Goal: Information Seeking & Learning: Understand process/instructions

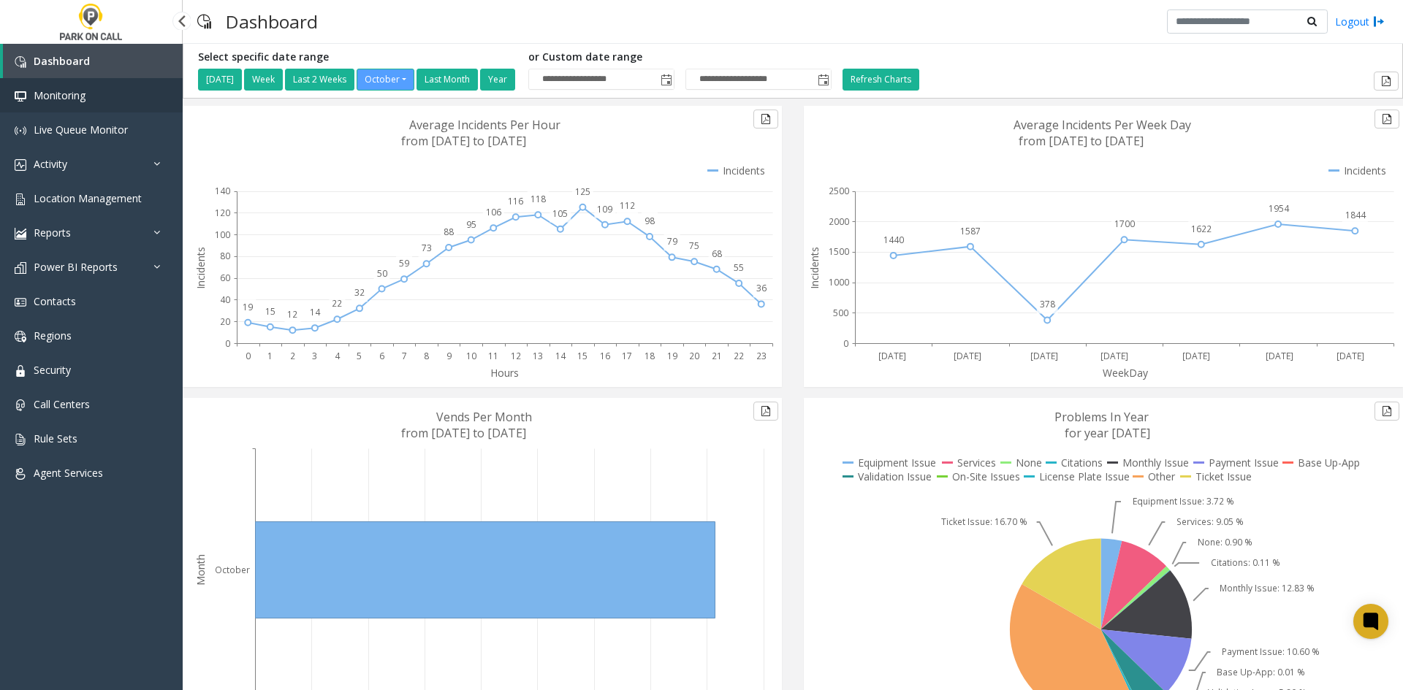
click at [39, 97] on span "Monitoring" at bounding box center [60, 95] width 52 height 14
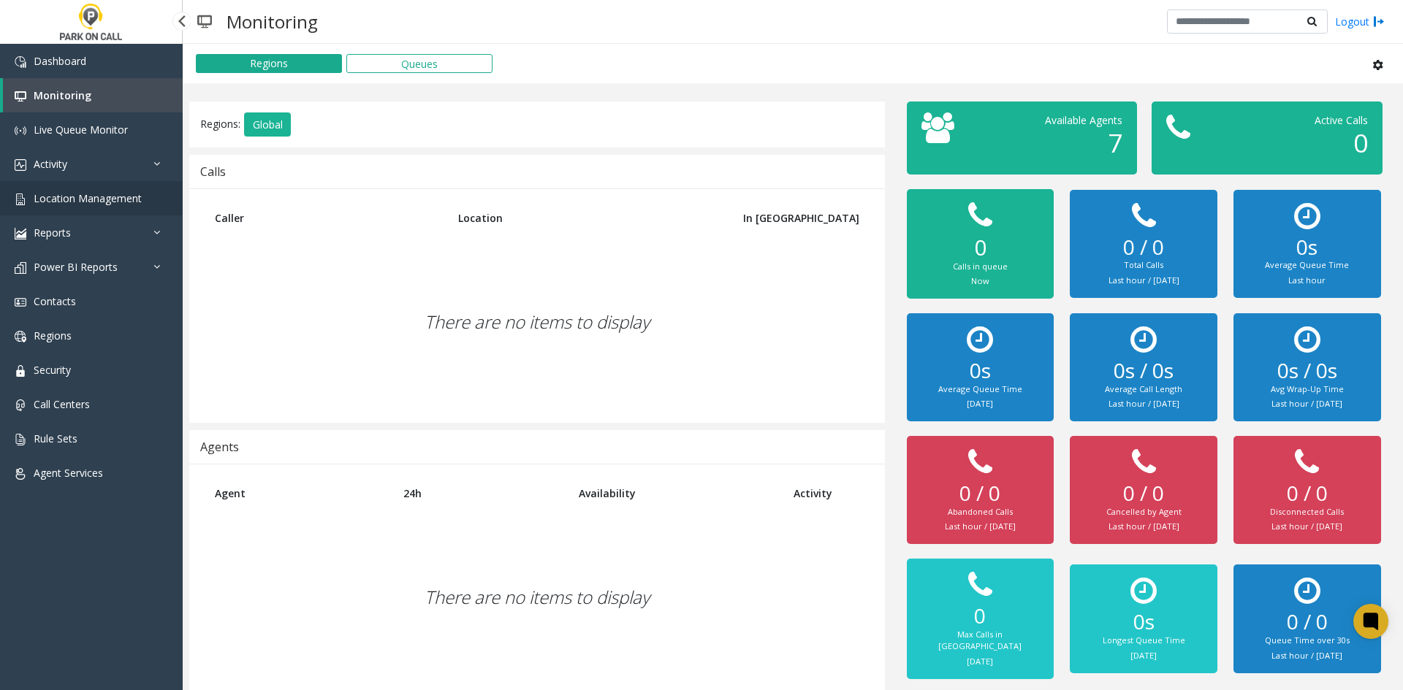
click at [113, 194] on span "Location Management" at bounding box center [88, 198] width 108 height 14
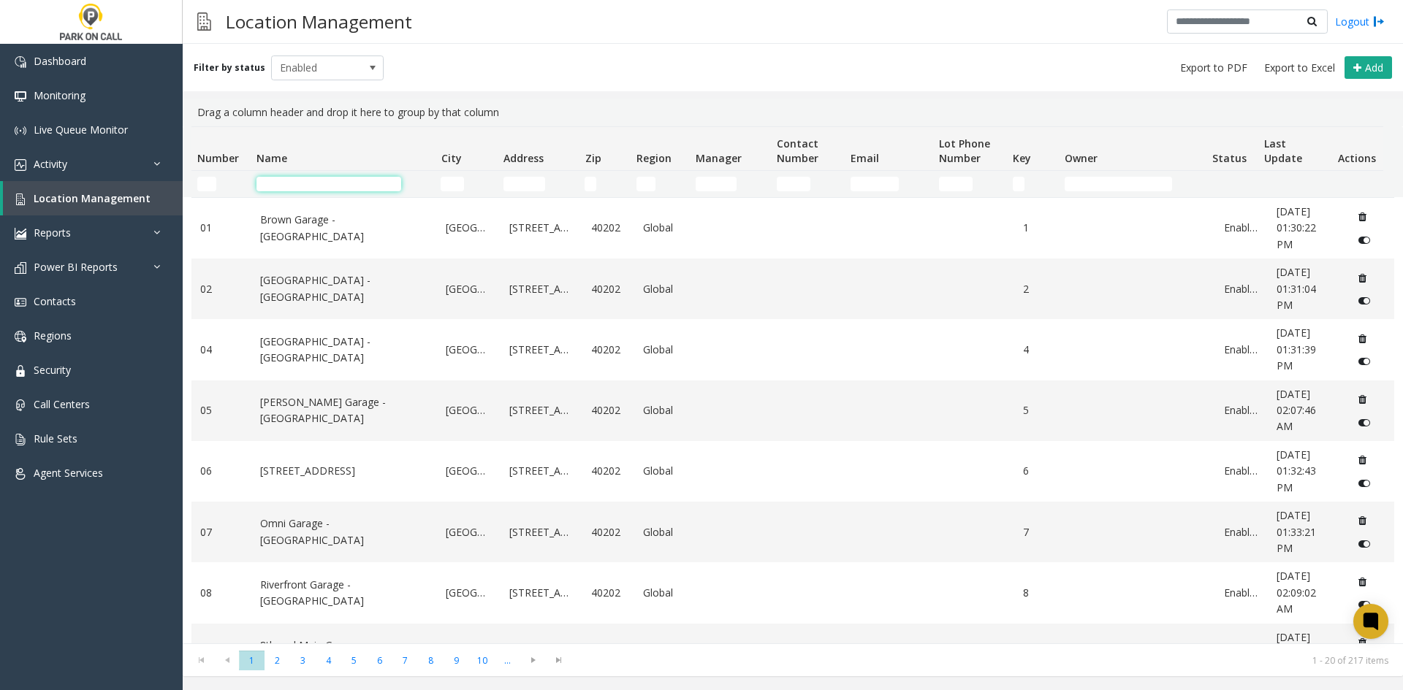
click at [319, 188] on input "Name Filter" at bounding box center [328, 184] width 145 height 15
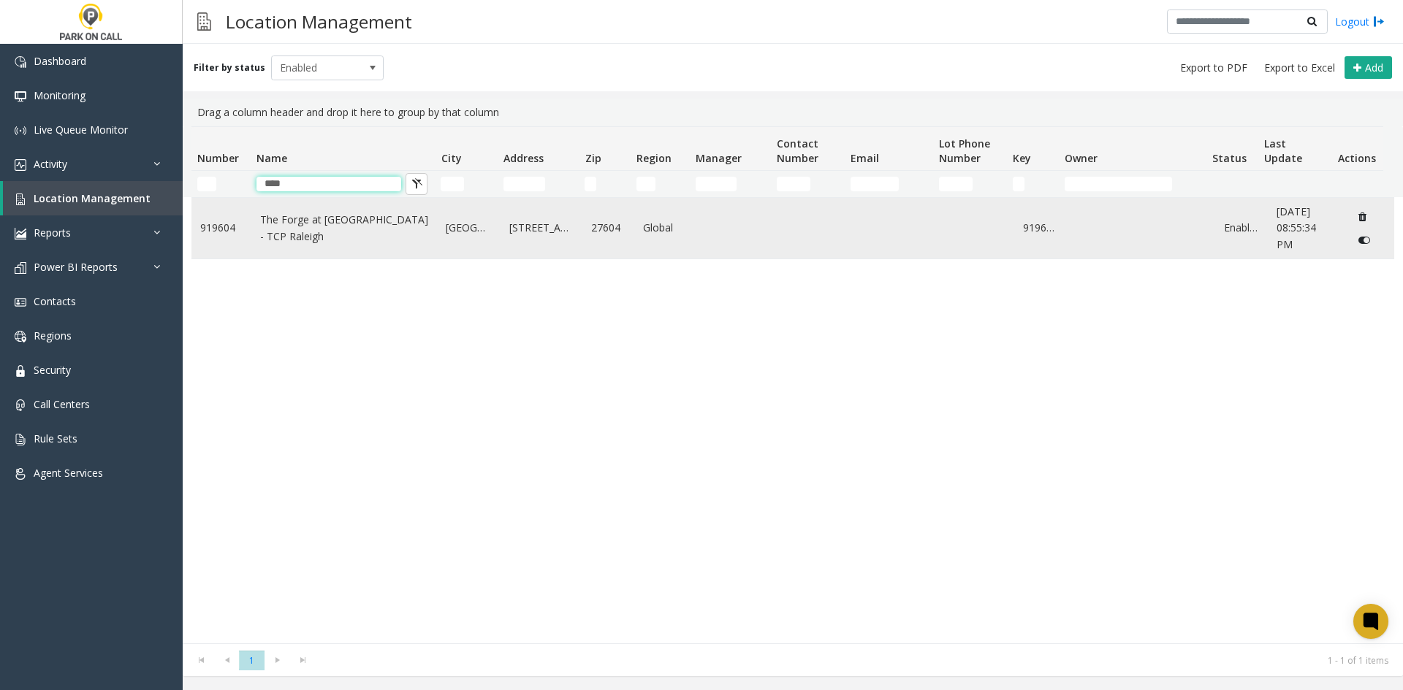
type input "****"
click at [310, 238] on link "The Forge at [GEOGRAPHIC_DATA] - TCP Raleigh" at bounding box center [344, 228] width 169 height 33
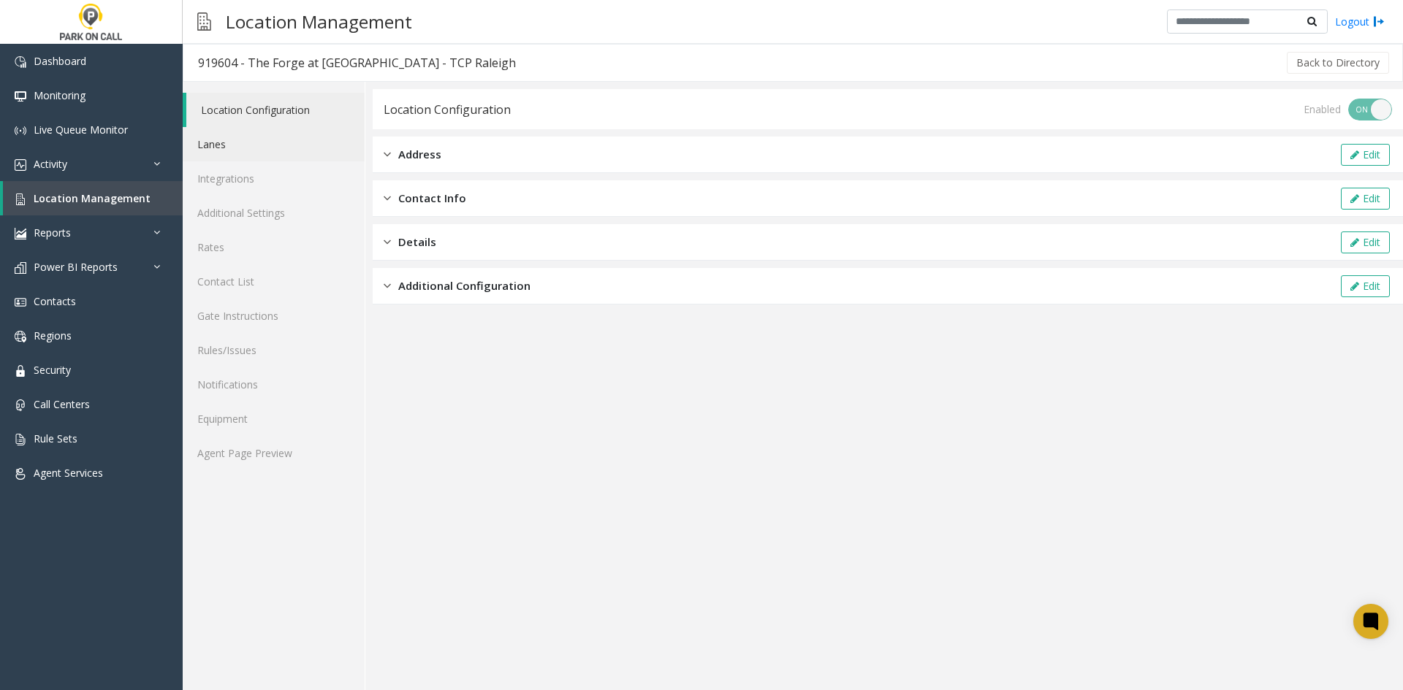
click at [210, 157] on link "Lanes" at bounding box center [274, 144] width 182 height 34
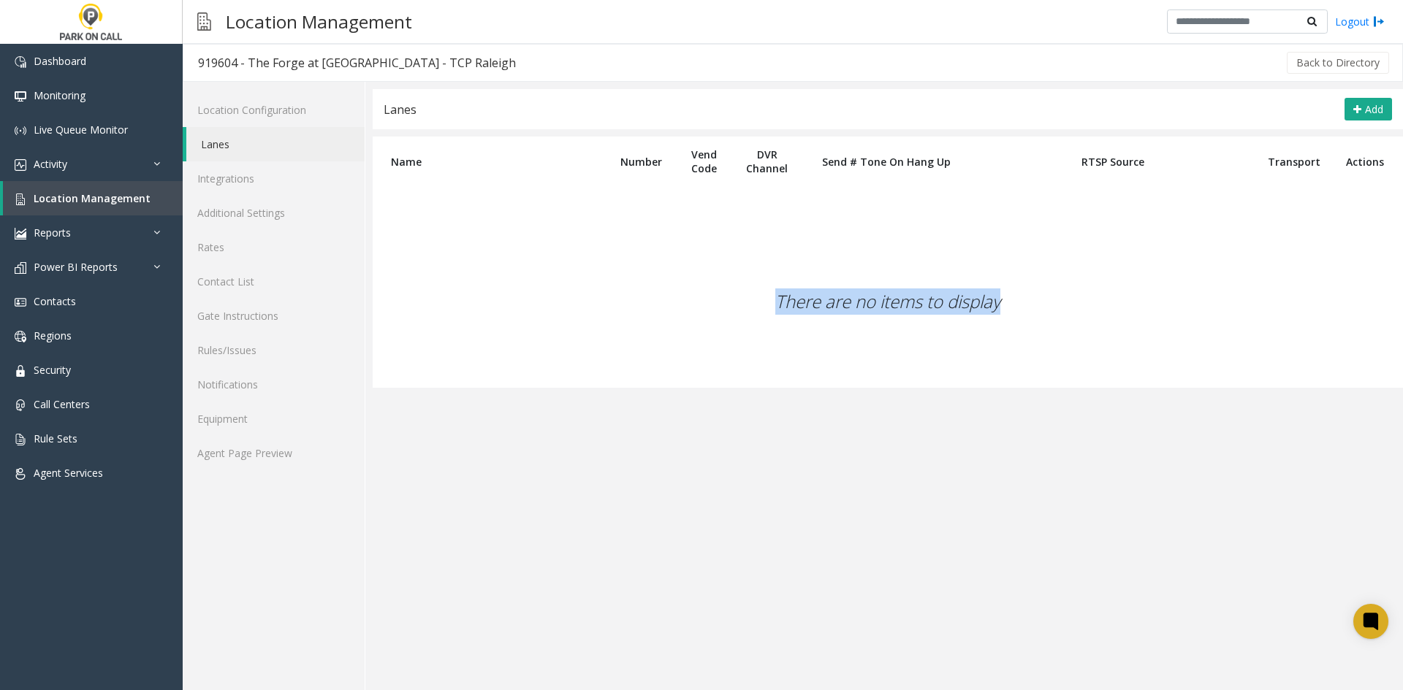
drag, startPoint x: 677, startPoint y: 308, endPoint x: 1112, endPoint y: 438, distance: 453.7
click at [1112, 438] on app-lanes "Lanes Add Name Number Vend Code DVR Channel Send # Tone On Hang Up RTSP Source …" at bounding box center [888, 389] width 1030 height 601
click at [962, 472] on app-lanes "Lanes Add Name Number Vend Code DVR Channel Send # Tone On Hang Up RTSP Source …" at bounding box center [888, 389] width 1030 height 601
click at [56, 202] on span "Location Management" at bounding box center [92, 198] width 117 height 14
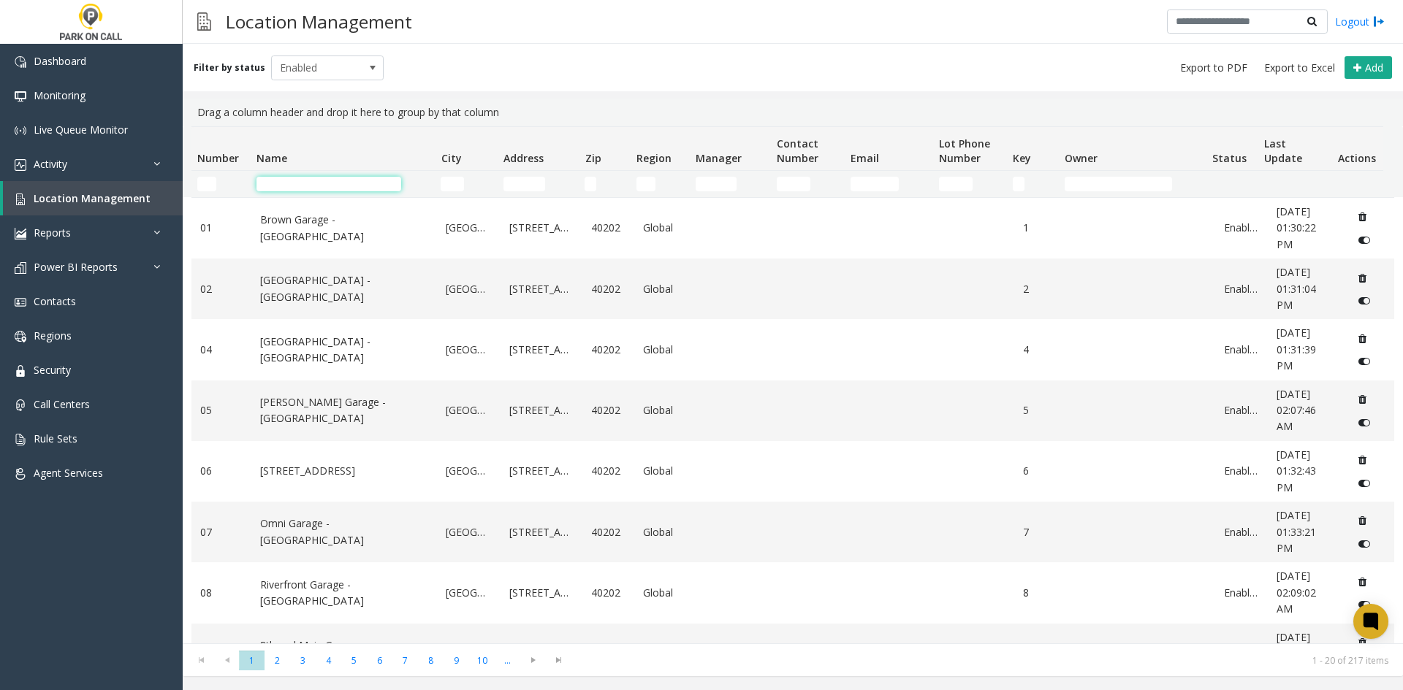
click at [273, 188] on input "Name Filter" at bounding box center [328, 184] width 145 height 15
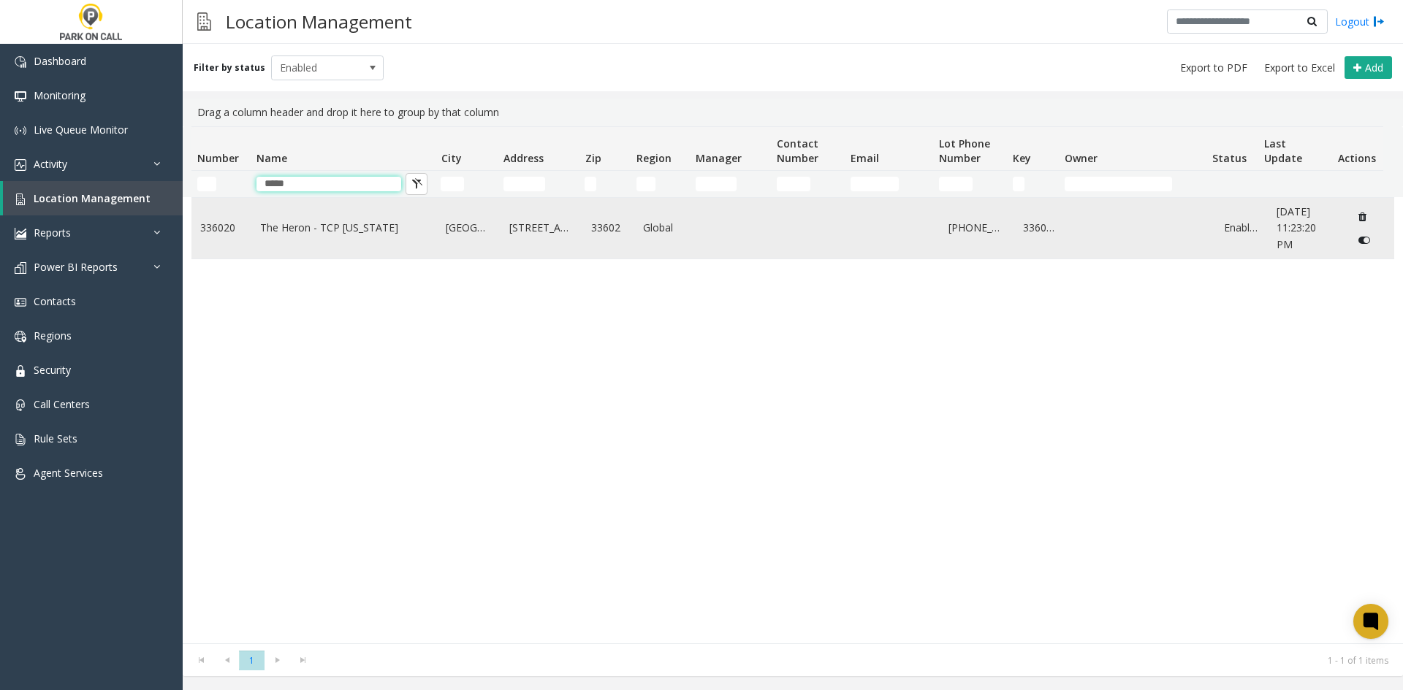
type input "*****"
click at [271, 221] on link "The Heron - TCP [US_STATE]" at bounding box center [344, 228] width 169 height 16
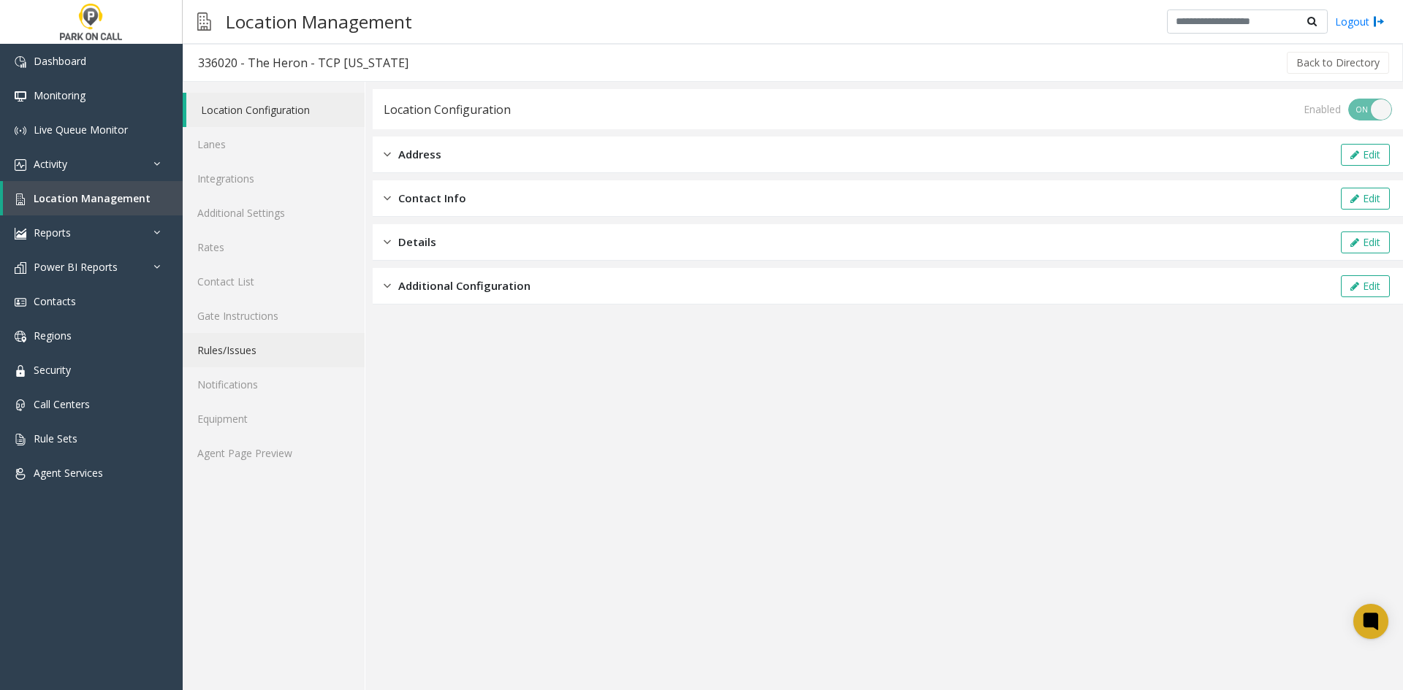
click at [228, 342] on link "Rules/Issues" at bounding box center [274, 350] width 182 height 34
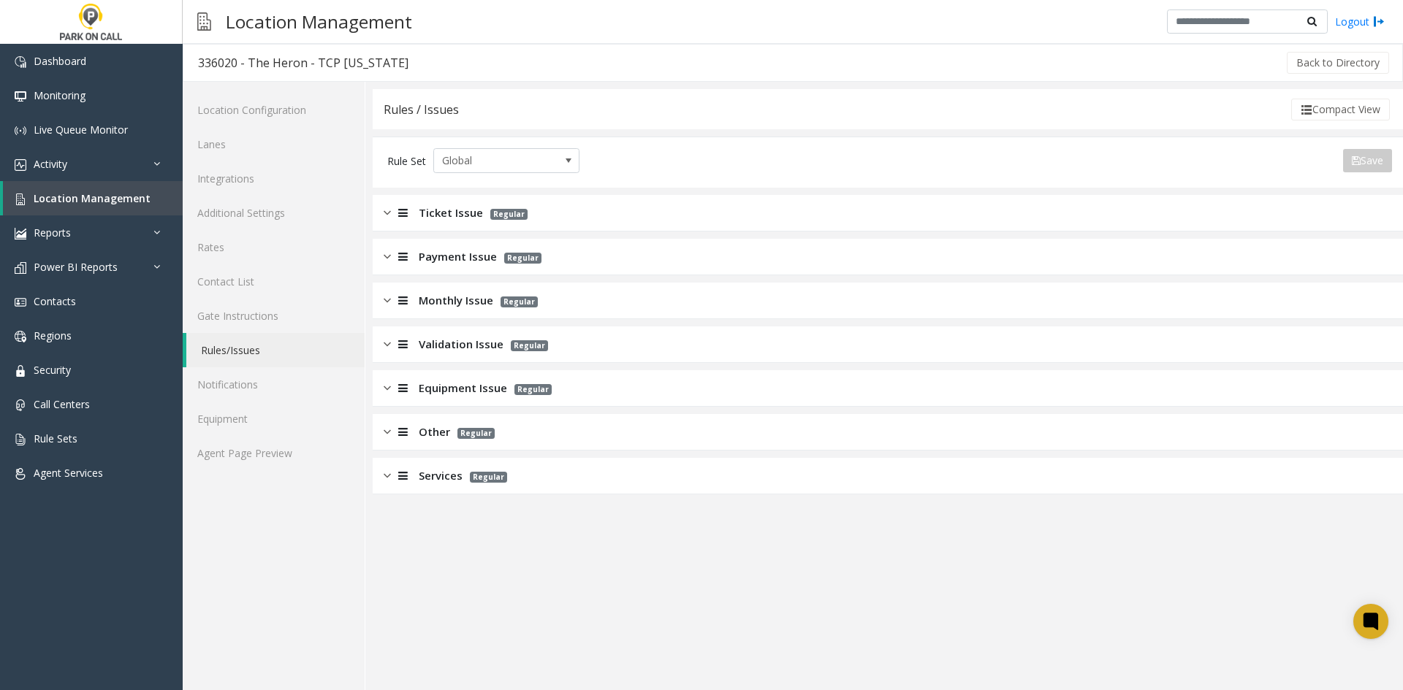
click at [435, 221] on div "Ticket Issue Regular" at bounding box center [888, 213] width 1030 height 37
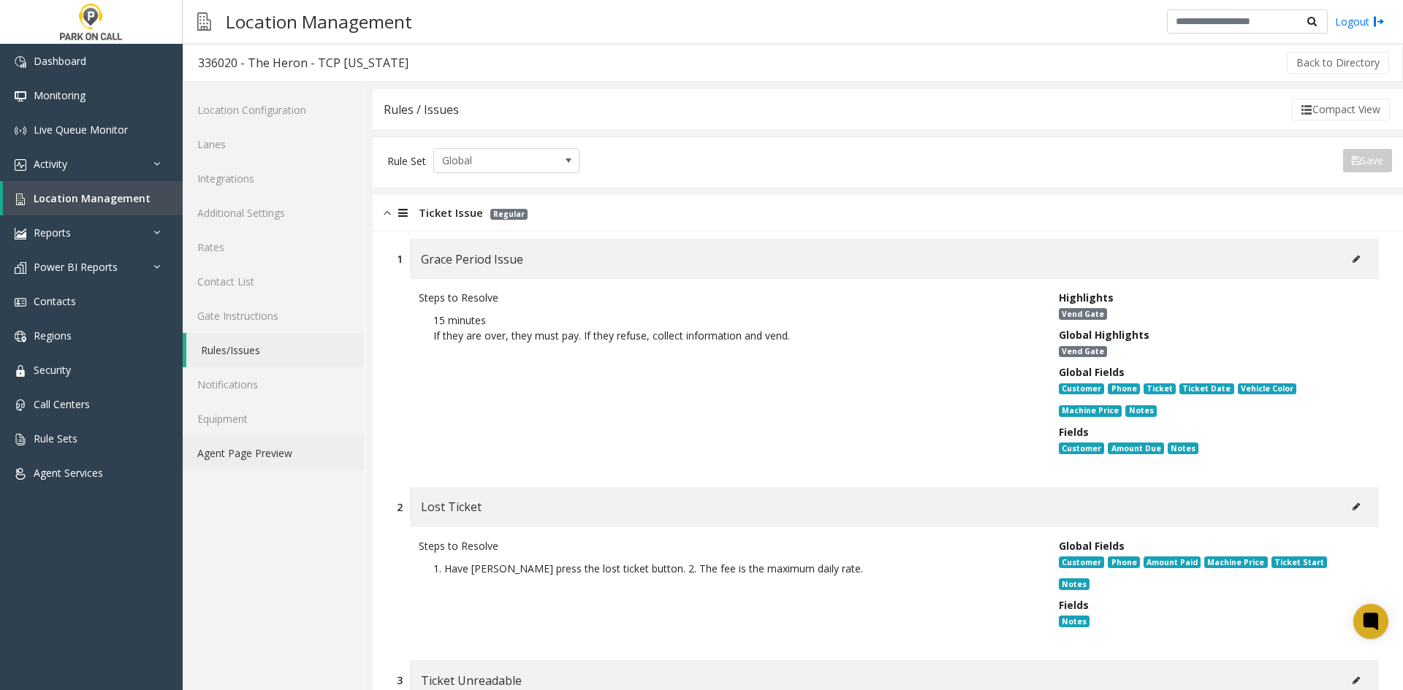
click at [262, 454] on link "Agent Page Preview" at bounding box center [274, 453] width 182 height 34
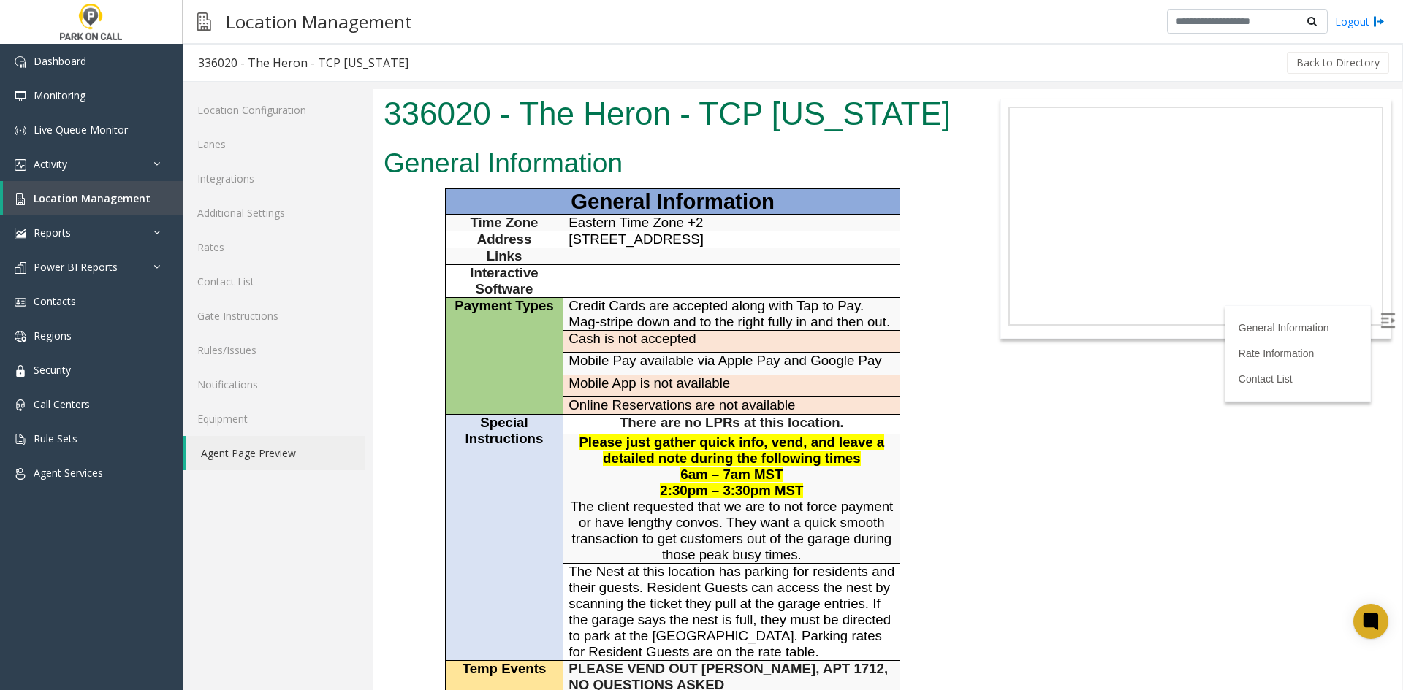
scroll to position [438, 0]
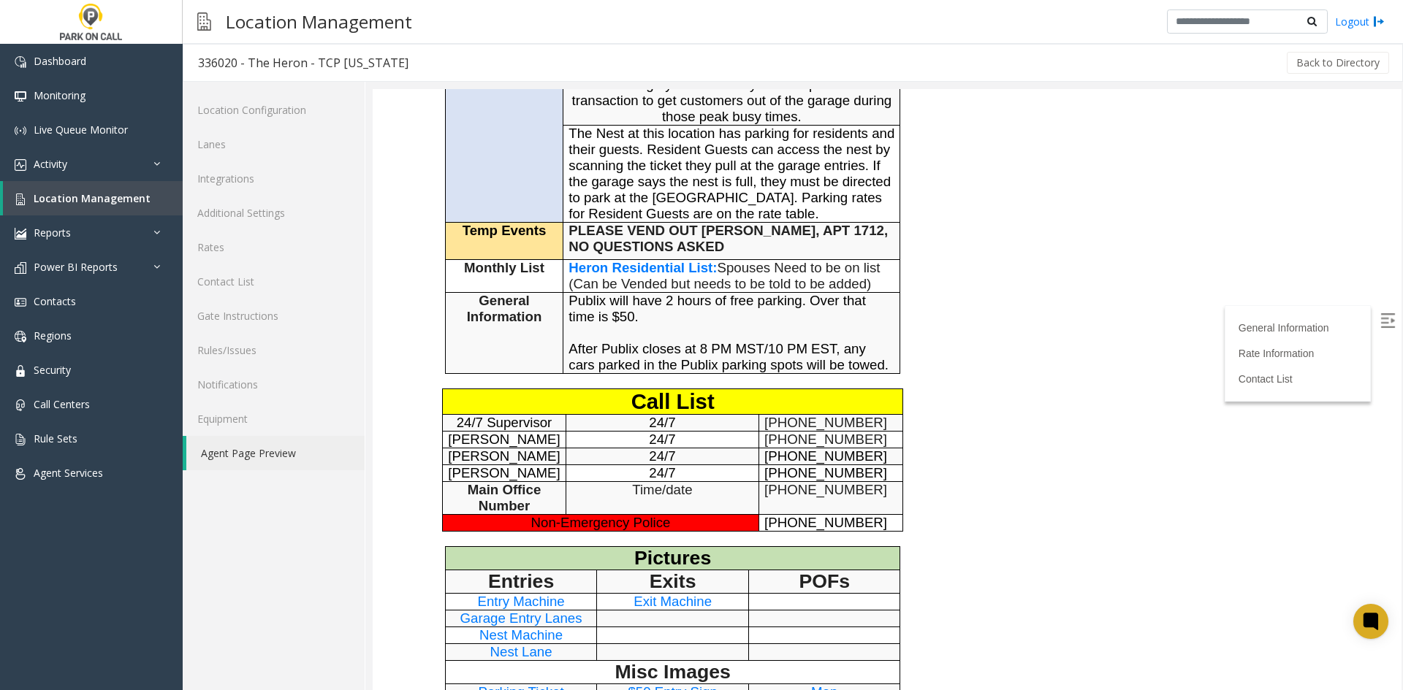
click at [642, 275] on span "Heron Residential List" at bounding box center [640, 267] width 144 height 15
click at [66, 212] on link "Location Management" at bounding box center [93, 198] width 180 height 34
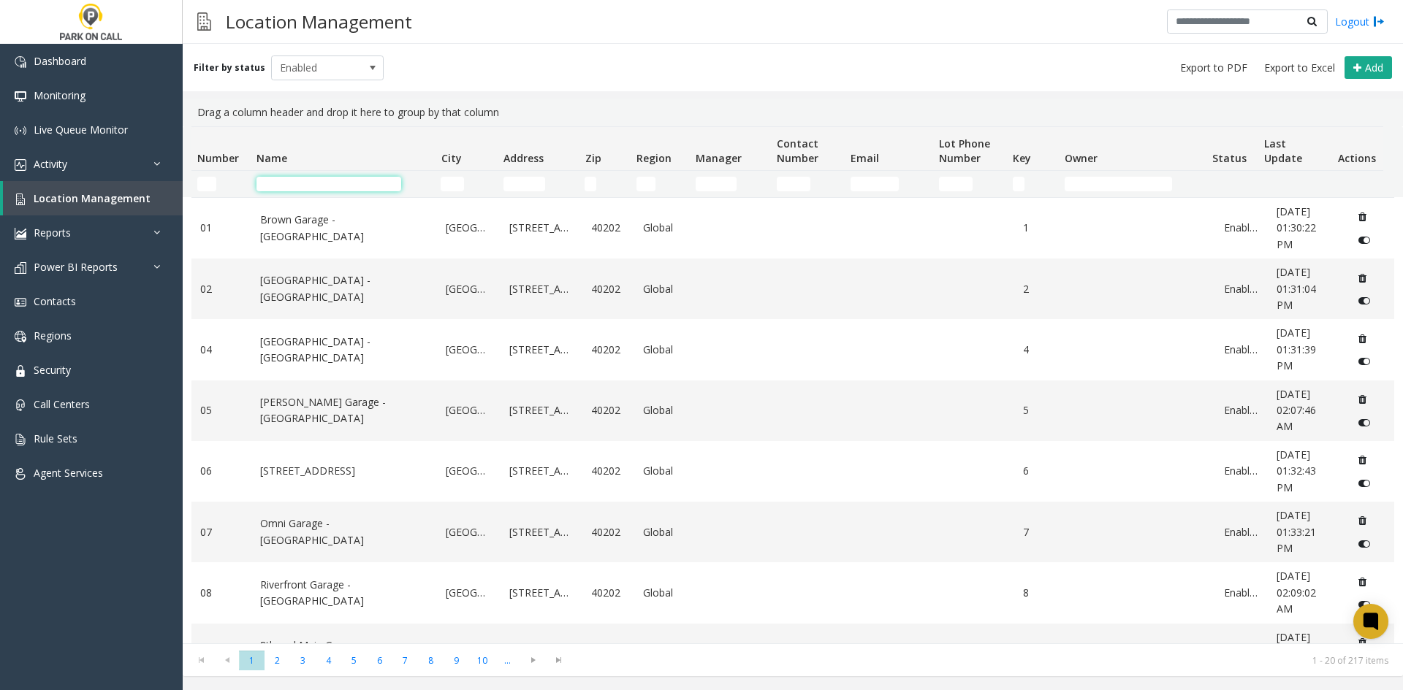
click at [320, 188] on input "Name Filter" at bounding box center [328, 184] width 145 height 15
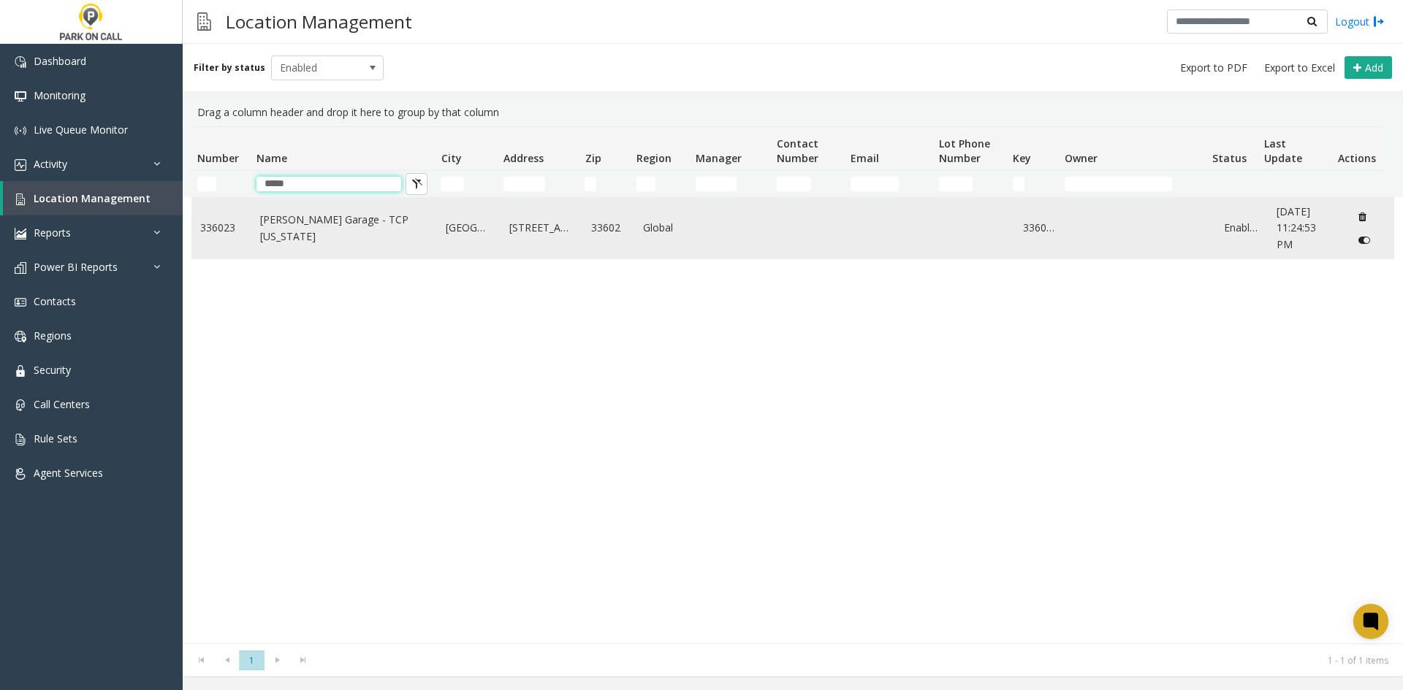
type input "*****"
click at [338, 220] on link "[PERSON_NAME] Garage - TCP [US_STATE]" at bounding box center [344, 228] width 169 height 33
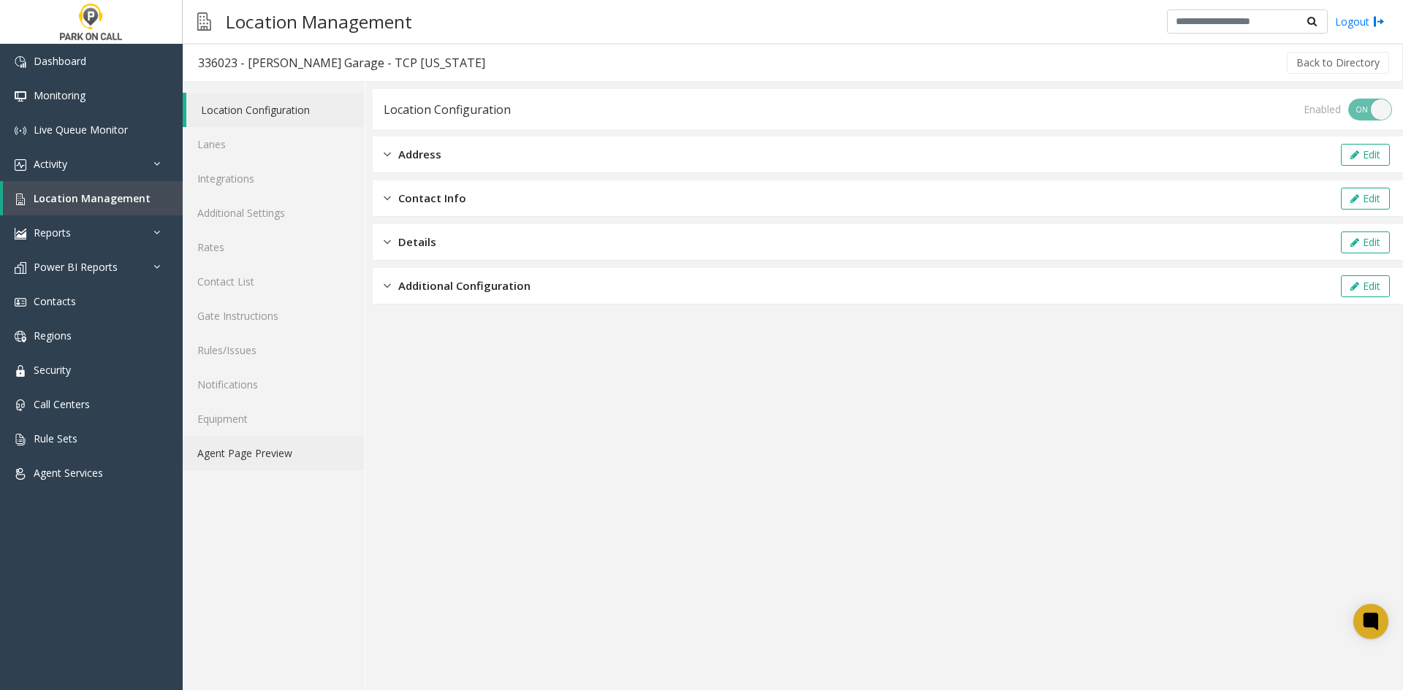
click at [275, 444] on link "Agent Page Preview" at bounding box center [274, 453] width 182 height 34
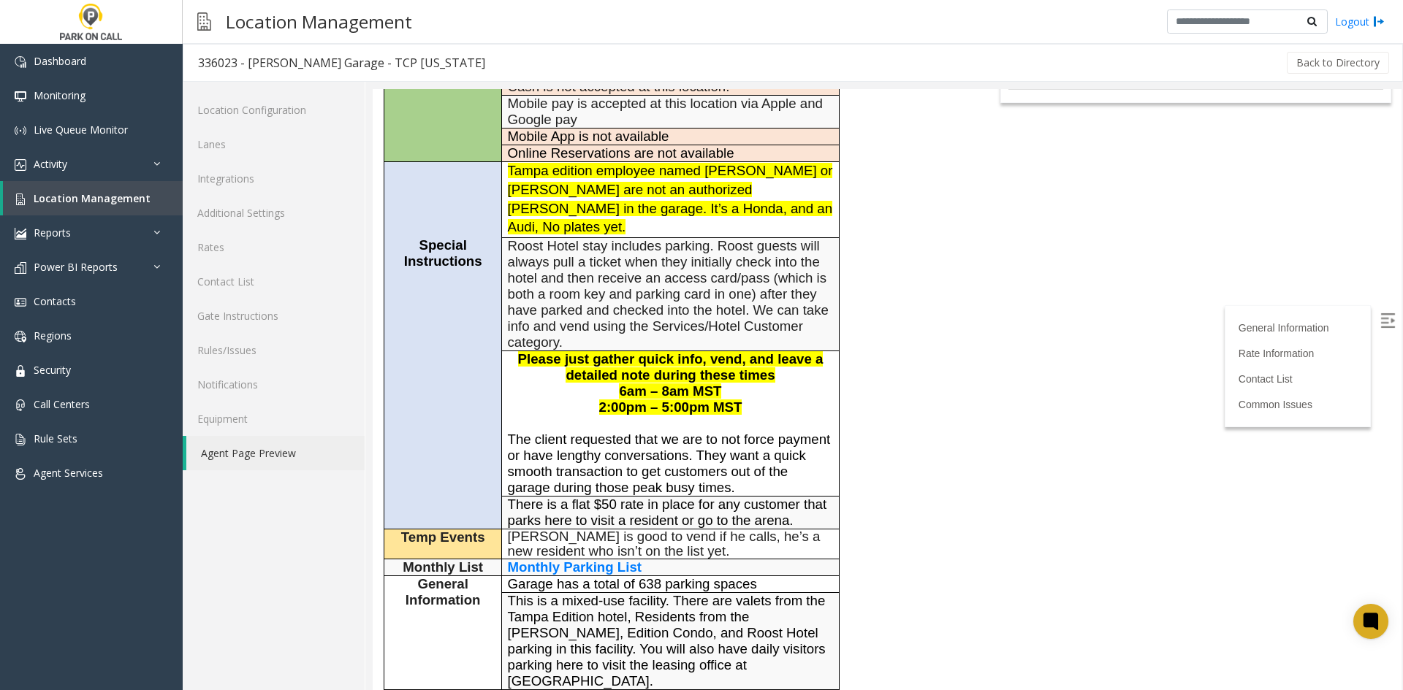
scroll to position [292, 0]
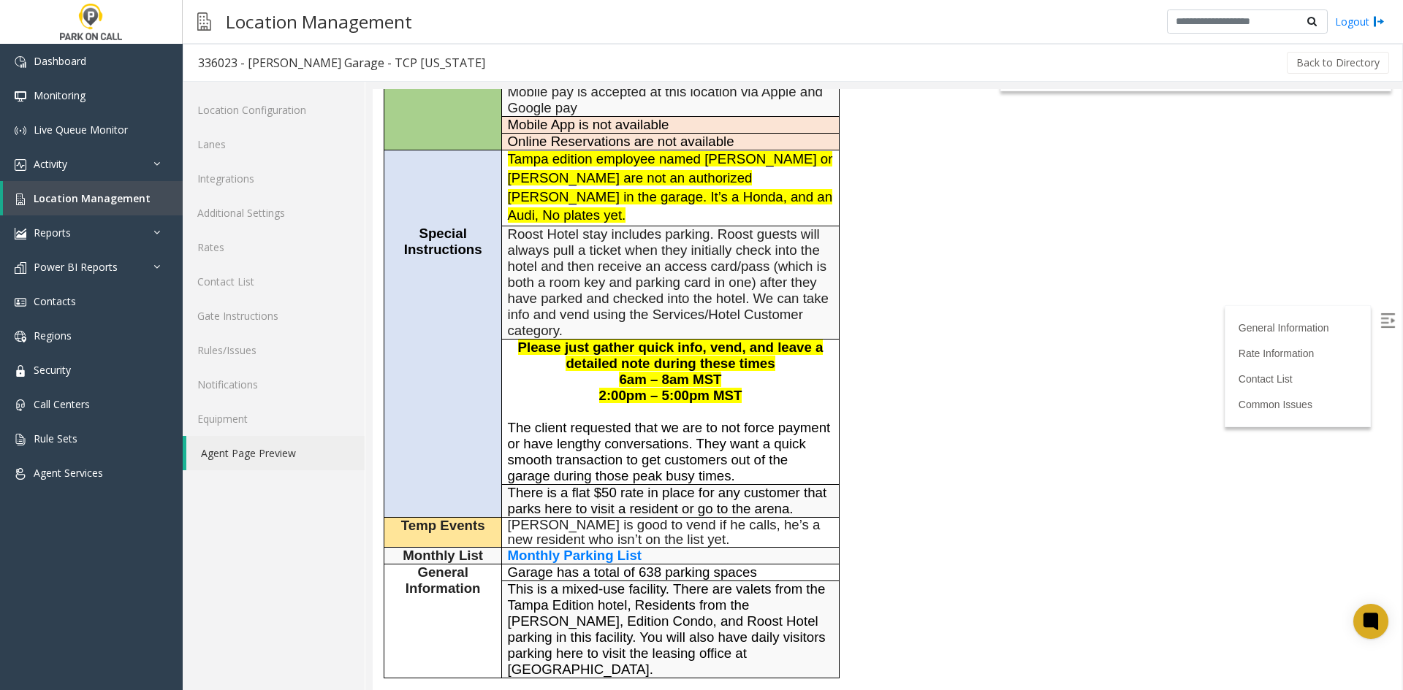
click at [580, 548] on span "Monthly Parking List" at bounding box center [575, 555] width 134 height 15
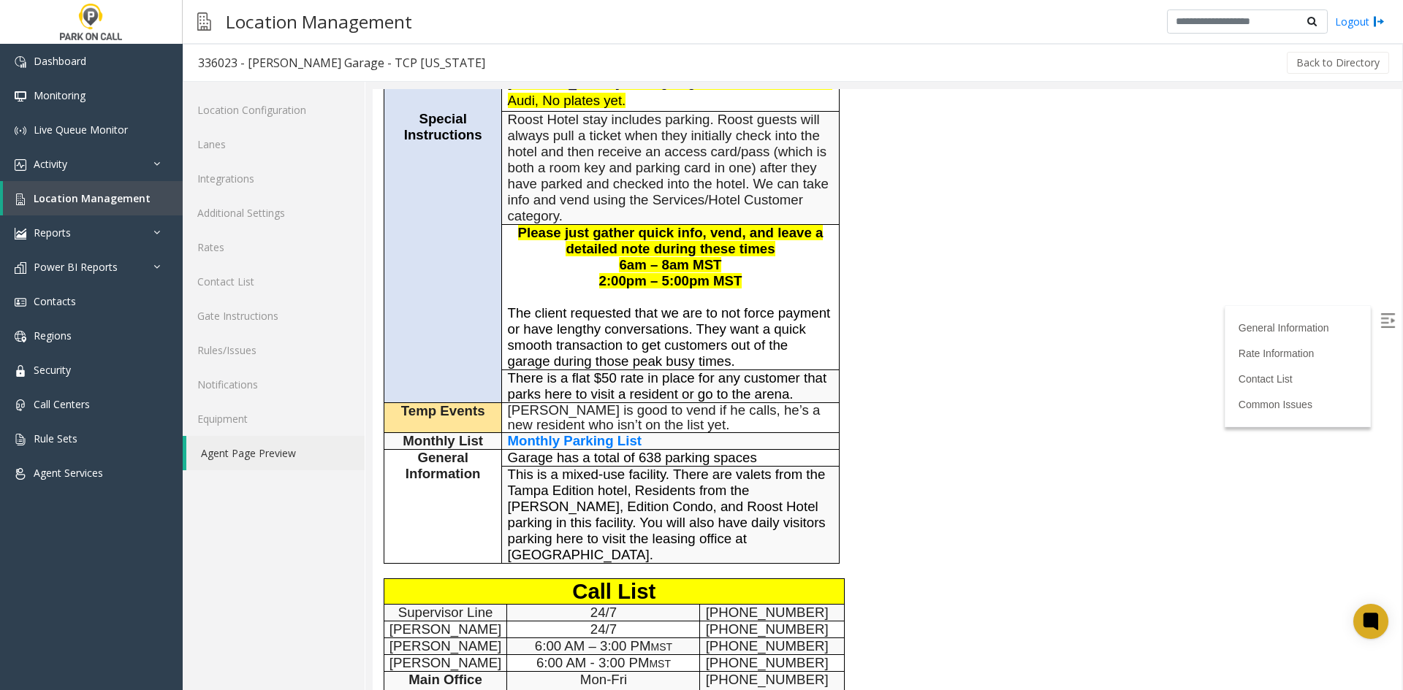
scroll to position [438, 0]
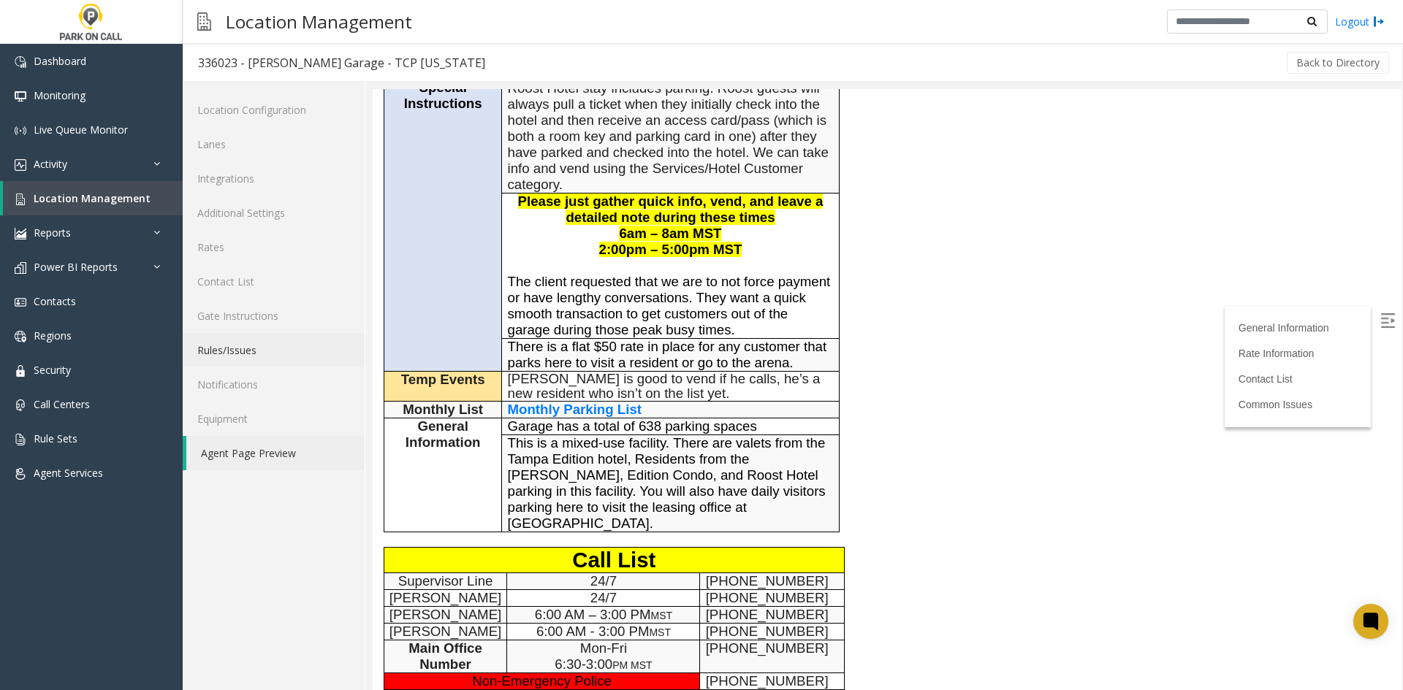
click at [261, 361] on link "Rules/Issues" at bounding box center [274, 350] width 182 height 34
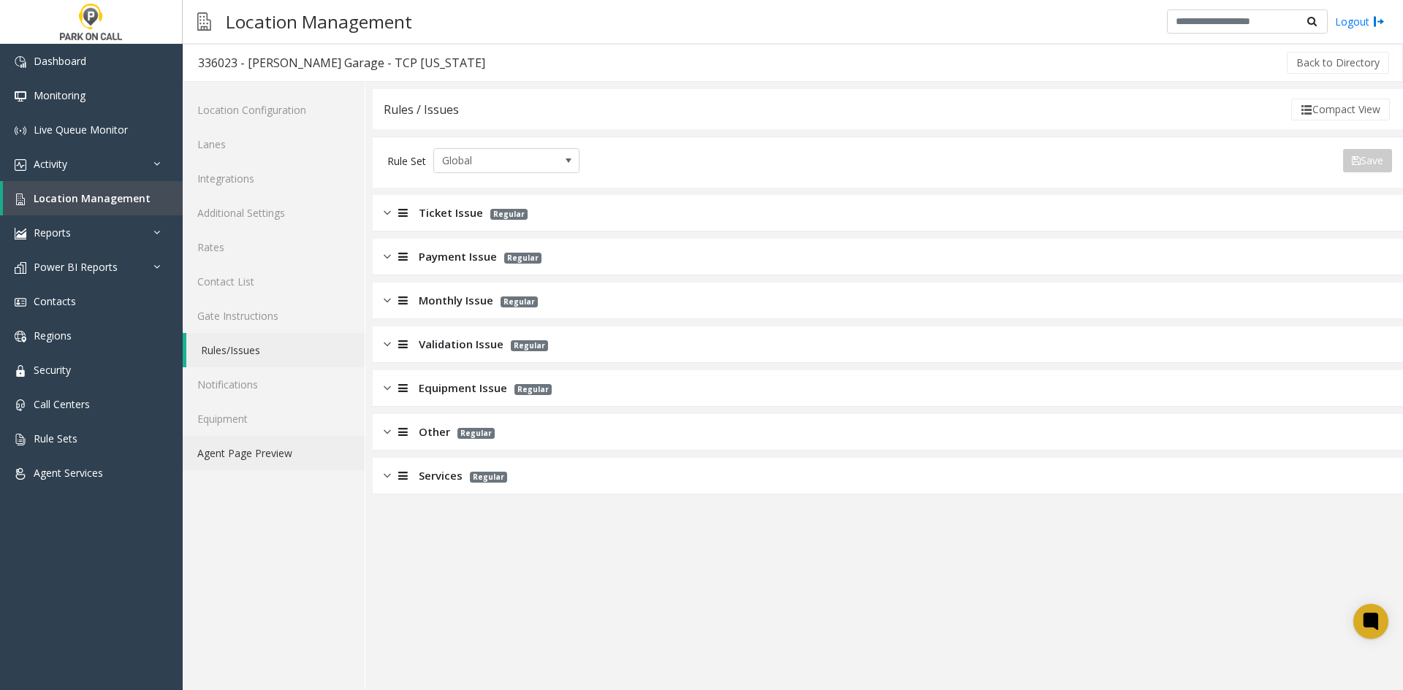
click at [311, 466] on link "Agent Page Preview" at bounding box center [274, 453] width 182 height 34
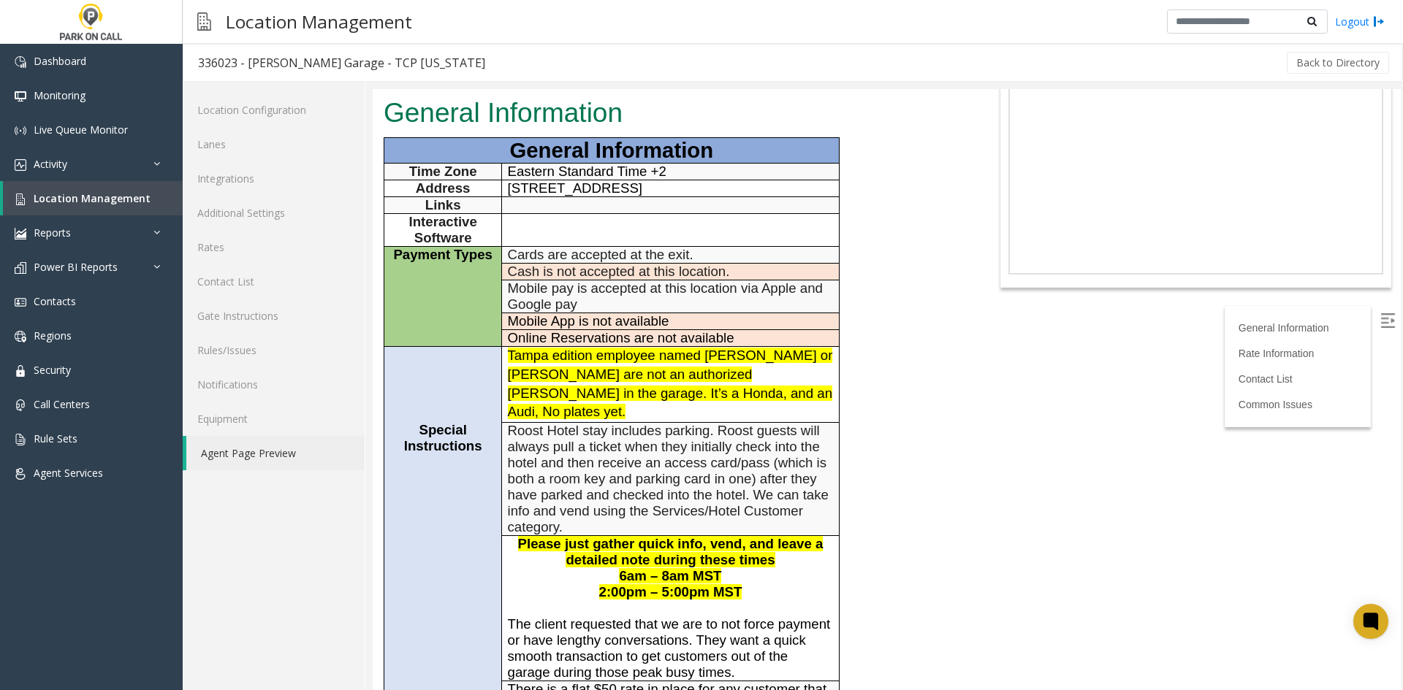
scroll to position [73, 0]
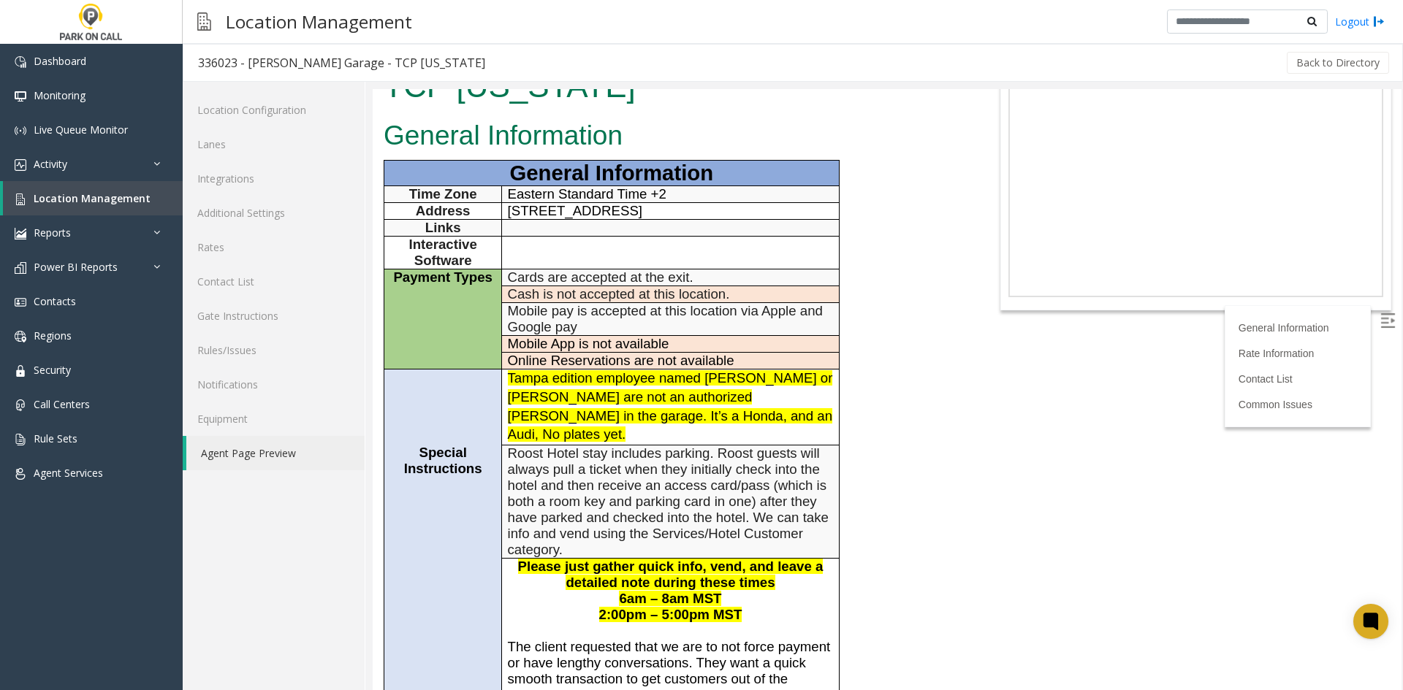
click at [505, 493] on td "Roost Hotel stay includes parking. Roost guests will always pull a ticket when …" at bounding box center [670, 501] width 337 height 113
drag, startPoint x: 505, startPoint y: 493, endPoint x: 815, endPoint y: 548, distance: 314.6
click at [815, 548] on tbody "General Information Time Zone Eastern Standard Time +2 Address [STREET_ADDRESS]…" at bounding box center [611, 529] width 455 height 736
click at [815, 591] on p "6am – 8am MST 2:00pm – 5:00pm MST" at bounding box center [671, 607] width 326 height 32
drag, startPoint x: 815, startPoint y: 548, endPoint x: 524, endPoint y: 364, distance: 344.1
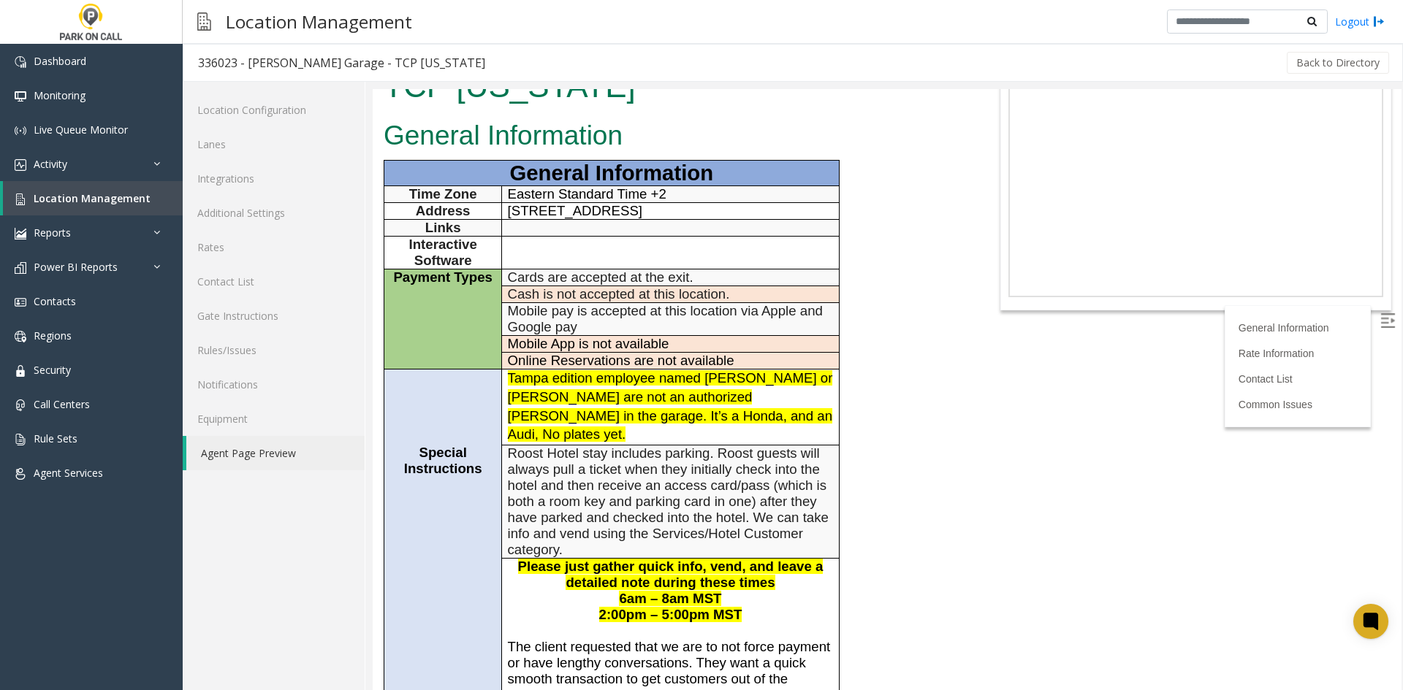
click at [524, 364] on tbody "General Information Time Zone Eastern Standard Time +2 Address [STREET_ADDRESS]…" at bounding box center [611, 529] width 455 height 736
click at [524, 370] on font "Tampa edition employee named [PERSON_NAME] or [PERSON_NAME] are not an authoriz…" at bounding box center [670, 406] width 325 height 72
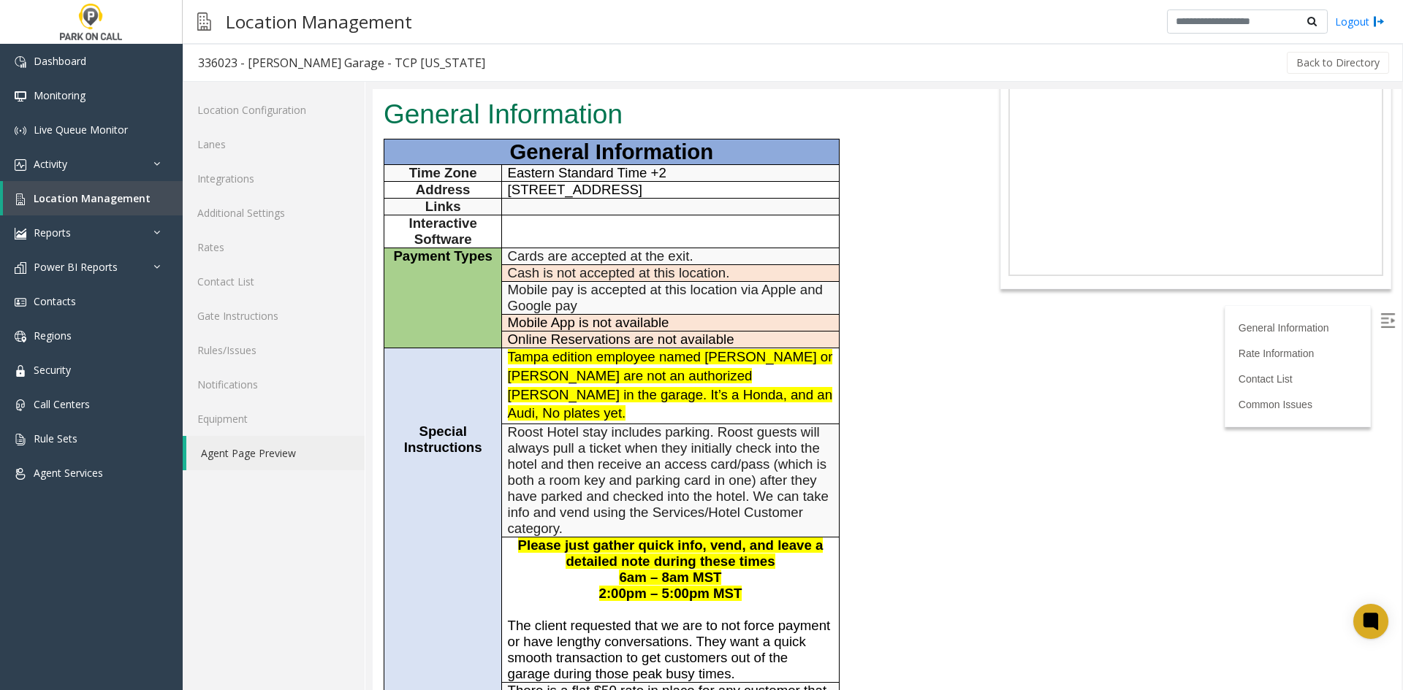
scroll to position [219, 0]
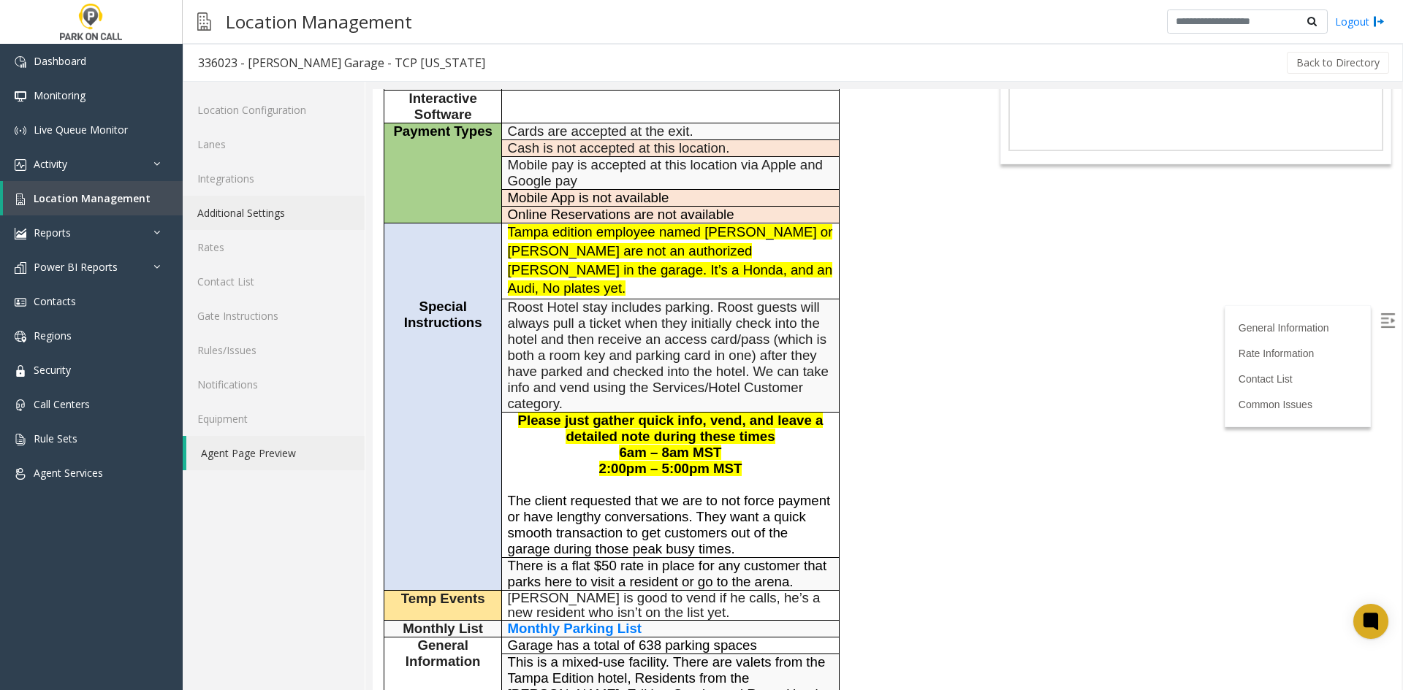
click at [288, 206] on link "Additional Settings" at bounding box center [274, 213] width 182 height 34
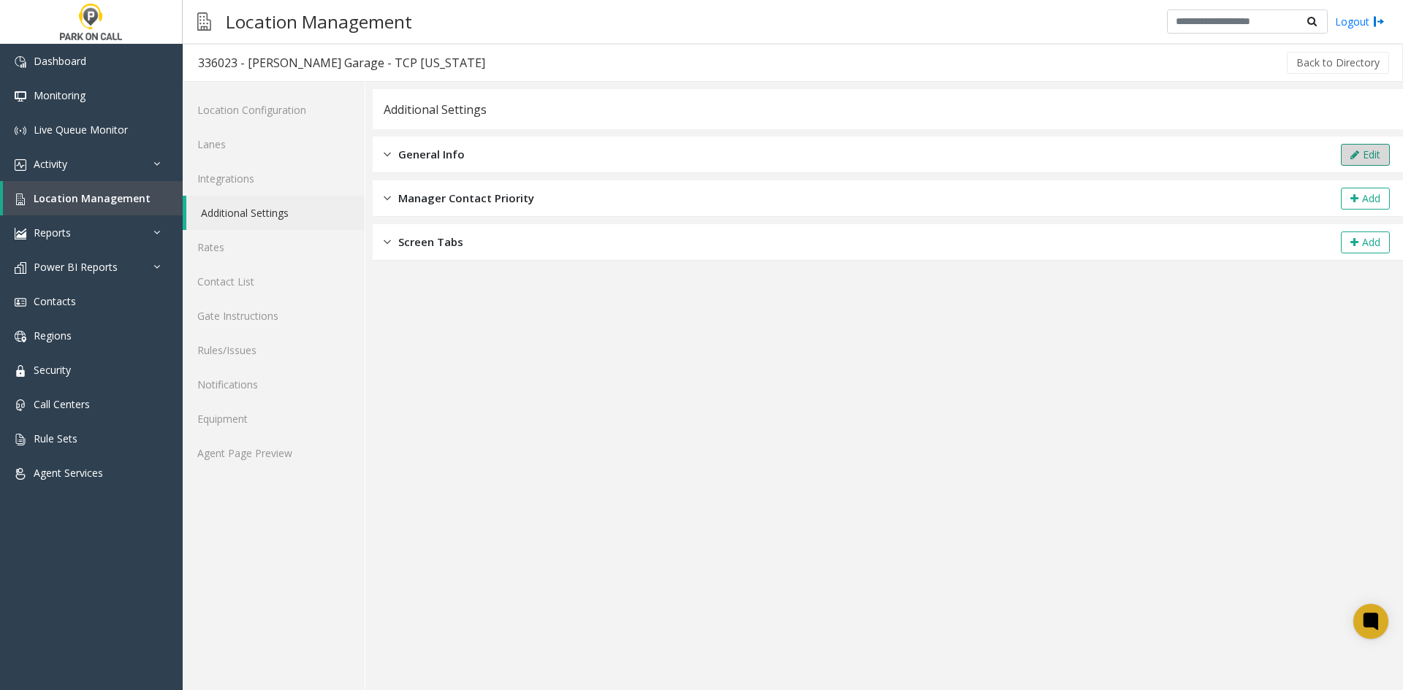
click at [1355, 156] on icon at bounding box center [1354, 155] width 9 height 10
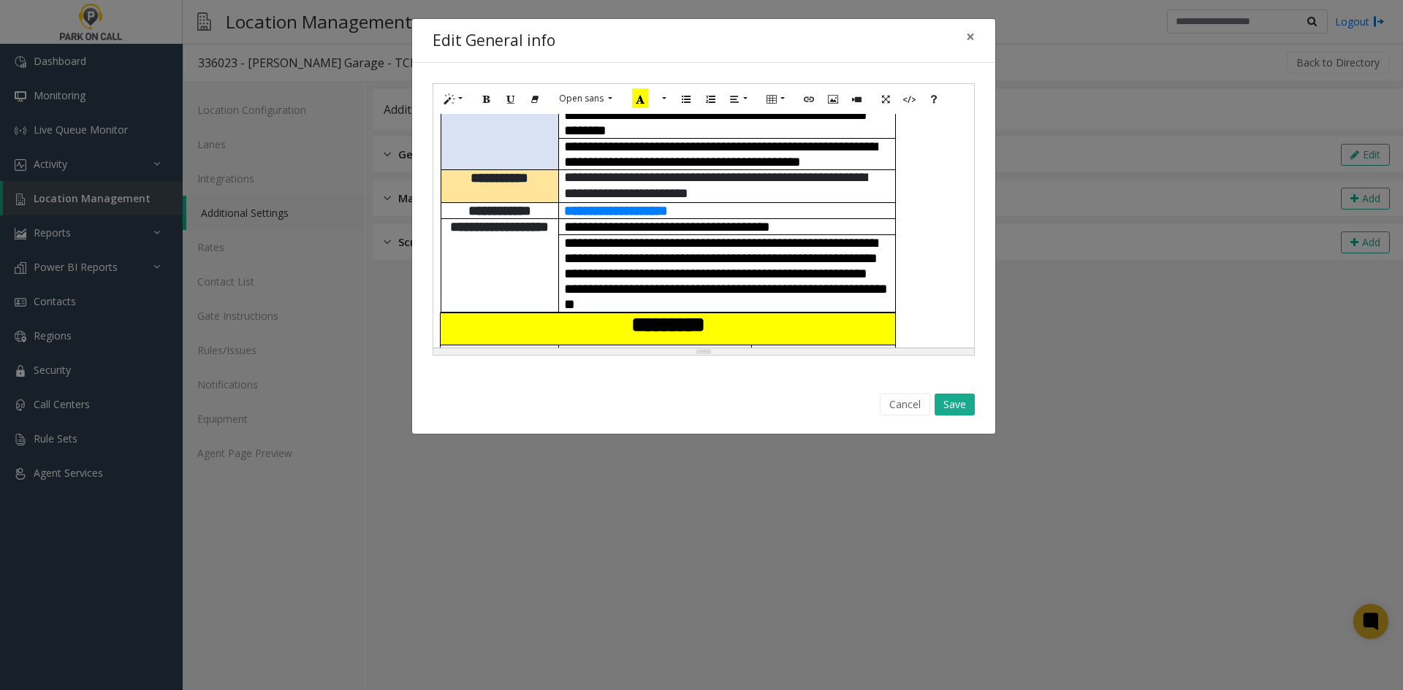
scroll to position [584, 0]
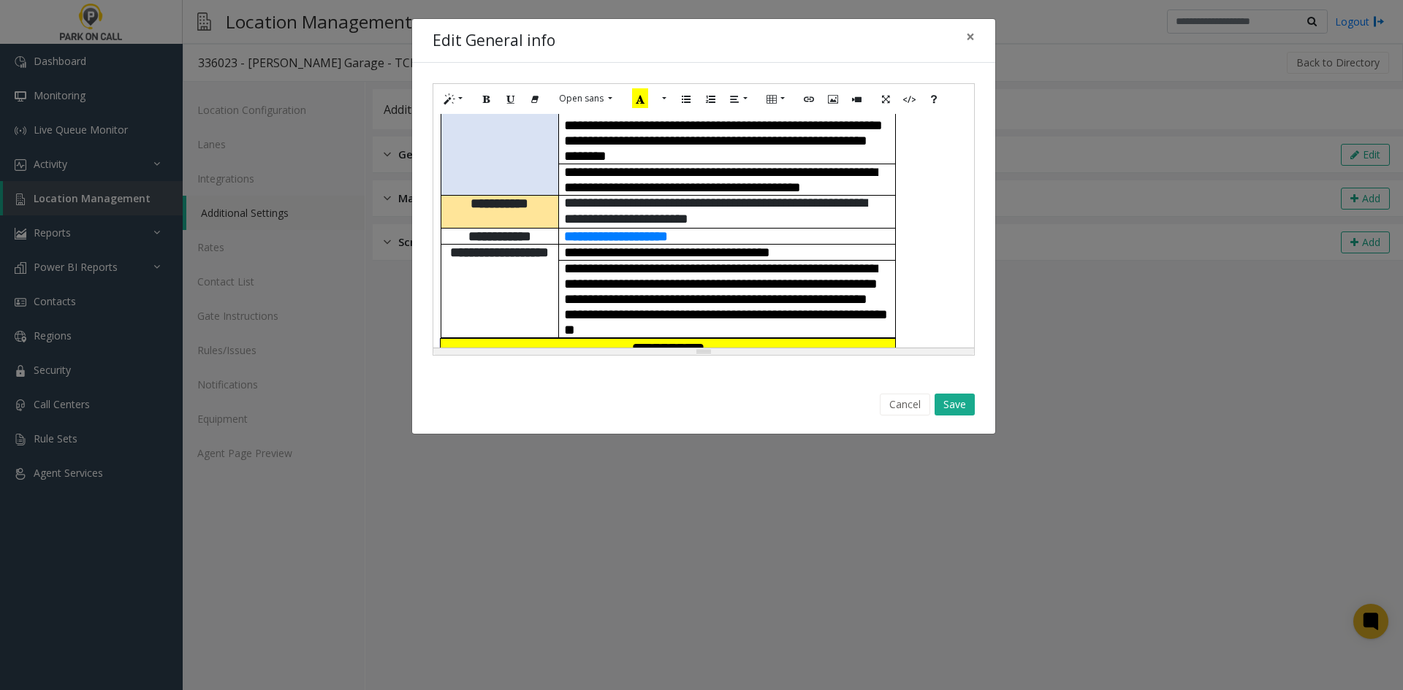
click at [589, 196] on span "**********" at bounding box center [715, 211] width 302 height 30
drag, startPoint x: 589, startPoint y: 183, endPoint x: 565, endPoint y: 181, distance: 23.4
click at [565, 196] on span "**********" at bounding box center [715, 211] width 302 height 30
copy span "********"
click at [772, 202] on span "**********" at bounding box center [715, 211] width 302 height 30
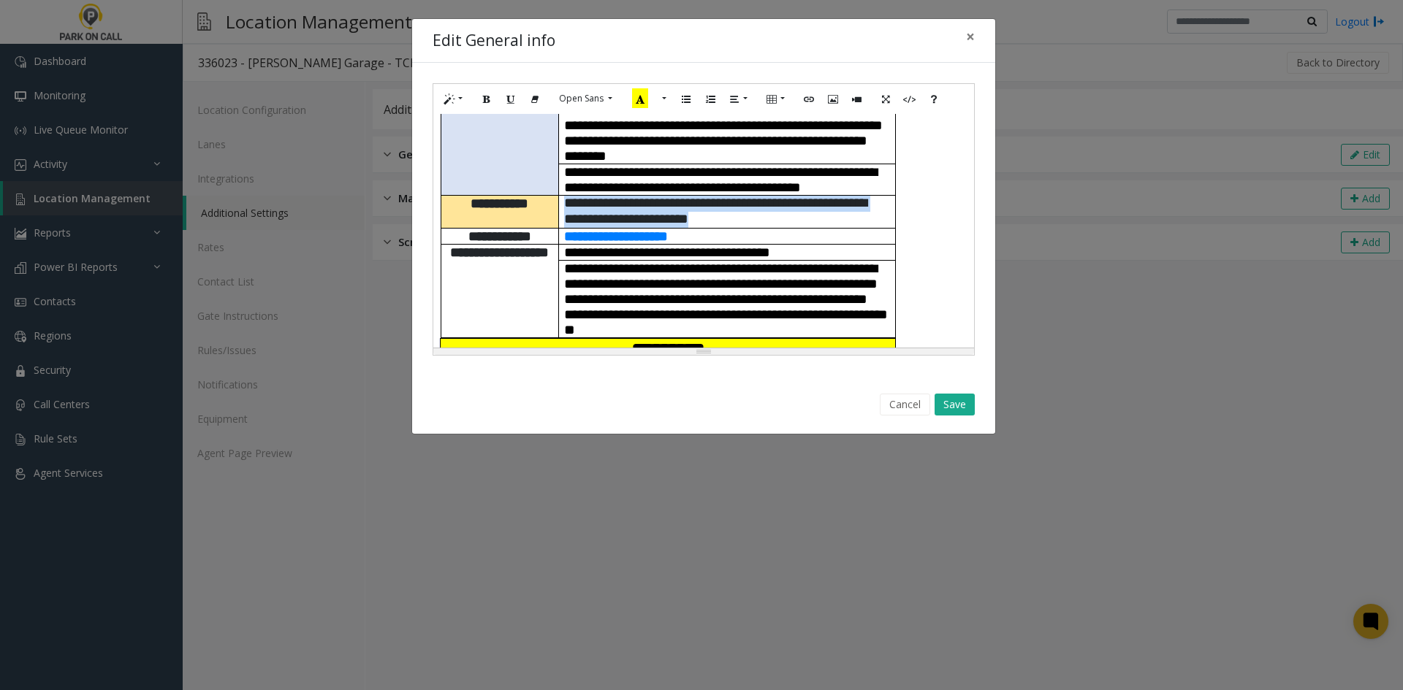
drag, startPoint x: 772, startPoint y: 202, endPoint x: 565, endPoint y: 183, distance: 207.6
click at [565, 196] on span "**********" at bounding box center [715, 211] width 302 height 30
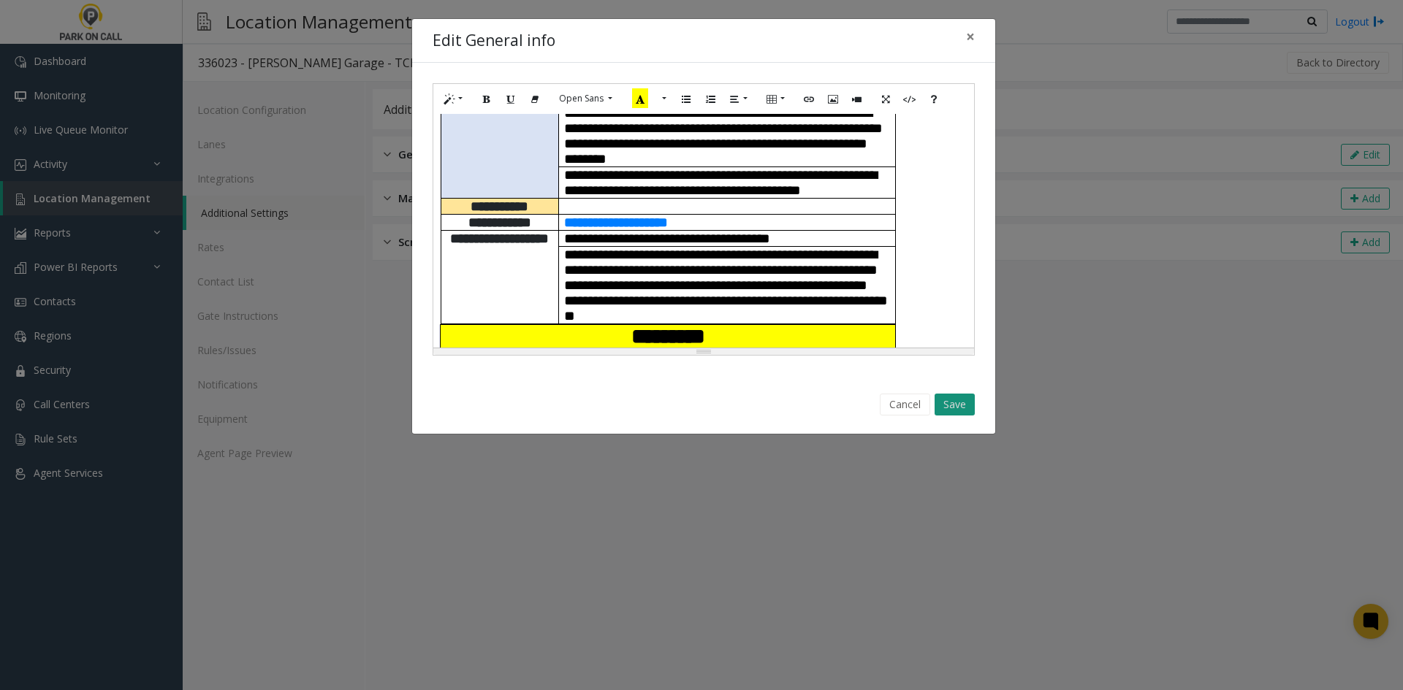
click at [959, 404] on button "Save" at bounding box center [954, 405] width 40 height 22
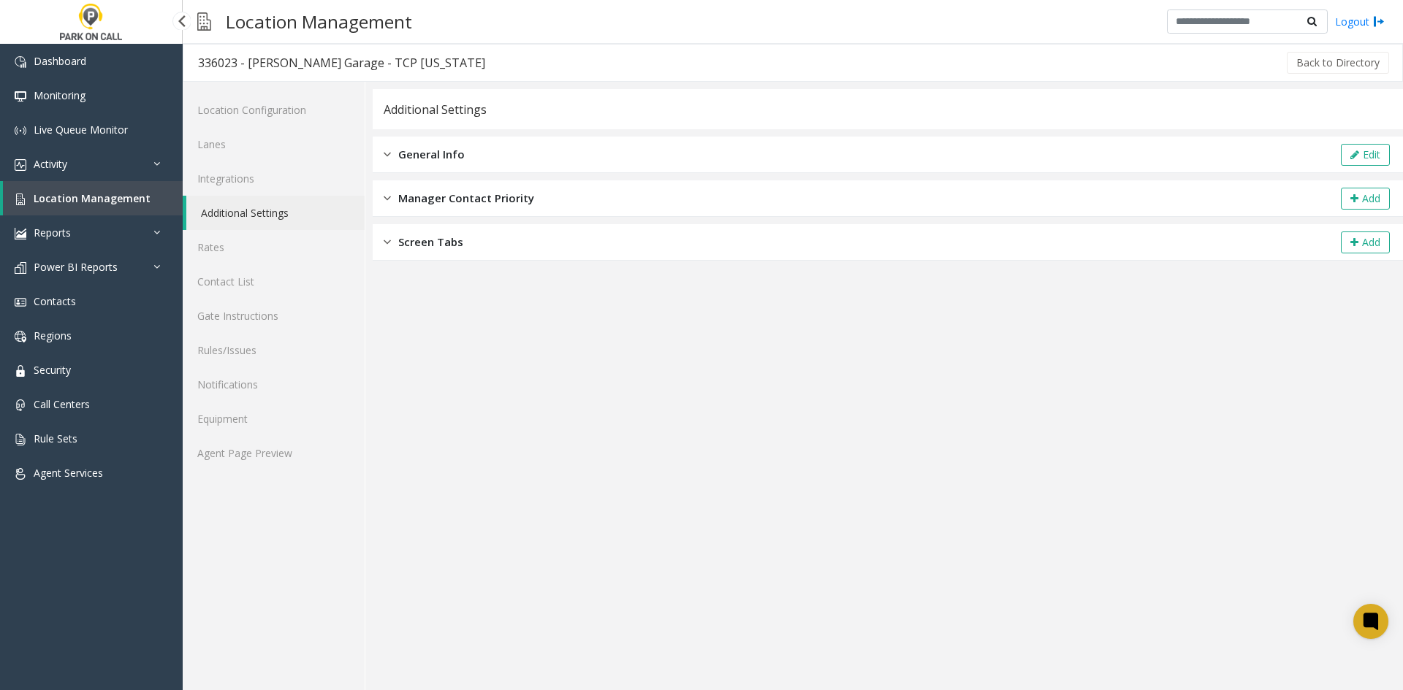
click at [115, 194] on span "Location Management" at bounding box center [92, 198] width 117 height 14
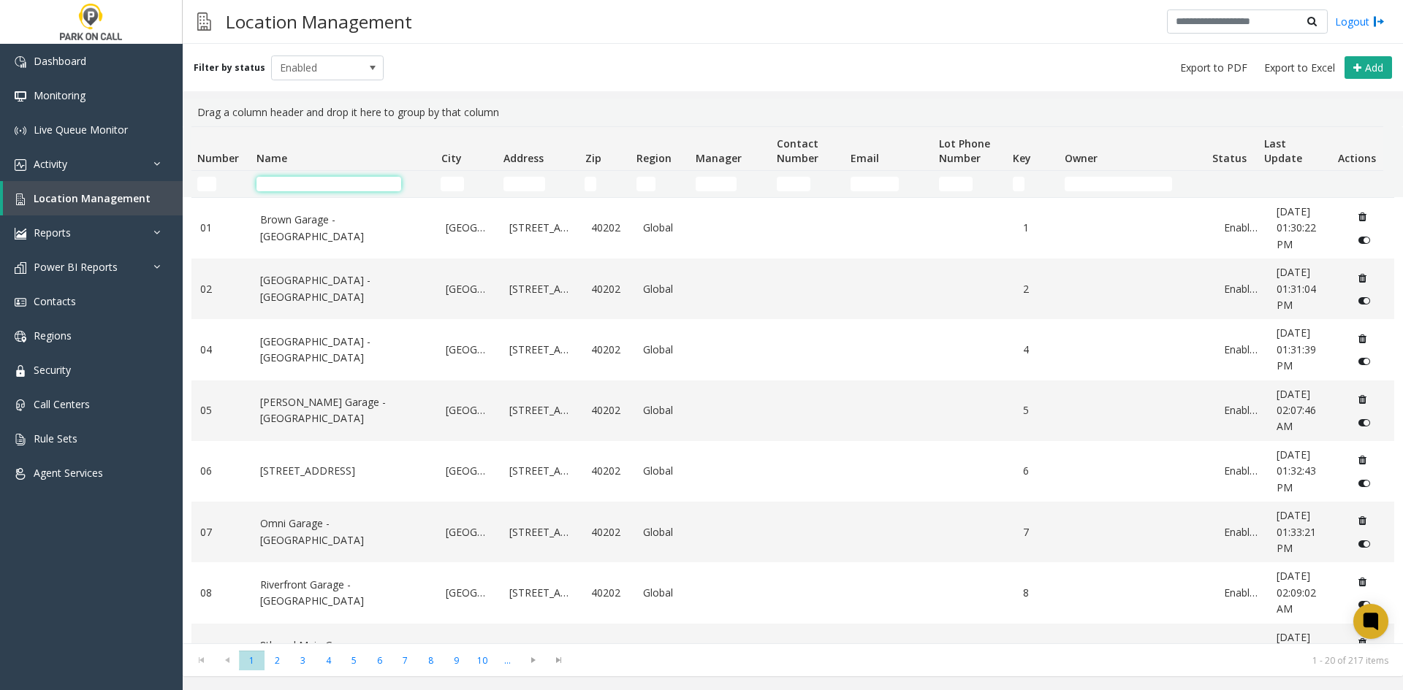
click at [327, 180] on input "Name Filter" at bounding box center [328, 184] width 145 height 15
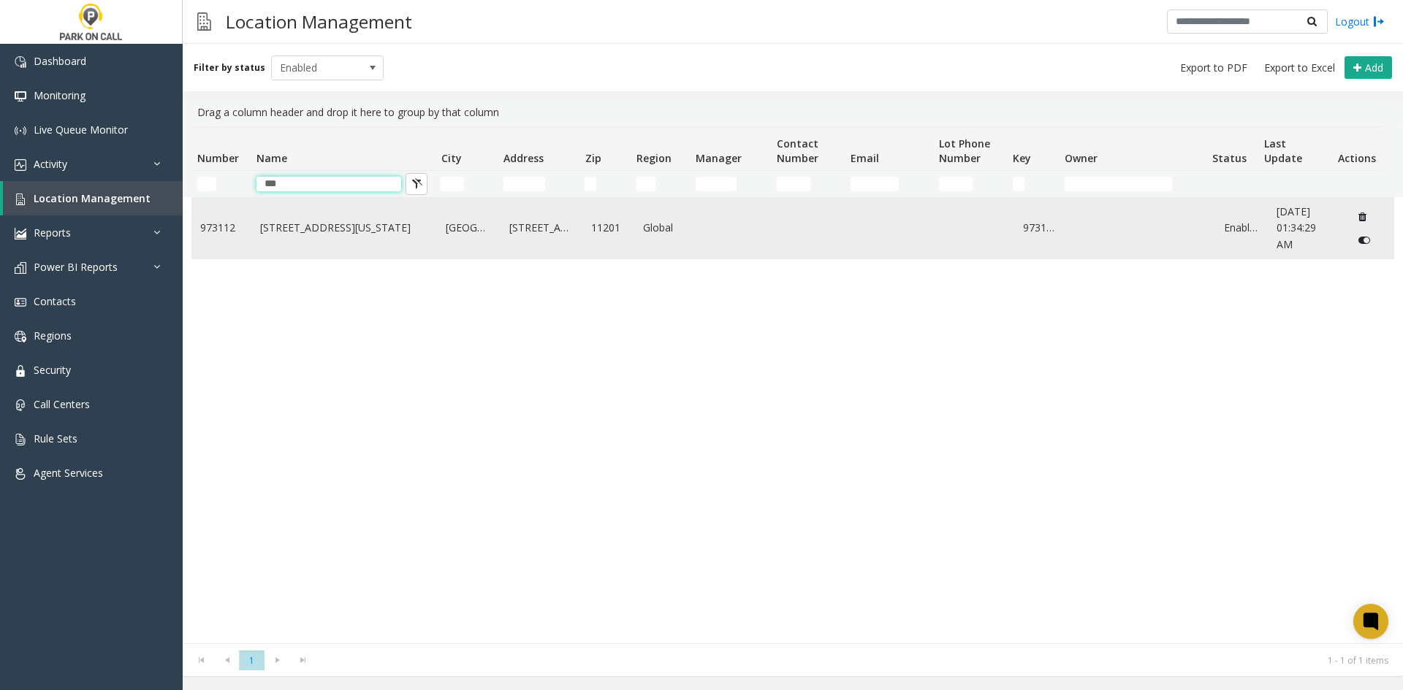
type input "***"
click at [306, 238] on td "[STREET_ADDRESS][US_STATE]" at bounding box center [344, 228] width 186 height 61
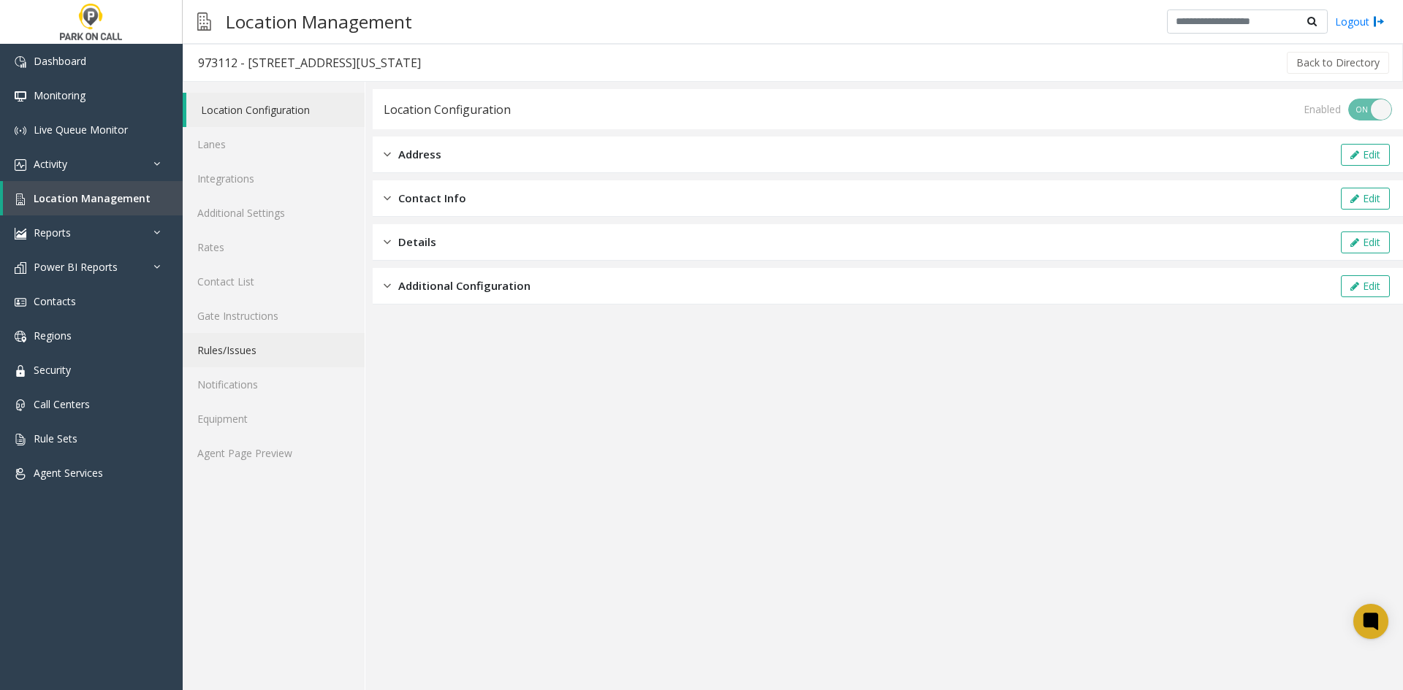
click at [279, 356] on link "Rules/Issues" at bounding box center [274, 350] width 182 height 34
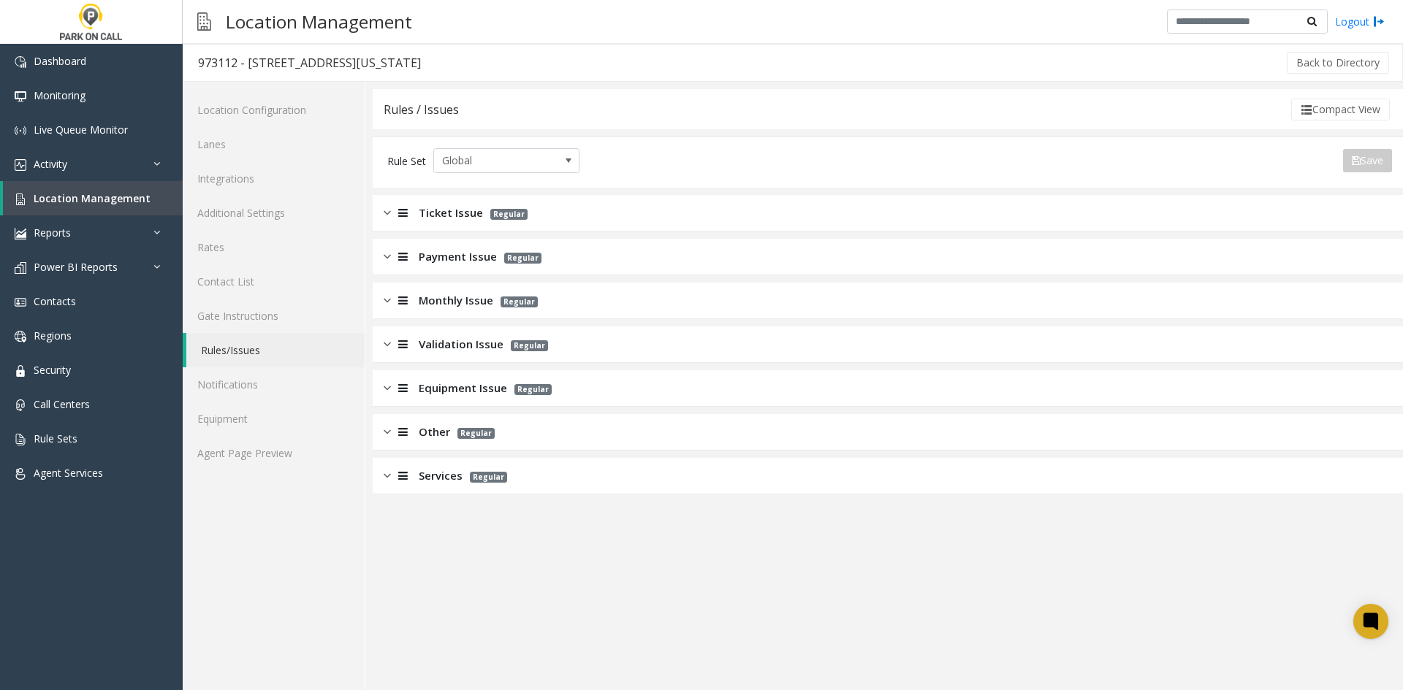
click at [399, 226] on div "Ticket Issue Regular" at bounding box center [888, 213] width 1030 height 37
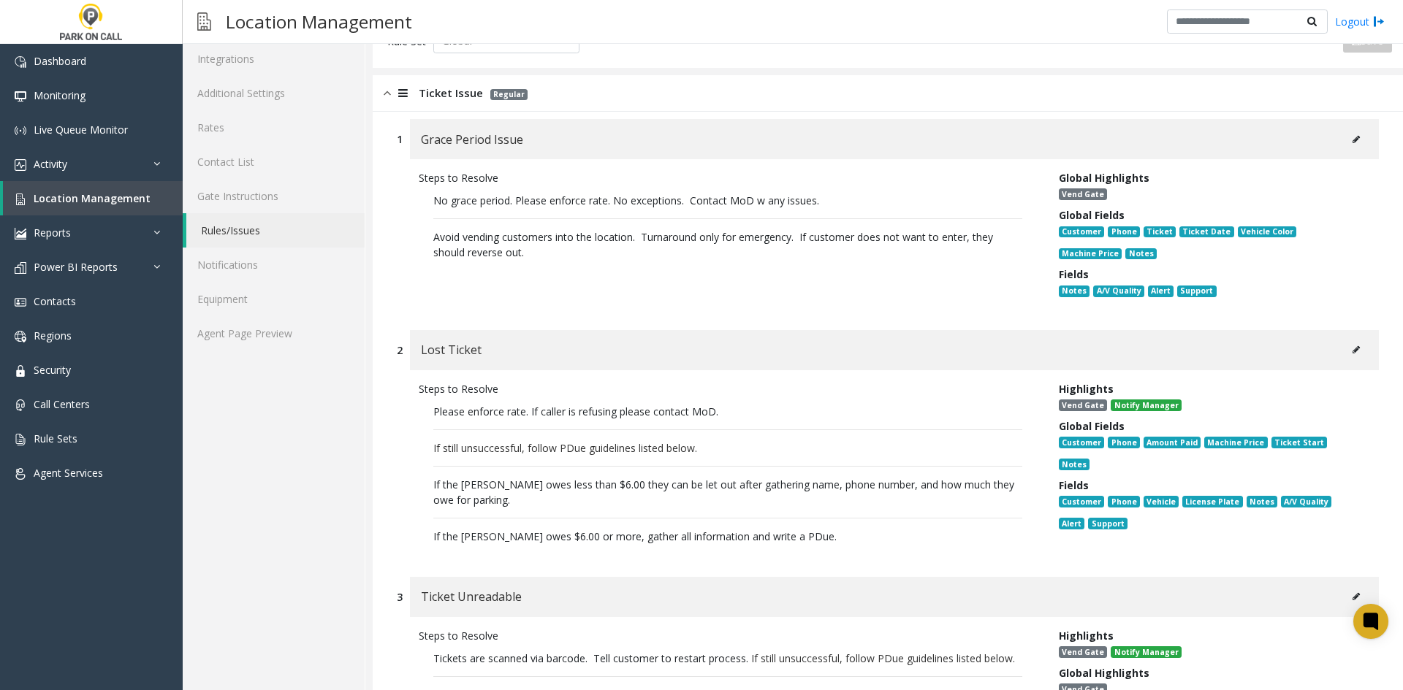
scroll to position [219, 0]
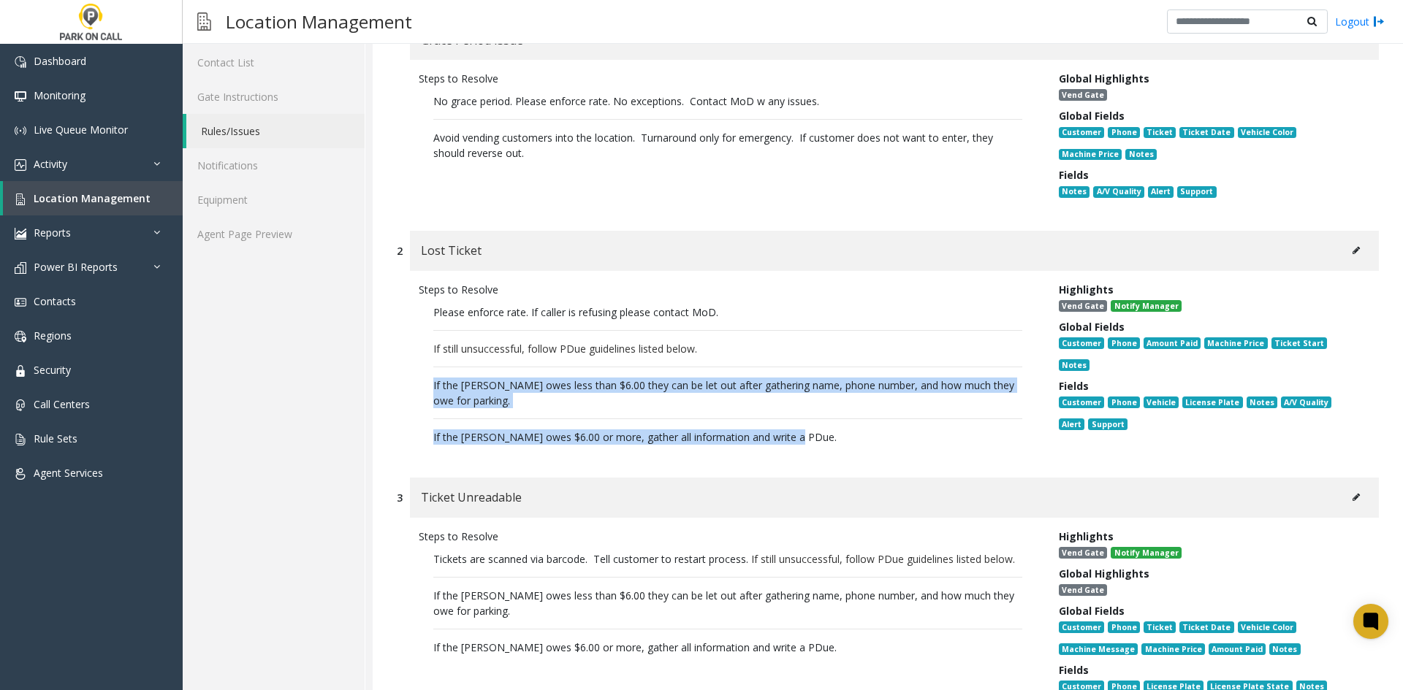
drag, startPoint x: 811, startPoint y: 448, endPoint x: 384, endPoint y: 381, distance: 431.8
drag, startPoint x: 384, startPoint y: 381, endPoint x: 805, endPoint y: 455, distance: 427.2
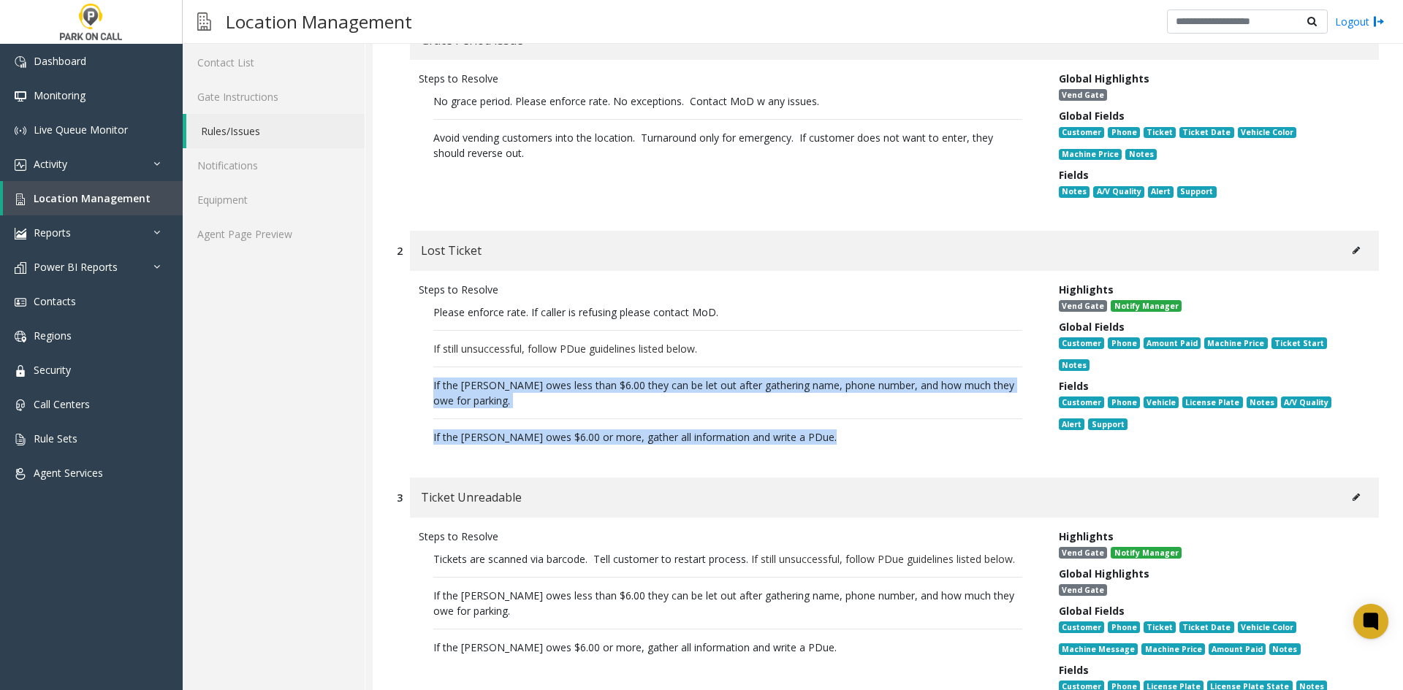
click at [808, 453] on div "Steps to Resolve Please enforce rate. If caller is refusing please contact MoD.…" at bounding box center [888, 367] width 982 height 192
drag, startPoint x: 808, startPoint y: 453, endPoint x: 427, endPoint y: 378, distance: 388.7
click at [427, 378] on div "Steps to Resolve Please enforce rate. If caller is refusing please contact MoD.…" at bounding box center [888, 367] width 982 height 192
click at [427, 378] on p "Please enforce rate. If caller is refusing please contact MoD. If still unsucce…" at bounding box center [728, 374] width 618 height 155
drag, startPoint x: 427, startPoint y: 378, endPoint x: 782, endPoint y: 455, distance: 364.1
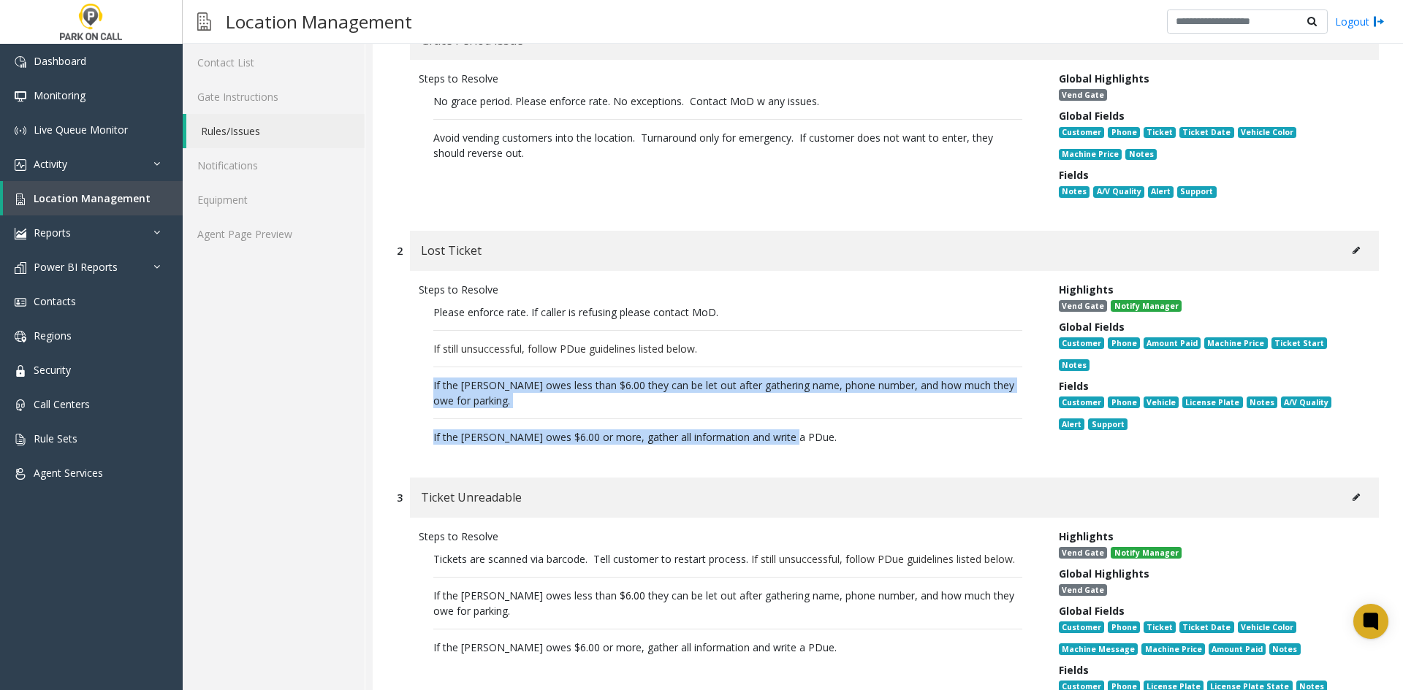
click at [782, 455] on div "Steps to Resolve Please enforce rate. If caller is refusing please contact MoD.…" at bounding box center [888, 367] width 982 height 192
drag, startPoint x: 782, startPoint y: 455, endPoint x: 424, endPoint y: 370, distance: 368.6
click at [424, 370] on div "Steps to Resolve Please enforce rate. If caller is refusing please contact MoD.…" at bounding box center [888, 367] width 982 height 192
click at [424, 370] on p "Please enforce rate. If caller is refusing please contact MoD. If still unsucce…" at bounding box center [728, 374] width 618 height 155
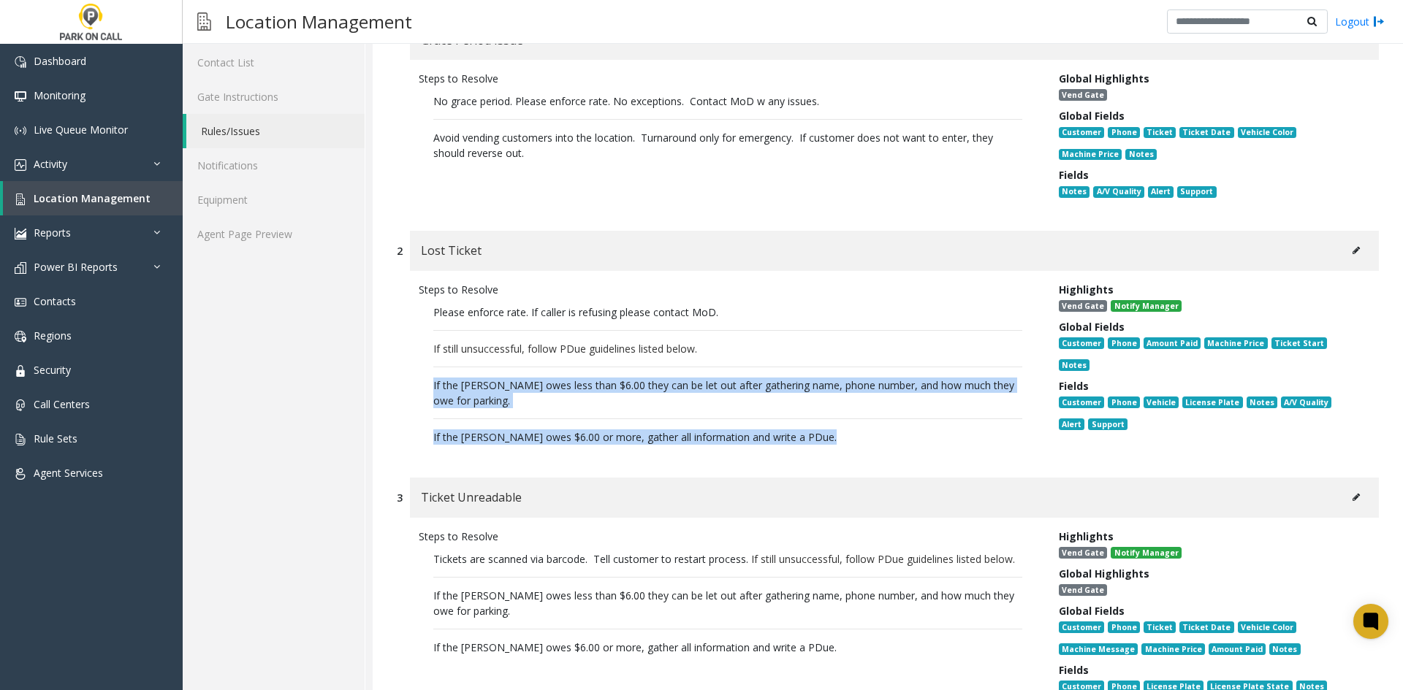
drag, startPoint x: 424, startPoint y: 370, endPoint x: 788, endPoint y: 446, distance: 371.7
click at [788, 446] on p "Please enforce rate. If caller is refusing please contact MoD. If still unsucce…" at bounding box center [728, 374] width 618 height 155
drag, startPoint x: 788, startPoint y: 446, endPoint x: 419, endPoint y: 362, distance: 377.8
click at [419, 362] on p "Please enforce rate. If caller is refusing please contact MoD. If still unsucce…" at bounding box center [728, 374] width 618 height 155
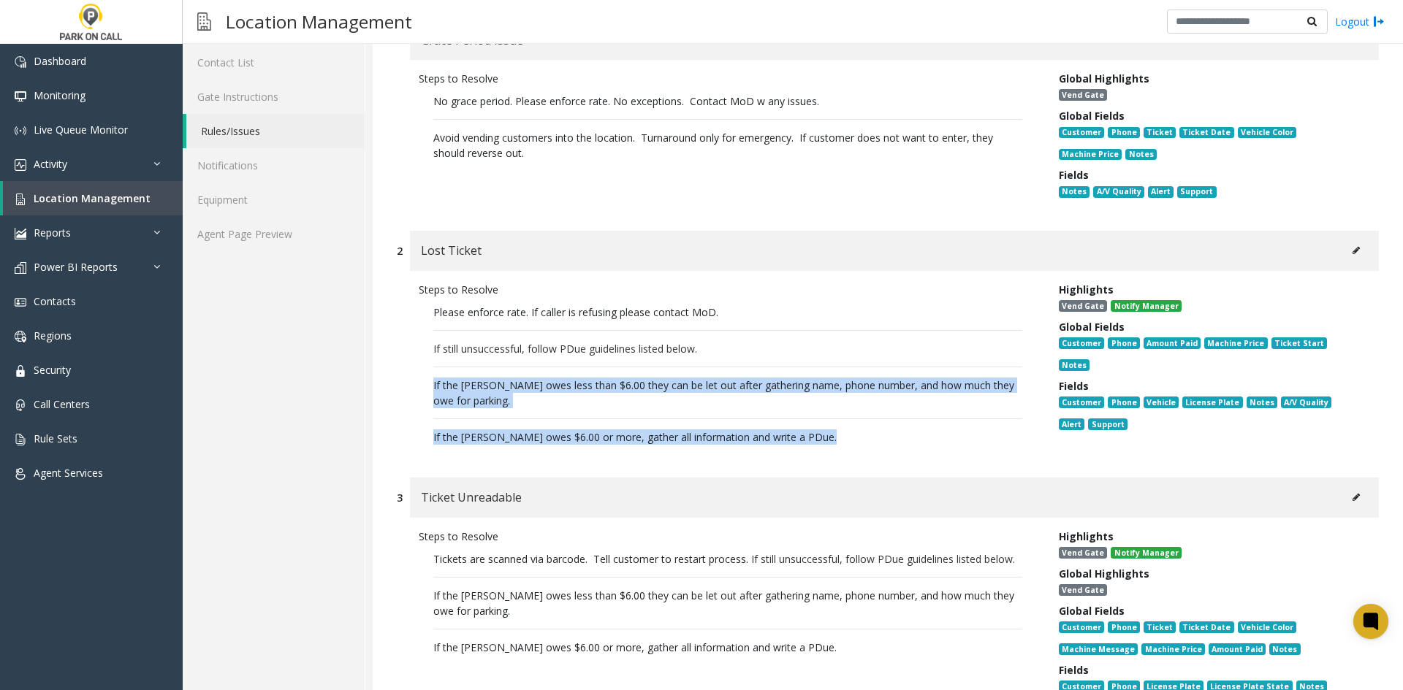
click at [419, 362] on p "Please enforce rate. If caller is refusing please contact MoD. If still unsucce…" at bounding box center [728, 374] width 618 height 155
drag, startPoint x: 419, startPoint y: 362, endPoint x: 831, endPoint y: 452, distance: 421.9
click at [831, 452] on div "Steps to Resolve Please enforce rate. If caller is refusing please contact MoD.…" at bounding box center [888, 367] width 982 height 192
drag, startPoint x: 831, startPoint y: 452, endPoint x: 437, endPoint y: 371, distance: 402.7
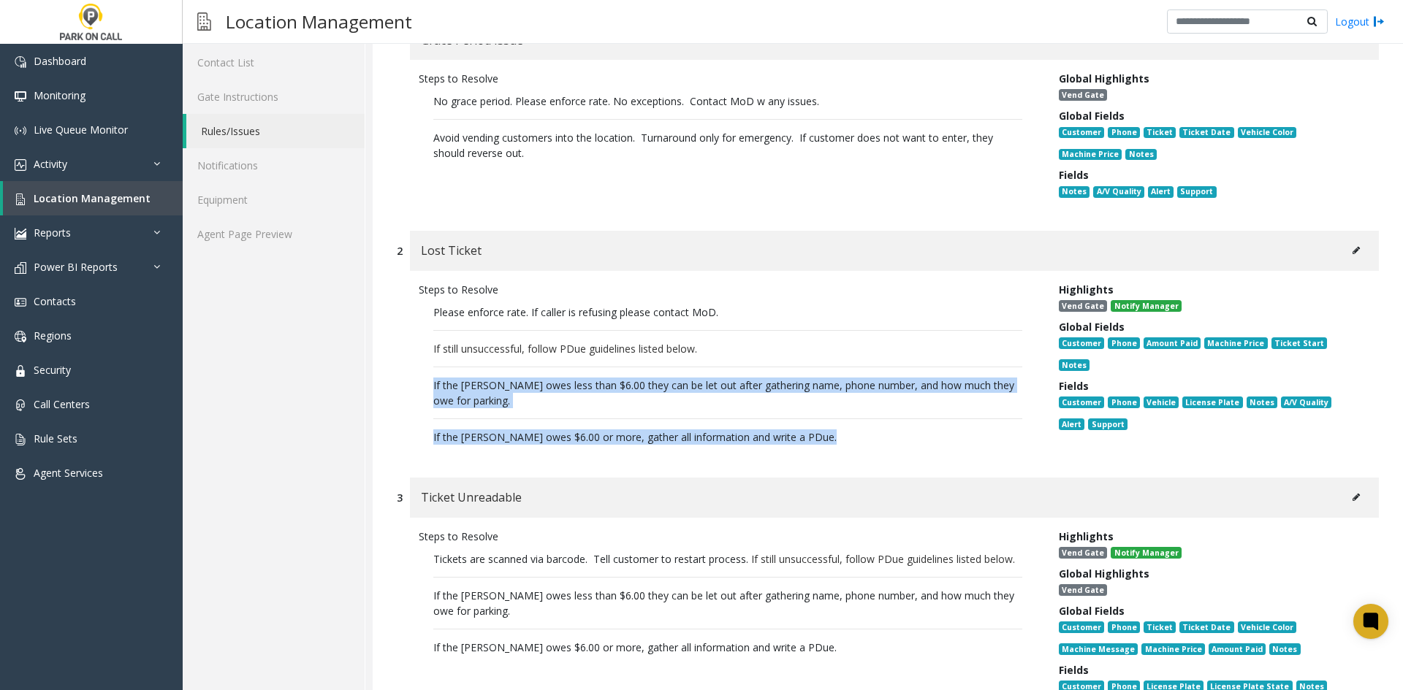
click at [437, 371] on div "Steps to Resolve Please enforce rate. If caller is refusing please contact MoD.…" at bounding box center [888, 367] width 982 height 192
click at [437, 371] on p "Please enforce rate. If caller is refusing please contact MoD. If still unsucce…" at bounding box center [728, 374] width 618 height 155
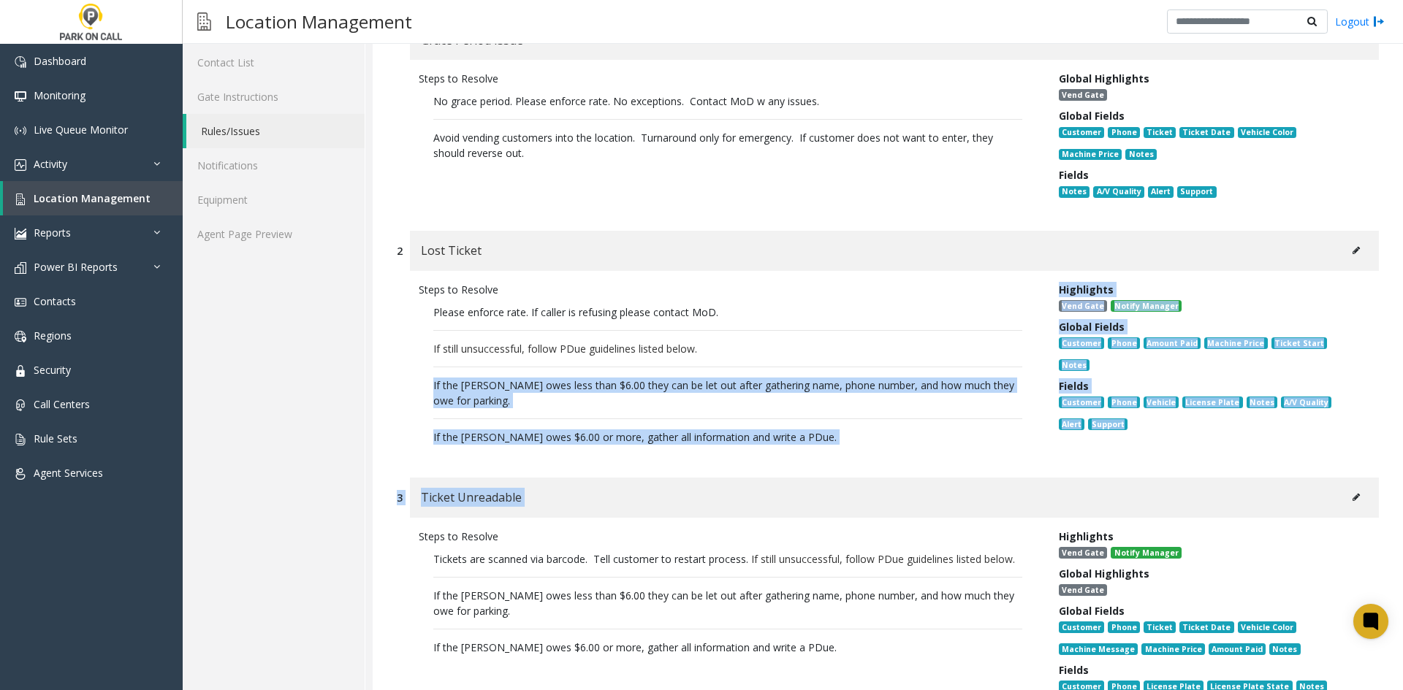
drag, startPoint x: 437, startPoint y: 371, endPoint x: 800, endPoint y: 466, distance: 375.3
click at [799, 455] on div "Steps to Resolve Please enforce rate. If caller is refusing please contact MoD.…" at bounding box center [888, 367] width 982 height 192
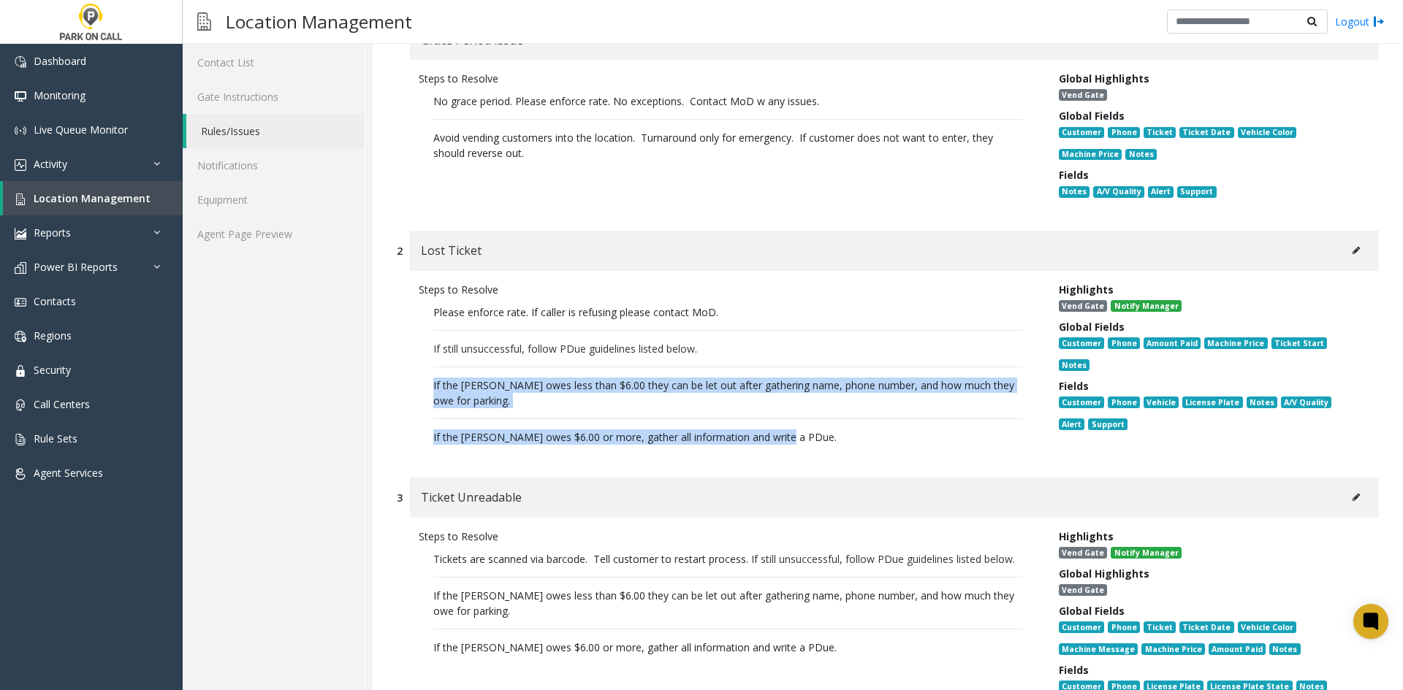
drag, startPoint x: 799, startPoint y: 455, endPoint x: 777, endPoint y: 446, distance: 24.3
click at [777, 446] on div "Steps to Resolve Please enforce rate. If caller is refusing please contact MoD.…" at bounding box center [888, 367] width 982 height 192
click at [781, 445] on p "Please enforce rate. If caller is refusing please contact MoD. If still unsucce…" at bounding box center [728, 374] width 618 height 155
drag, startPoint x: 781, startPoint y: 445, endPoint x: 394, endPoint y: 367, distance: 394.9
click at [394, 367] on div "2 Lost Ticket Steps to Resolve Please enforce rate. If caller is refusing pleas…" at bounding box center [888, 347] width 1004 height 232
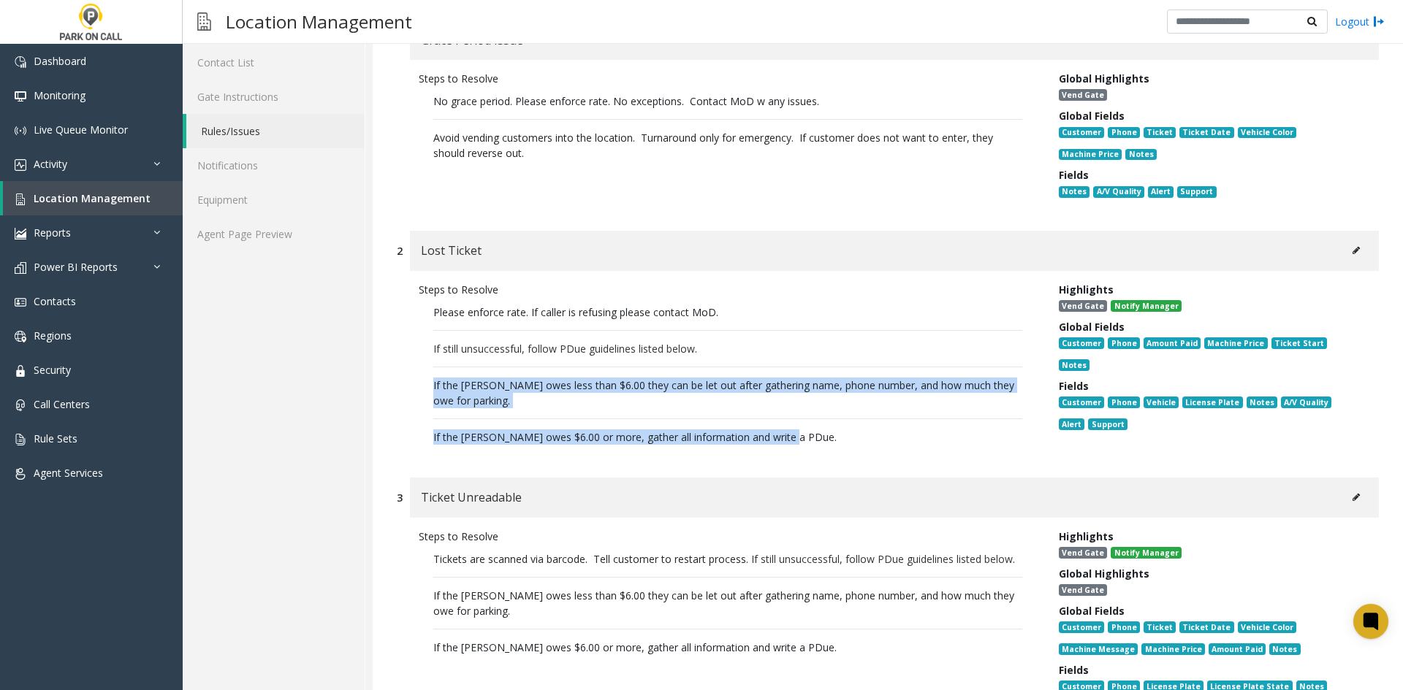
click at [394, 367] on div "2 Lost Ticket Steps to Resolve Please enforce rate. If caller is refusing pleas…" at bounding box center [888, 347] width 1004 height 232
drag, startPoint x: 394, startPoint y: 367, endPoint x: 803, endPoint y: 446, distance: 416.5
click at [803, 446] on div "2 Lost Ticket Steps to Resolve Please enforce rate. If caller is refusing pleas…" at bounding box center [888, 347] width 1004 height 232
click at [803, 446] on p "Please enforce rate. If caller is refusing please contact MoD. If still unsucce…" at bounding box center [728, 374] width 618 height 155
drag, startPoint x: 803, startPoint y: 446, endPoint x: 411, endPoint y: 357, distance: 401.4
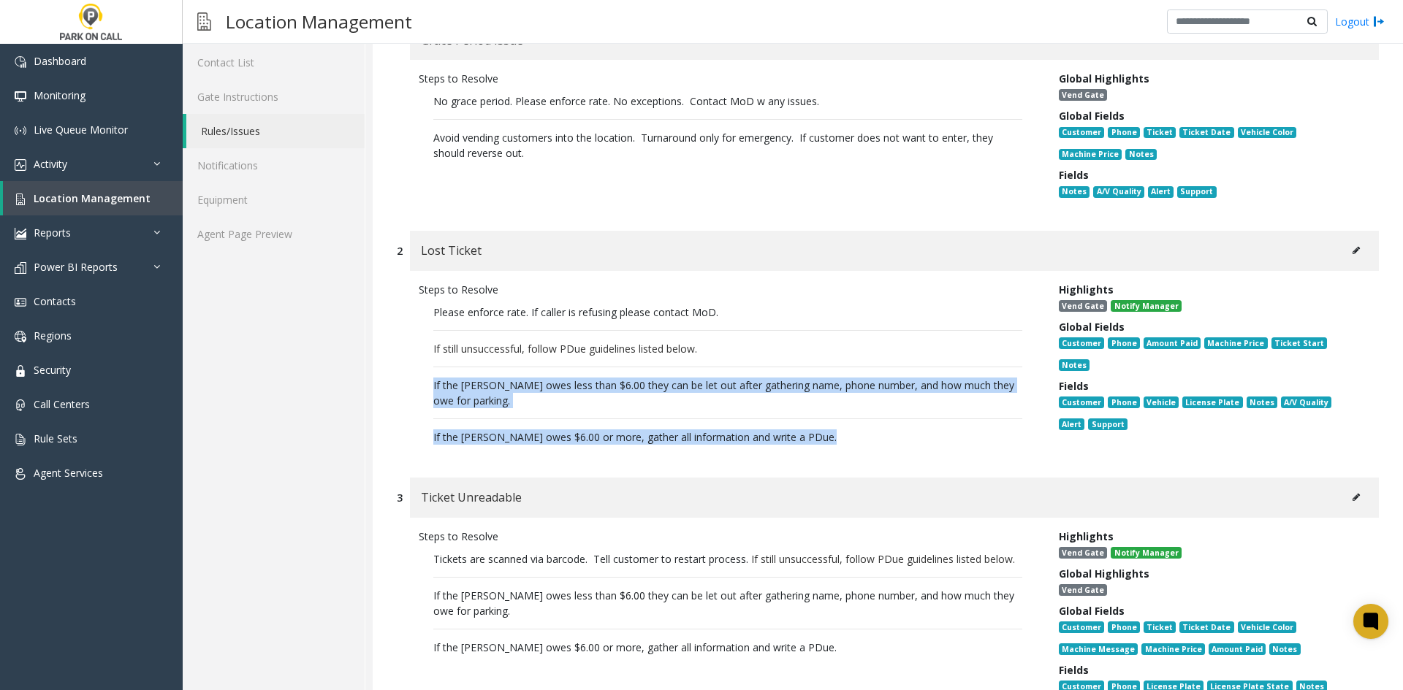
click at [411, 357] on div "Steps to Resolve Please enforce rate. If caller is refusing please contact MoD.…" at bounding box center [728, 367] width 640 height 170
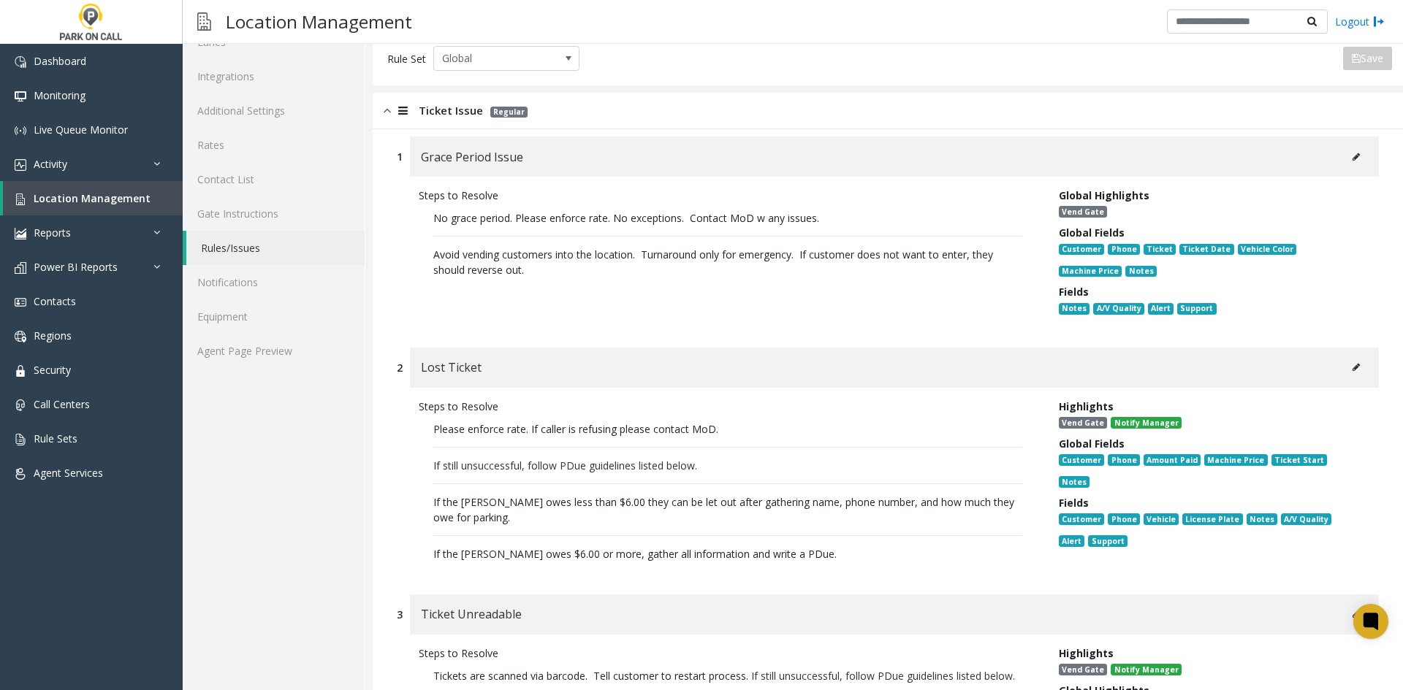
scroll to position [0, 0]
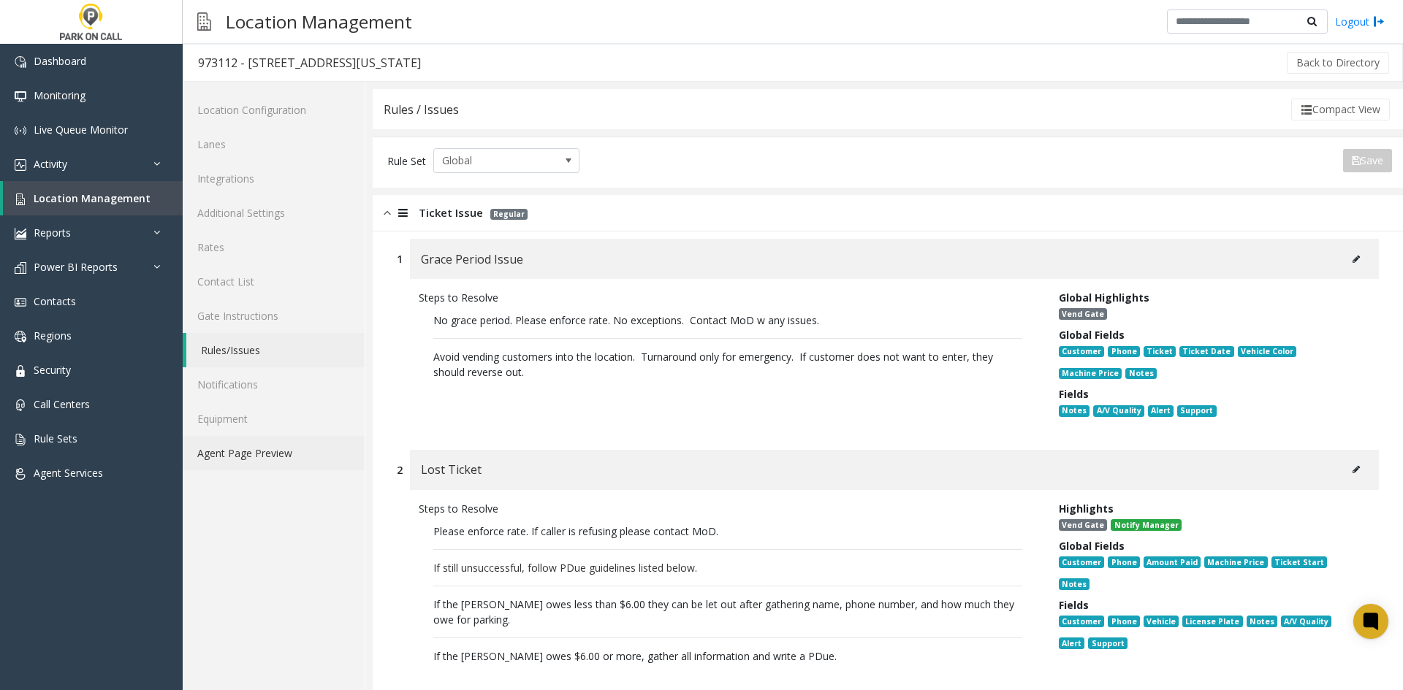
click at [215, 465] on link "Agent Page Preview" at bounding box center [274, 453] width 182 height 34
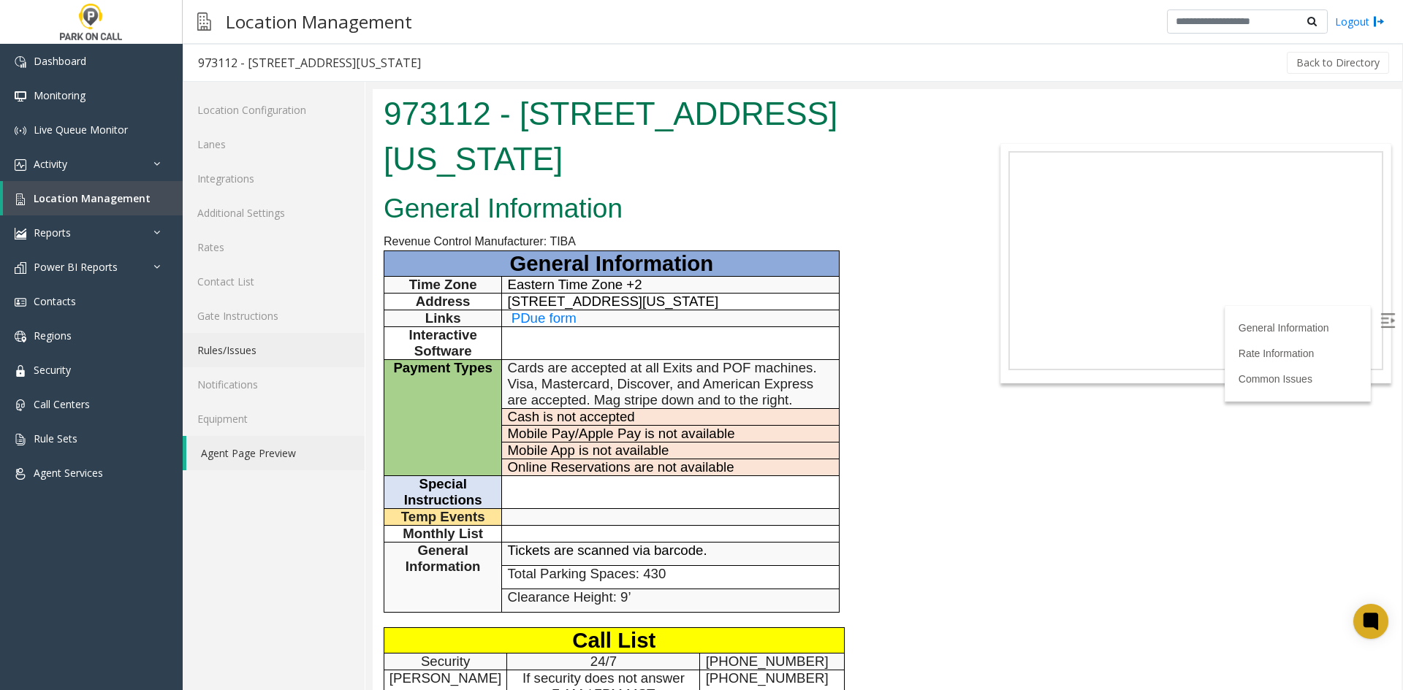
click at [313, 350] on link "Rules/Issues" at bounding box center [274, 350] width 182 height 34
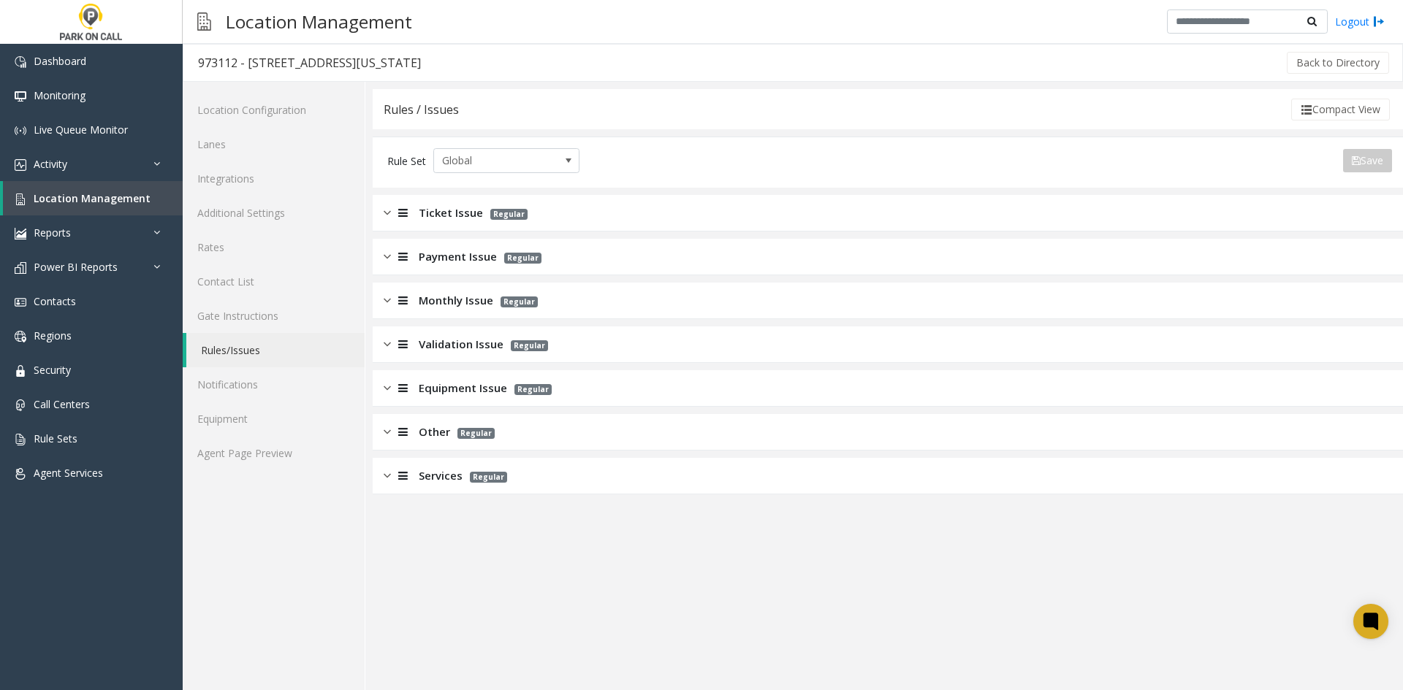
click at [448, 267] on div "Payment Issue Regular" at bounding box center [888, 257] width 1030 height 37
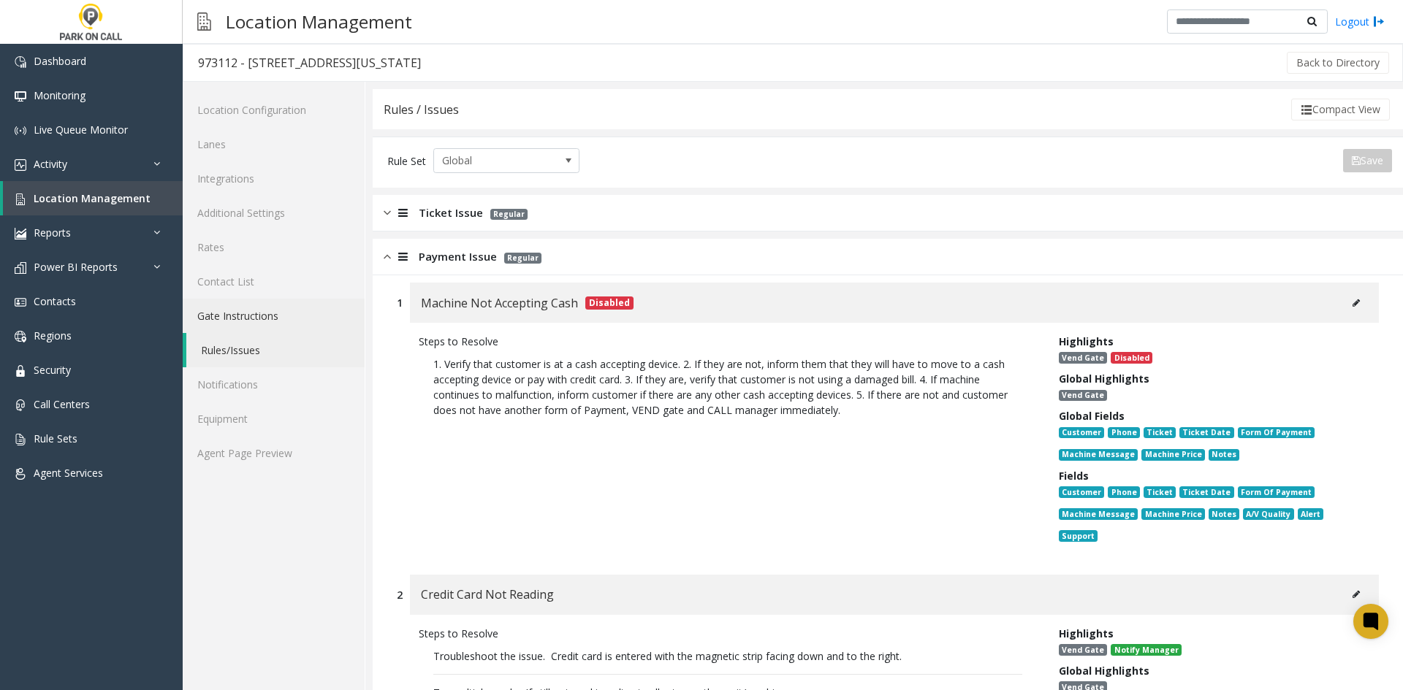
drag, startPoint x: 301, startPoint y: 571, endPoint x: 267, endPoint y: 318, distance: 255.1
drag, startPoint x: 298, startPoint y: 546, endPoint x: 240, endPoint y: 433, distance: 126.4
click at [240, 440] on link "Agent Page Preview" at bounding box center [274, 453] width 182 height 34
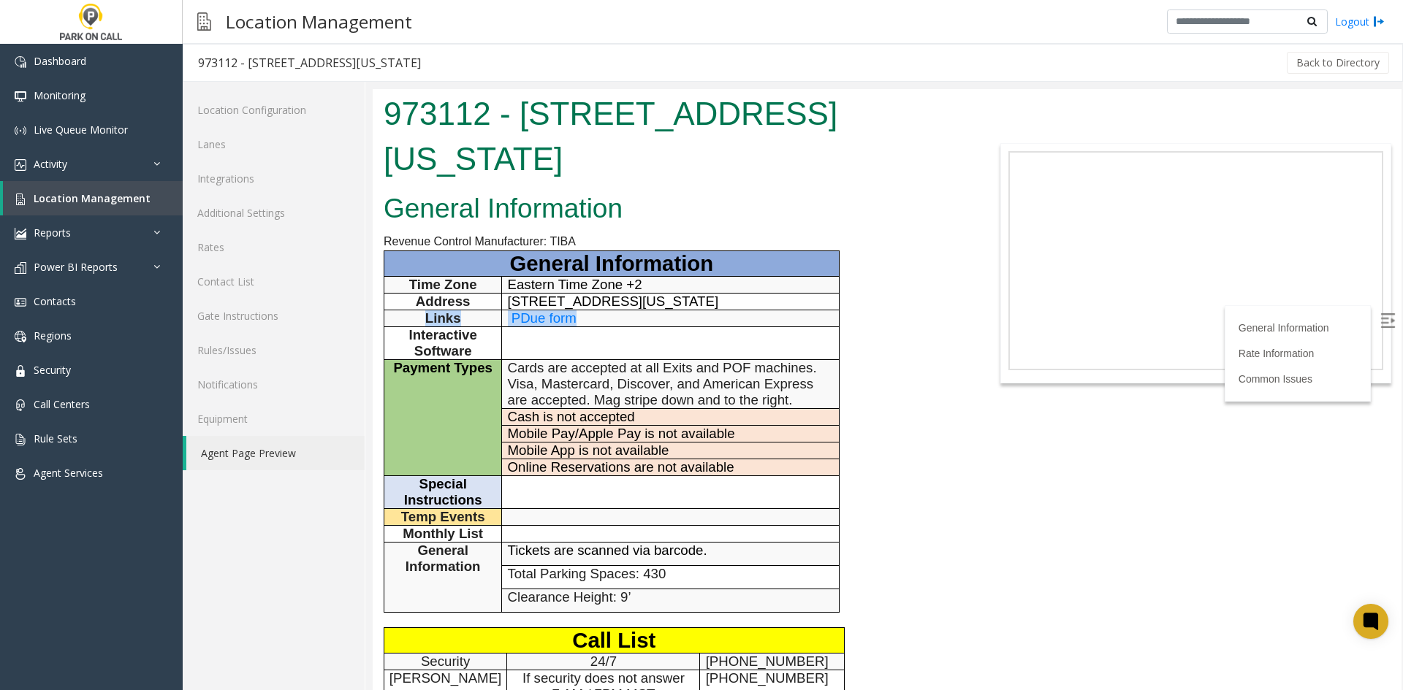
drag, startPoint x: 637, startPoint y: 318, endPoint x: 420, endPoint y: 323, distance: 217.0
click at [420, 323] on tr "Links PDue form" at bounding box center [611, 318] width 455 height 17
click at [420, 323] on p "Links" at bounding box center [442, 318] width 107 height 16
click at [39, 57] on span "Dashboard" at bounding box center [60, 61] width 53 height 14
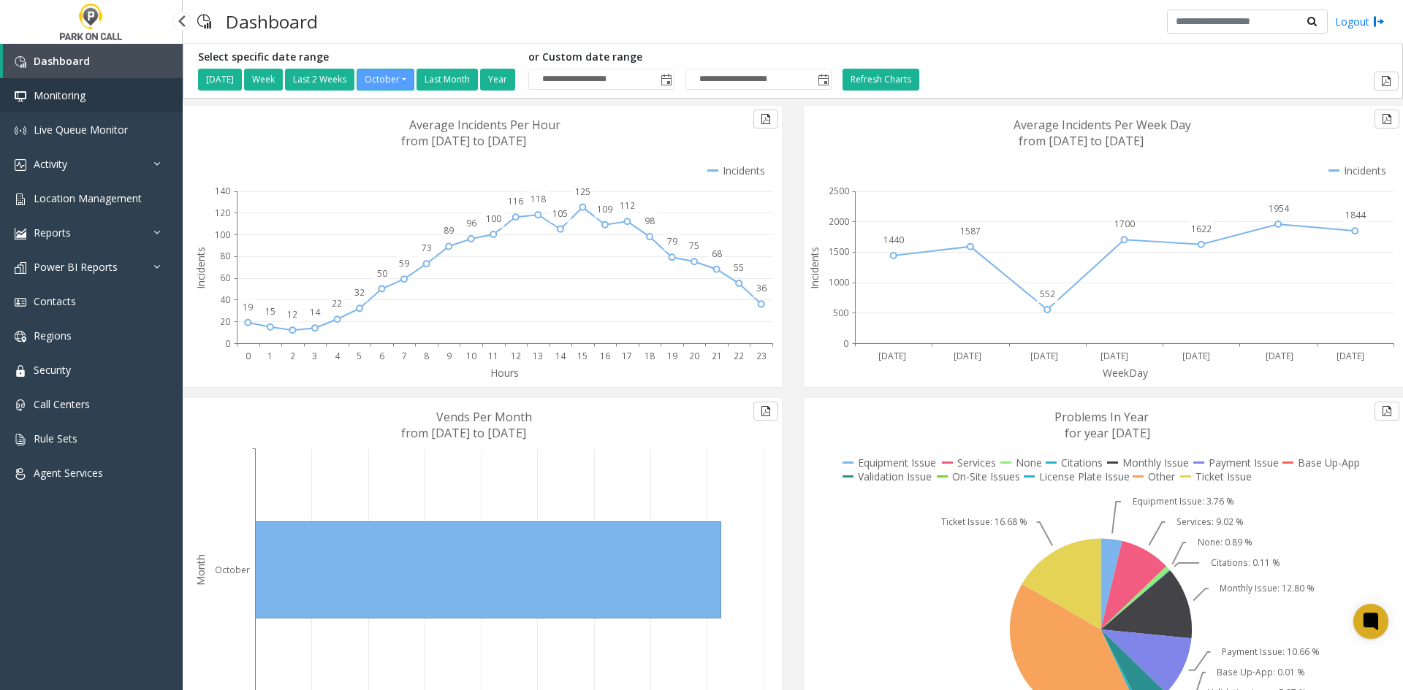
click at [66, 110] on link "Monitoring" at bounding box center [91, 95] width 183 height 34
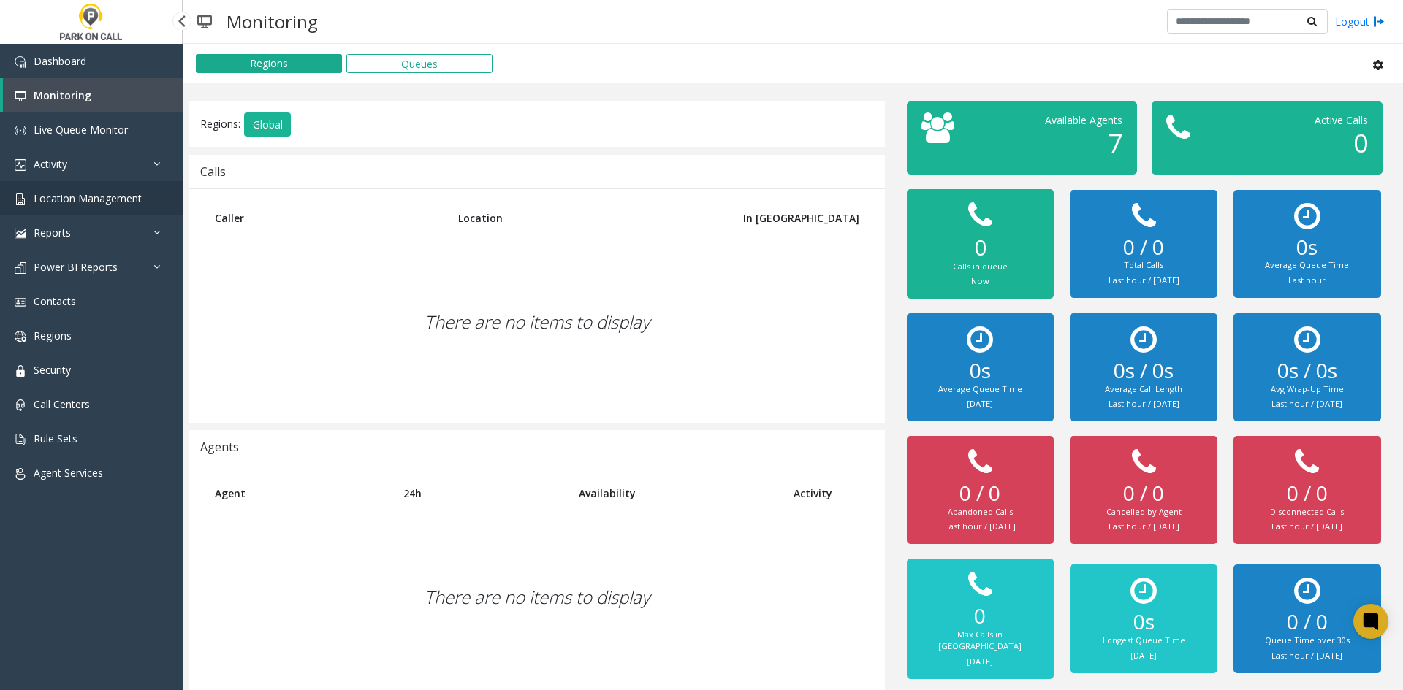
click at [69, 193] on span "Location Management" at bounding box center [88, 198] width 108 height 14
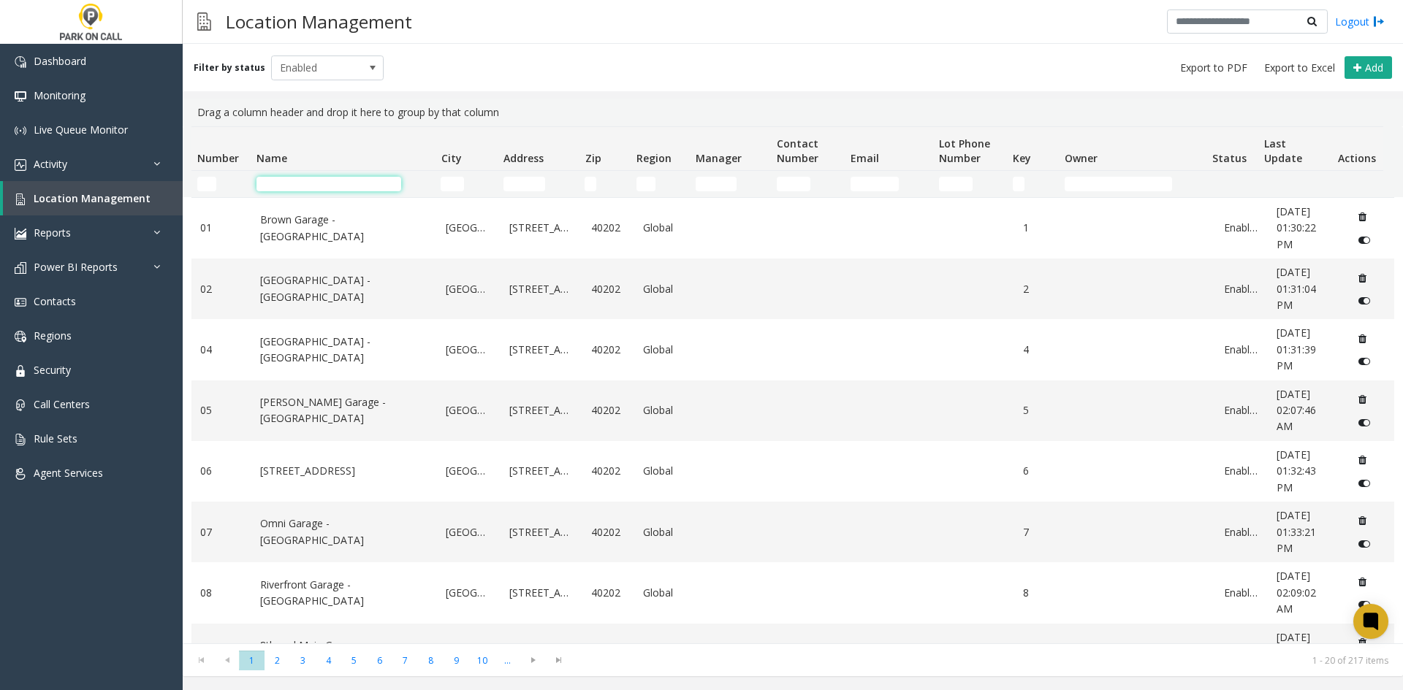
click at [264, 186] on input "Name Filter" at bounding box center [328, 184] width 145 height 15
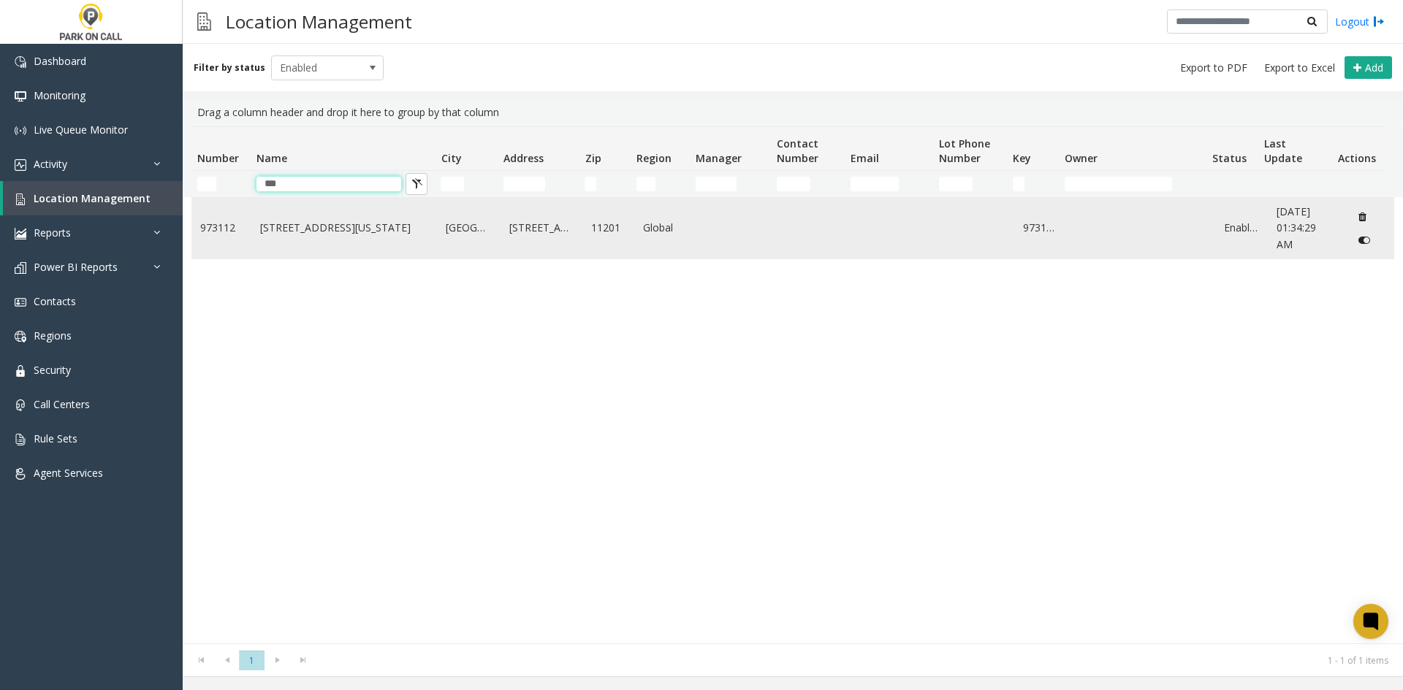
type input "***"
click at [289, 227] on link "[STREET_ADDRESS][US_STATE]" at bounding box center [344, 228] width 169 height 16
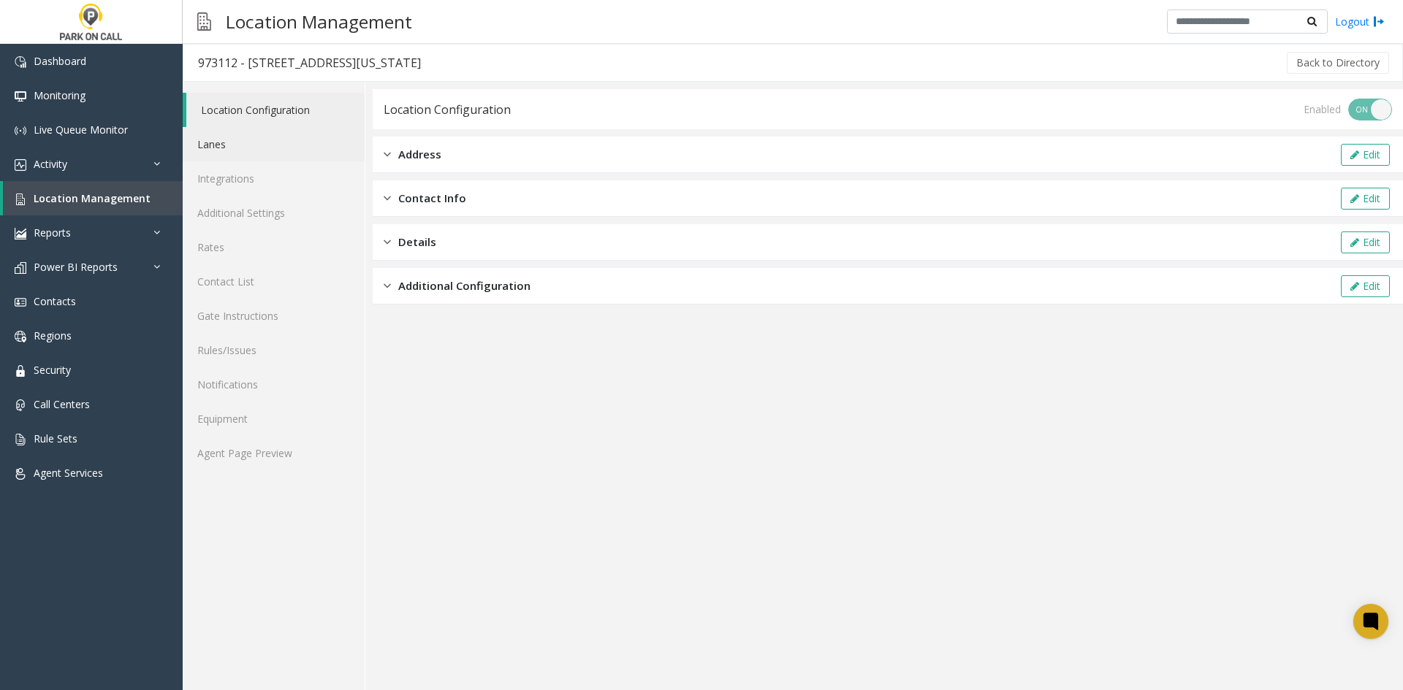
click at [268, 150] on link "Lanes" at bounding box center [274, 144] width 182 height 34
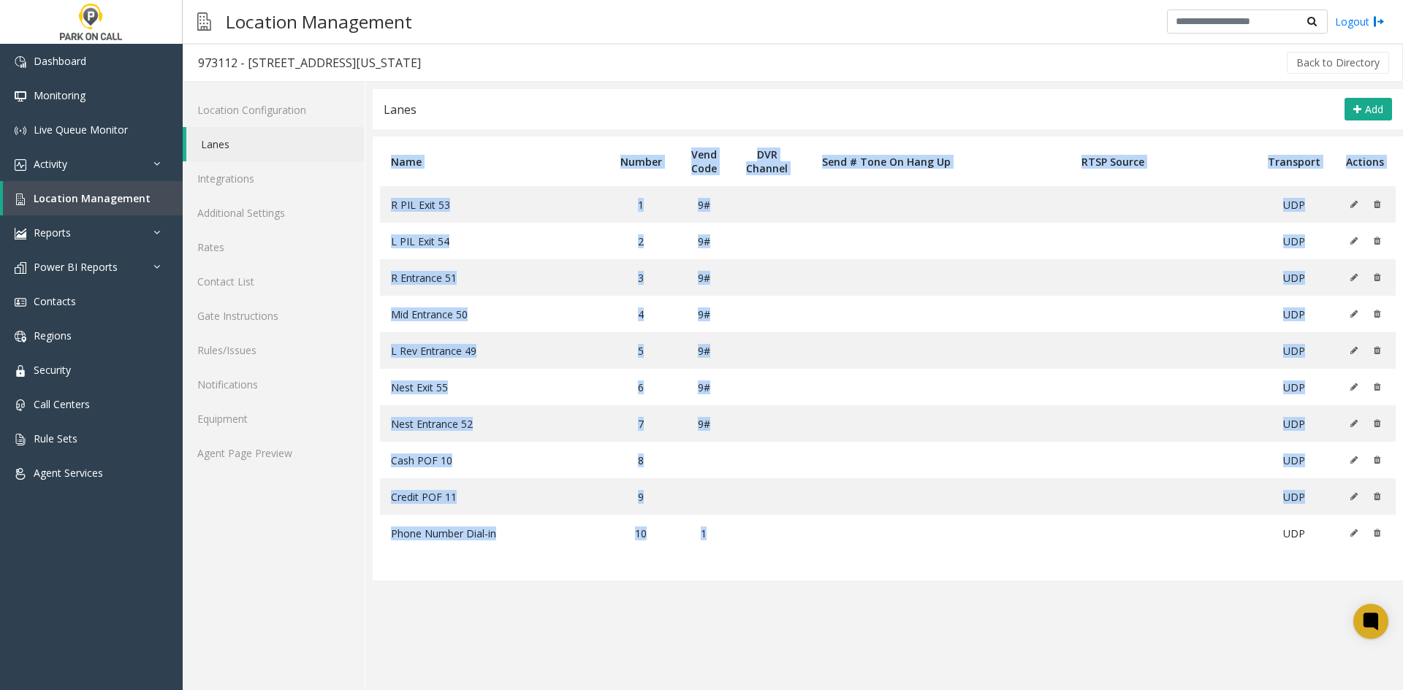
drag, startPoint x: 392, startPoint y: 158, endPoint x: 1115, endPoint y: 644, distance: 871.0
click at [1115, 644] on app-lanes "Lanes Add Name Number Vend Code DVR Channel Send # Tone On Hang Up RTSP Source …" at bounding box center [888, 389] width 1030 height 601
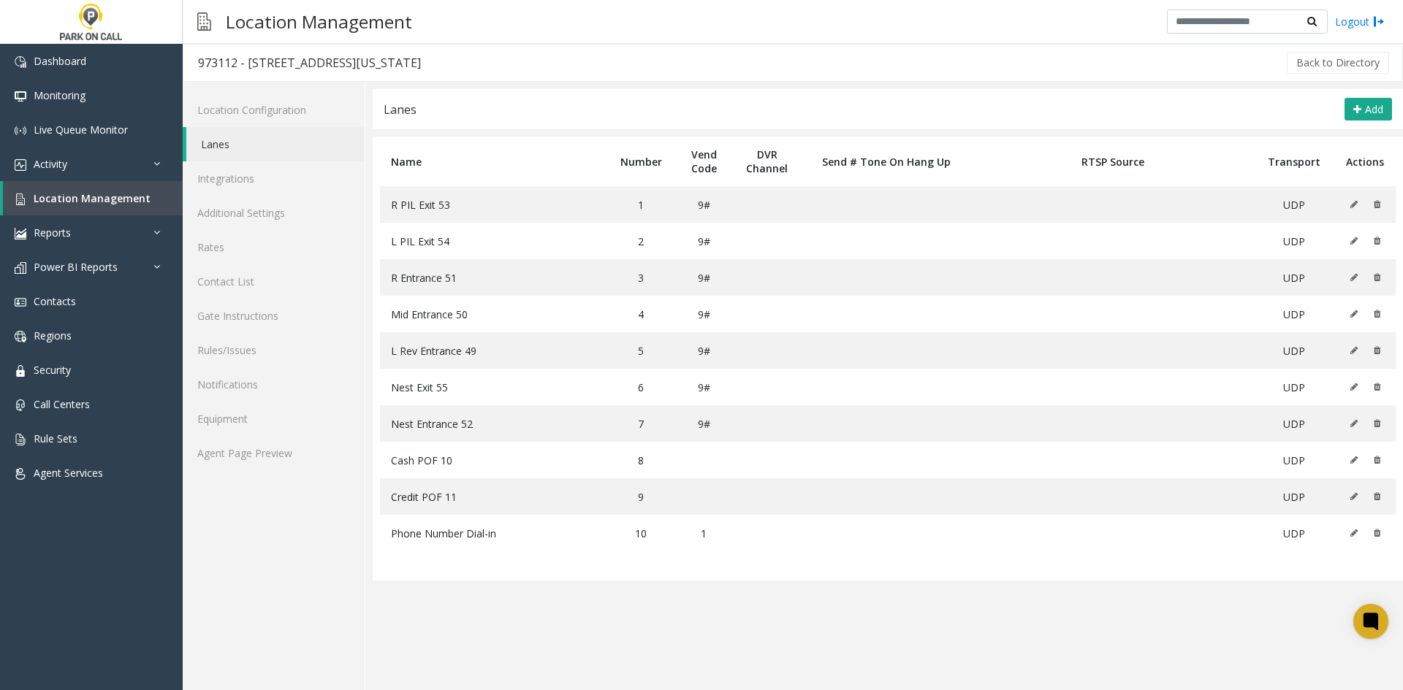
click at [311, 610] on div "Location Configuration Lanes Integrations Additional Settings Rates Contact Lis…" at bounding box center [274, 386] width 183 height 609
click at [303, 454] on link "Agent Page Preview" at bounding box center [274, 453] width 182 height 34
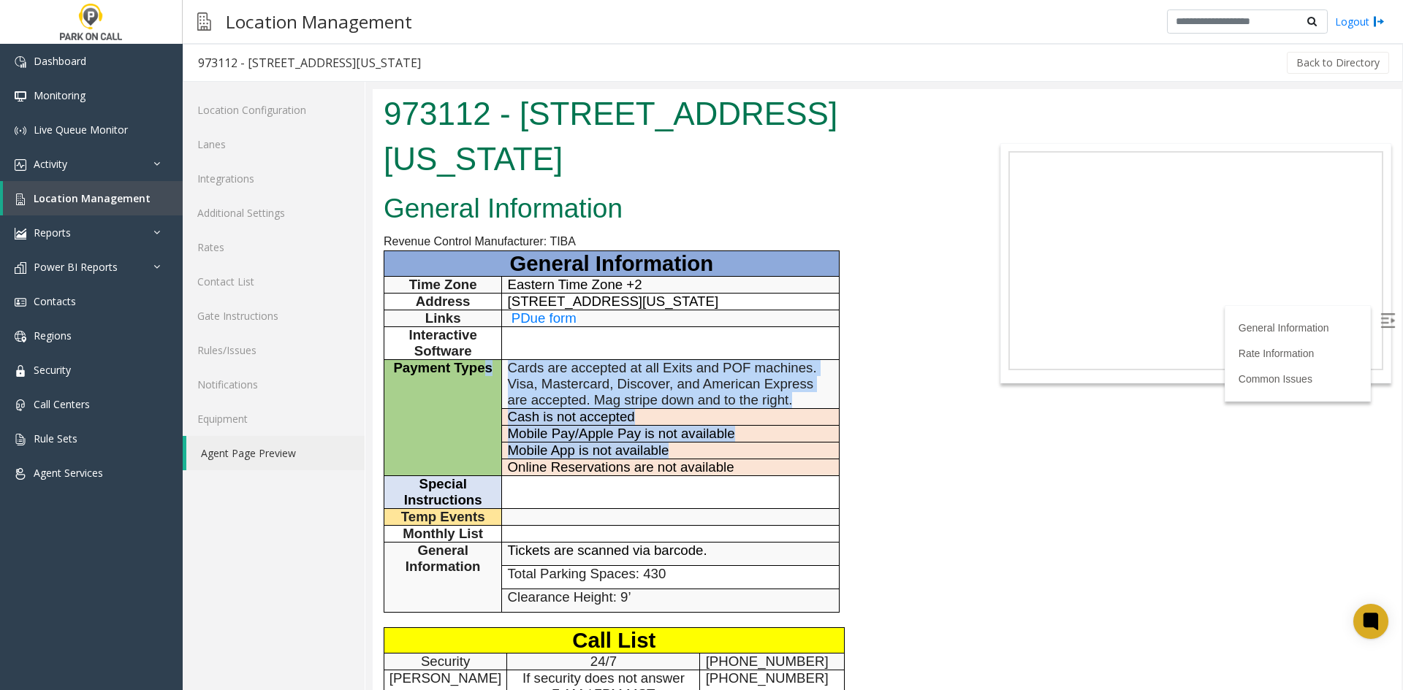
drag, startPoint x: 671, startPoint y: 453, endPoint x: 482, endPoint y: 375, distance: 204.0
click at [482, 375] on tbody "General Information Time Zone Eastern Time Zone +2 Address [STREET_ADDRESS][US_…" at bounding box center [611, 431] width 455 height 361
click at [482, 375] on span "Payment Types" at bounding box center [442, 367] width 99 height 15
drag, startPoint x: 482, startPoint y: 375, endPoint x: 784, endPoint y: 460, distance: 313.6
click at [784, 460] on tbody "General Information Time Zone Eastern Time Zone +2 Address [STREET_ADDRESS][US_…" at bounding box center [611, 431] width 455 height 361
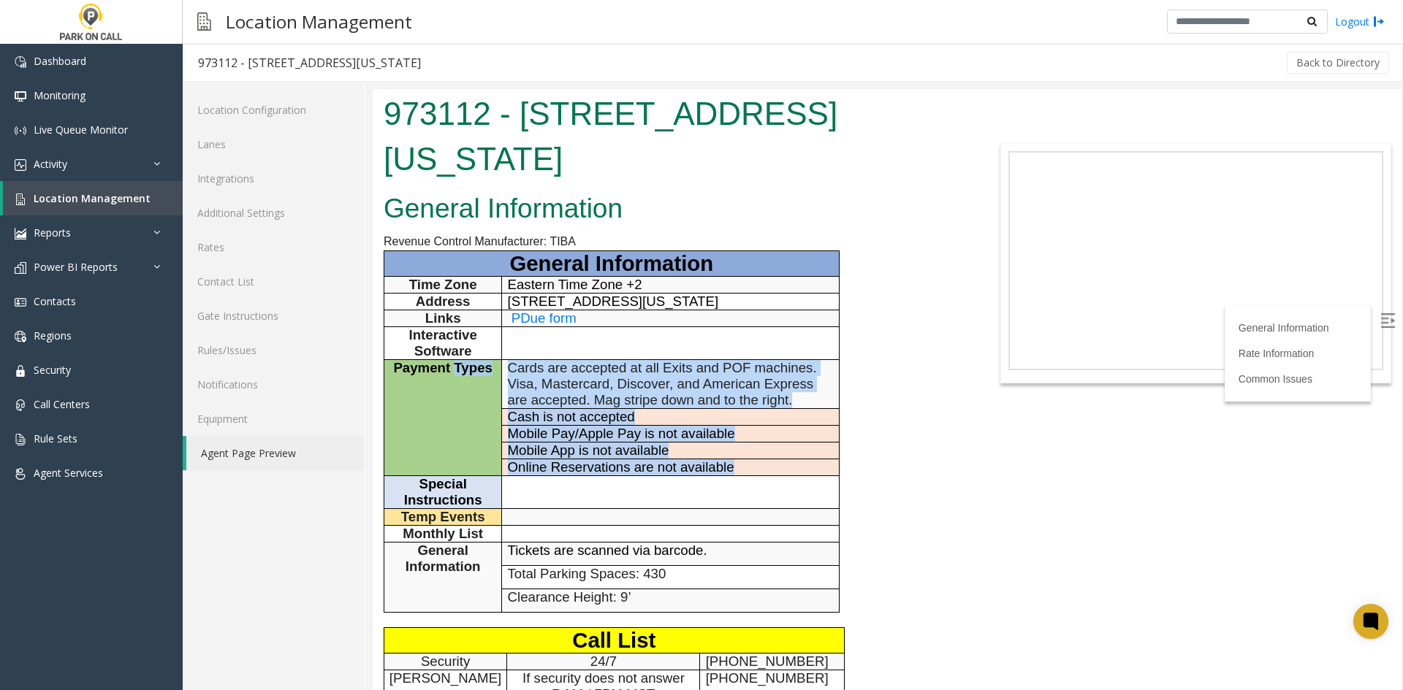
click at [784, 460] on p "Online Reservations are not available" at bounding box center [671, 468] width 326 height 16
drag, startPoint x: 784, startPoint y: 460, endPoint x: 395, endPoint y: 366, distance: 399.9
click at [395, 366] on tbody "General Information Time Zone Eastern Time Zone +2 Address [STREET_ADDRESS][US_…" at bounding box center [611, 431] width 455 height 361
click at [395, 366] on span "Payment Types" at bounding box center [442, 367] width 99 height 15
drag, startPoint x: 395, startPoint y: 366, endPoint x: 692, endPoint y: 451, distance: 308.5
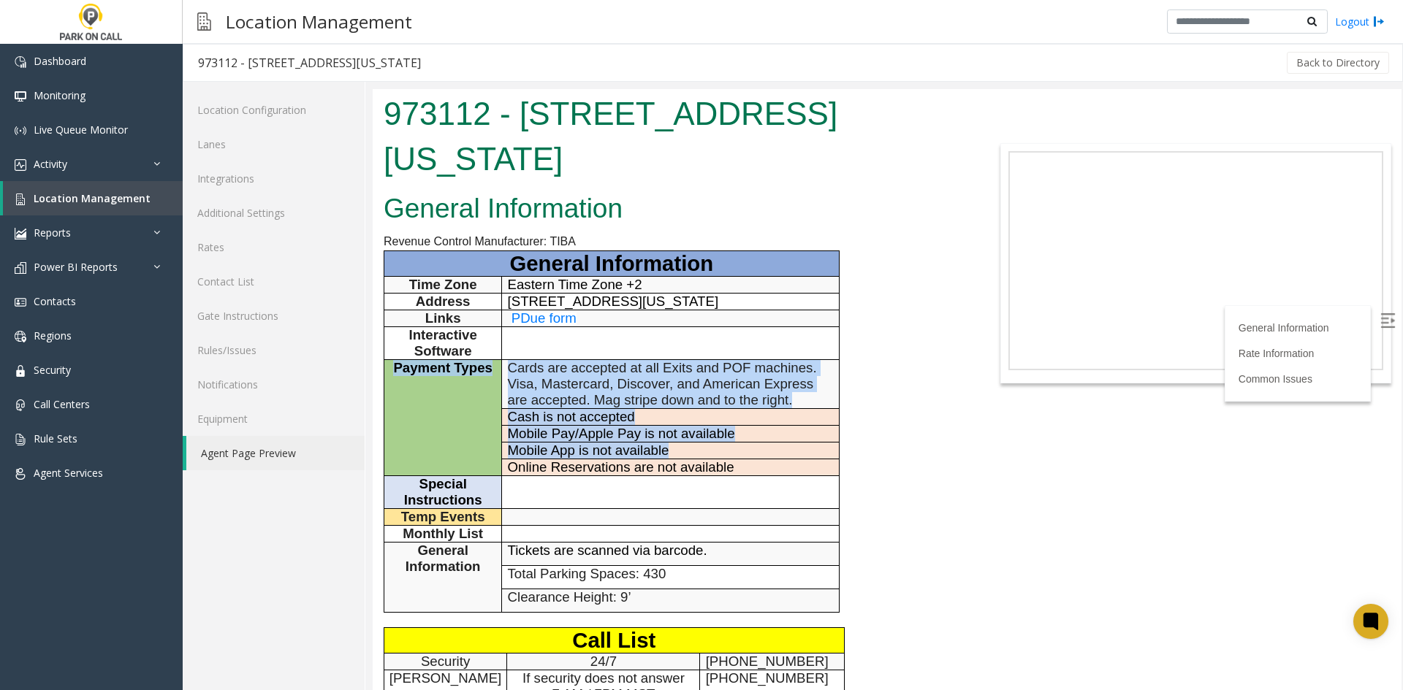
click at [692, 451] on tbody "General Information Time Zone Eastern Time Zone +2 Address [STREET_ADDRESS][US_…" at bounding box center [611, 431] width 455 height 361
click at [692, 451] on p "Mobile App is not available" at bounding box center [671, 451] width 326 height 16
drag, startPoint x: 692, startPoint y: 451, endPoint x: 397, endPoint y: 331, distance: 317.8
click at [397, 331] on tbody "General Information Time Zone Eastern Time Zone +2 Address [STREET_ADDRESS][US_…" at bounding box center [611, 431] width 455 height 361
click at [397, 331] on p "Interactive Software" at bounding box center [442, 343] width 107 height 32
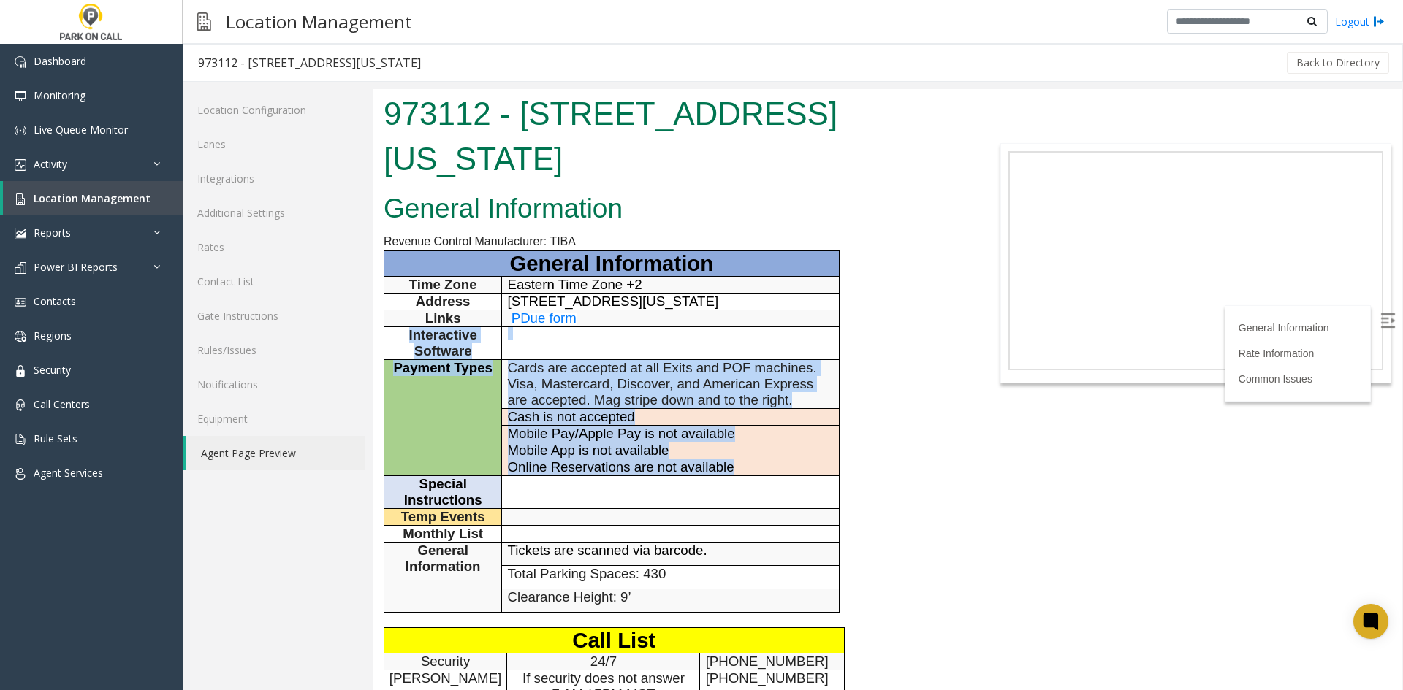
drag, startPoint x: 397, startPoint y: 331, endPoint x: 737, endPoint y: 473, distance: 368.1
click at [737, 473] on tbody "General Information Time Zone Eastern Time Zone +2 Address [STREET_ADDRESS][US_…" at bounding box center [611, 431] width 455 height 361
click at [737, 473] on p "Online Reservations are not available" at bounding box center [671, 468] width 326 height 16
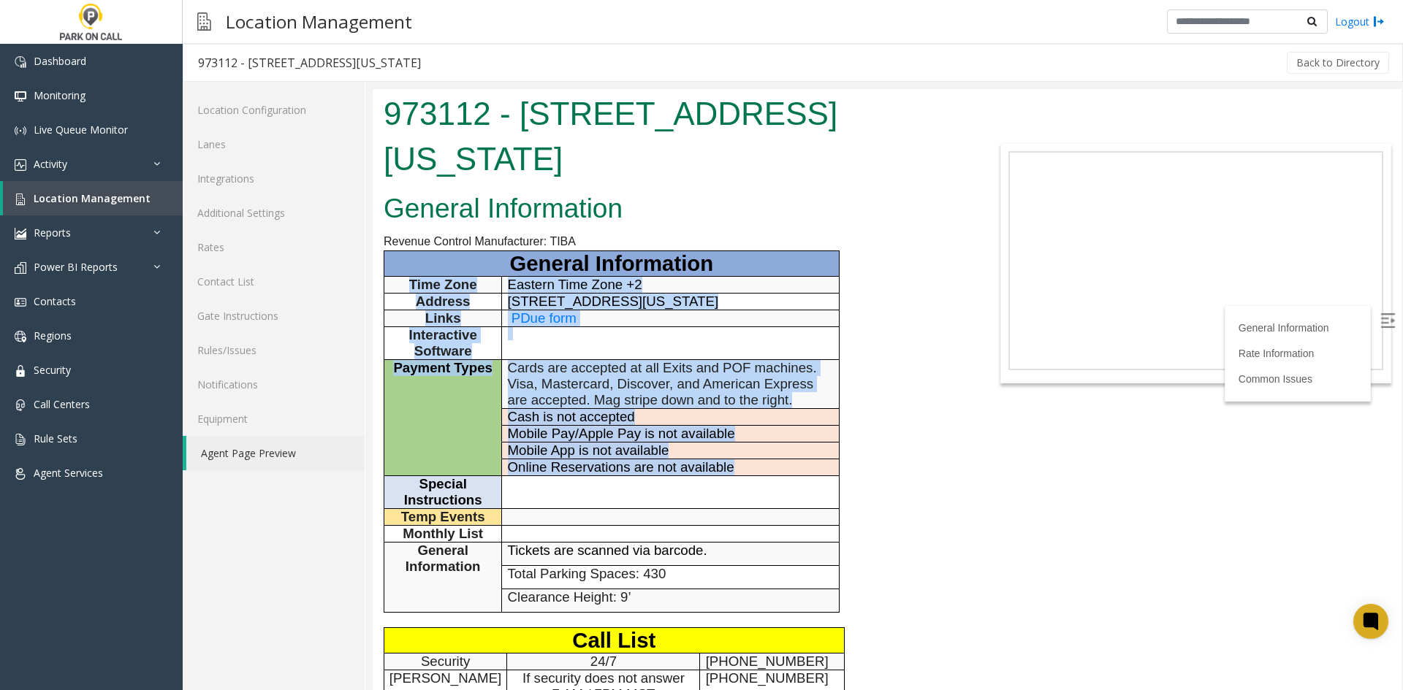
drag, startPoint x: 737, startPoint y: 473, endPoint x: 399, endPoint y: 291, distance: 384.0
click at [399, 291] on tbody "General Information Time Zone Eastern Time Zone +2 Address [STREET_ADDRESS][US_…" at bounding box center [611, 431] width 455 height 361
click at [399, 291] on p "Time Zone" at bounding box center [442, 285] width 107 height 16
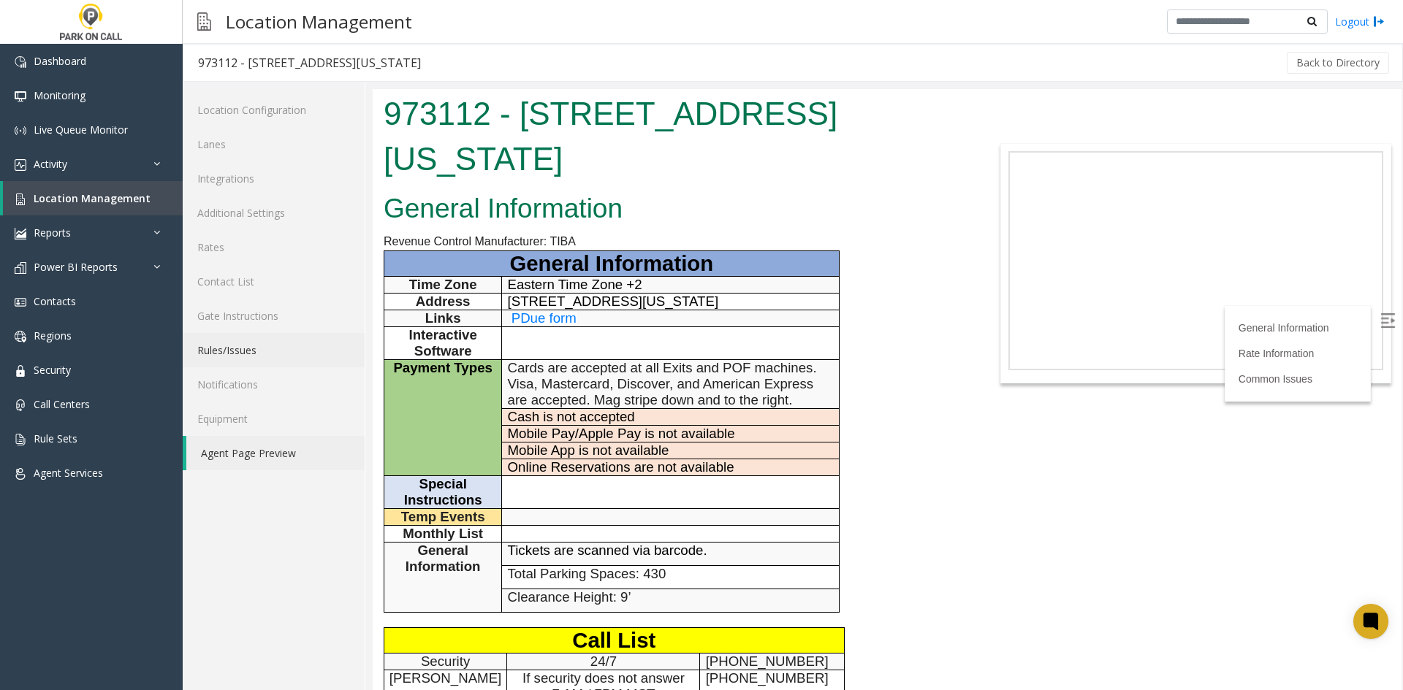
click at [202, 363] on link "Rules/Issues" at bounding box center [274, 350] width 182 height 34
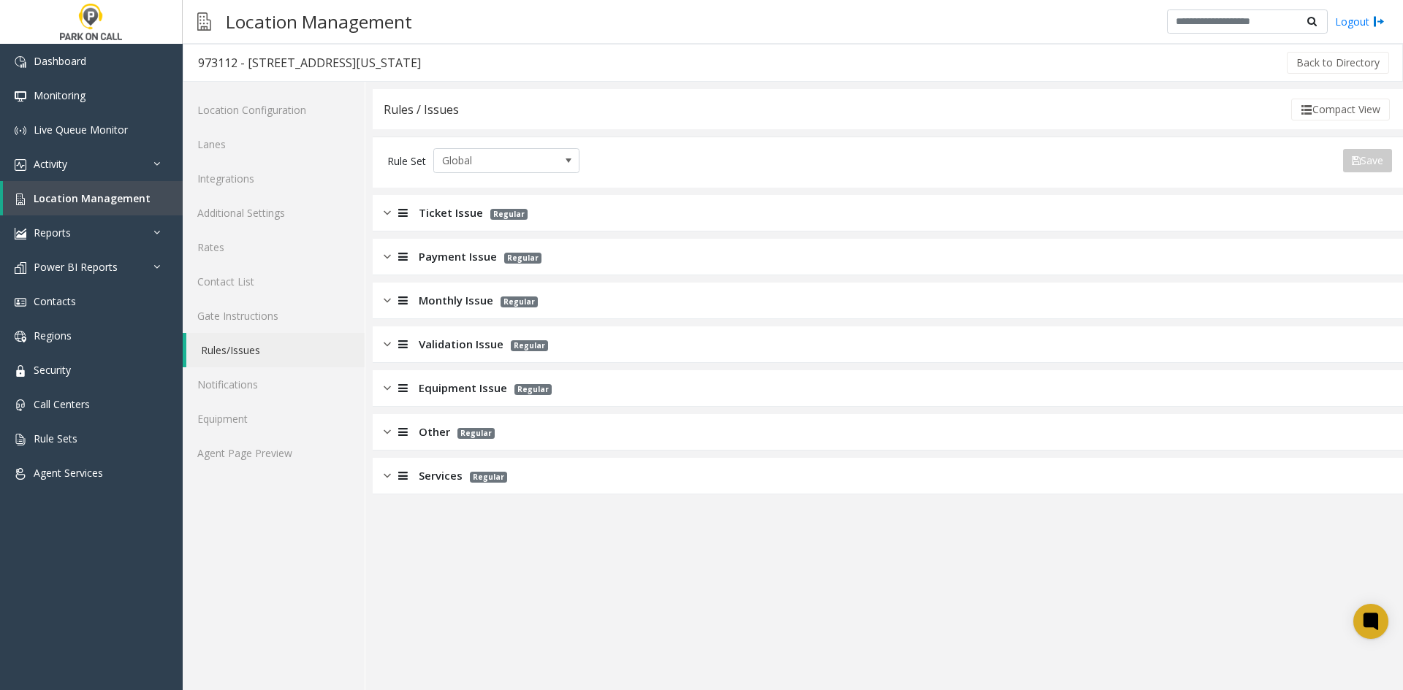
click at [440, 221] on span "Ticket Issue" at bounding box center [451, 213] width 64 height 17
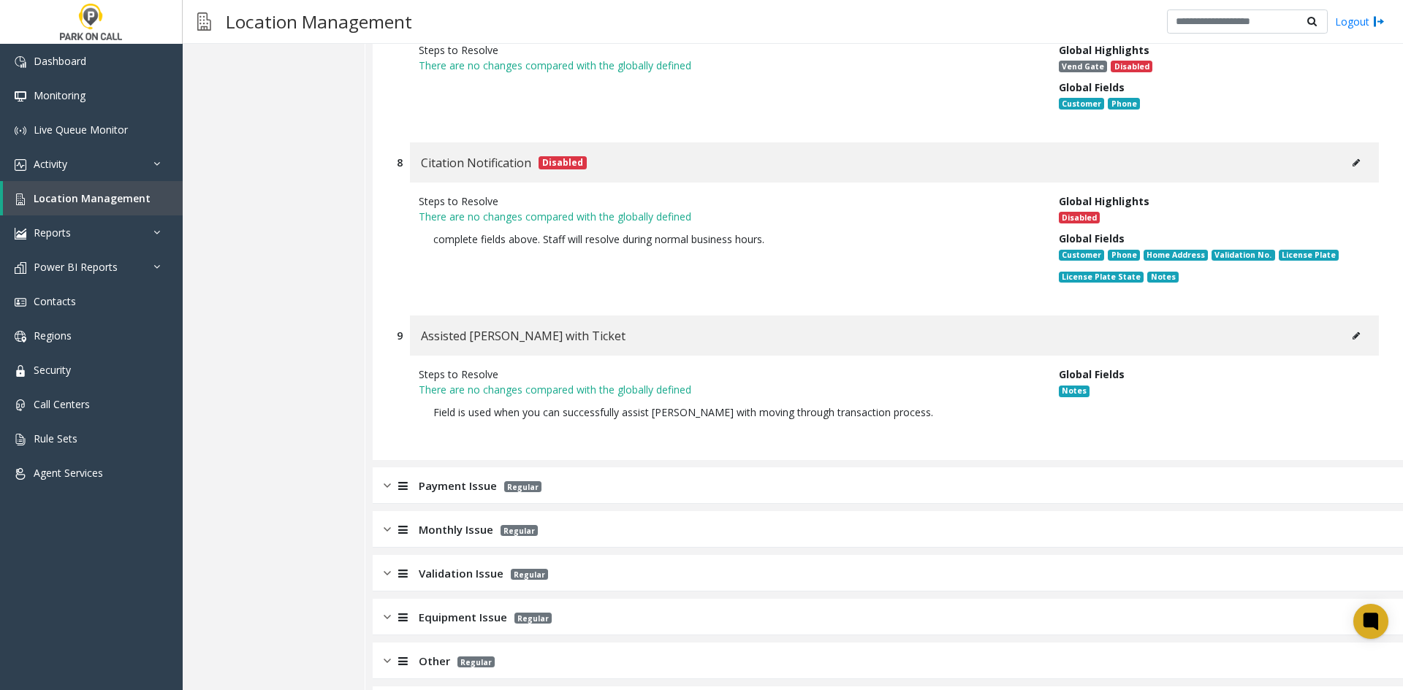
scroll to position [1826, 0]
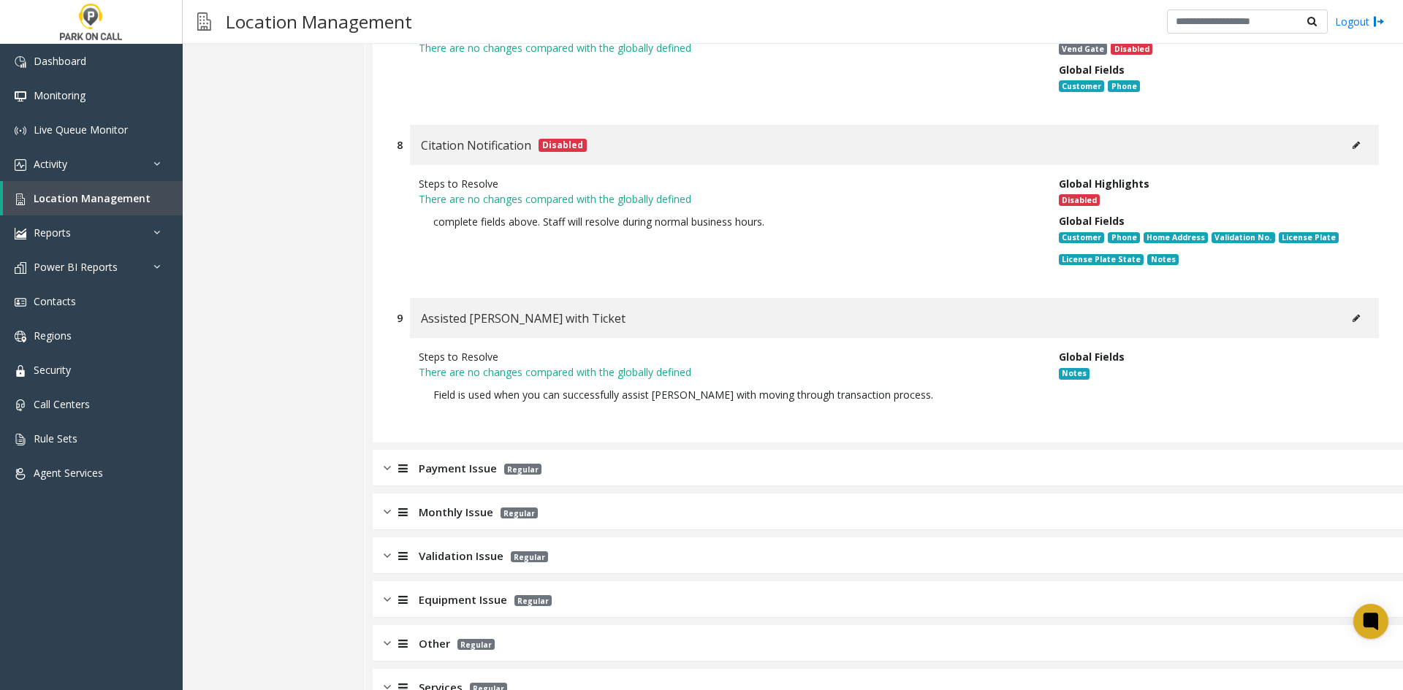
click at [715, 462] on div "Payment Issue Regular" at bounding box center [888, 468] width 1030 height 37
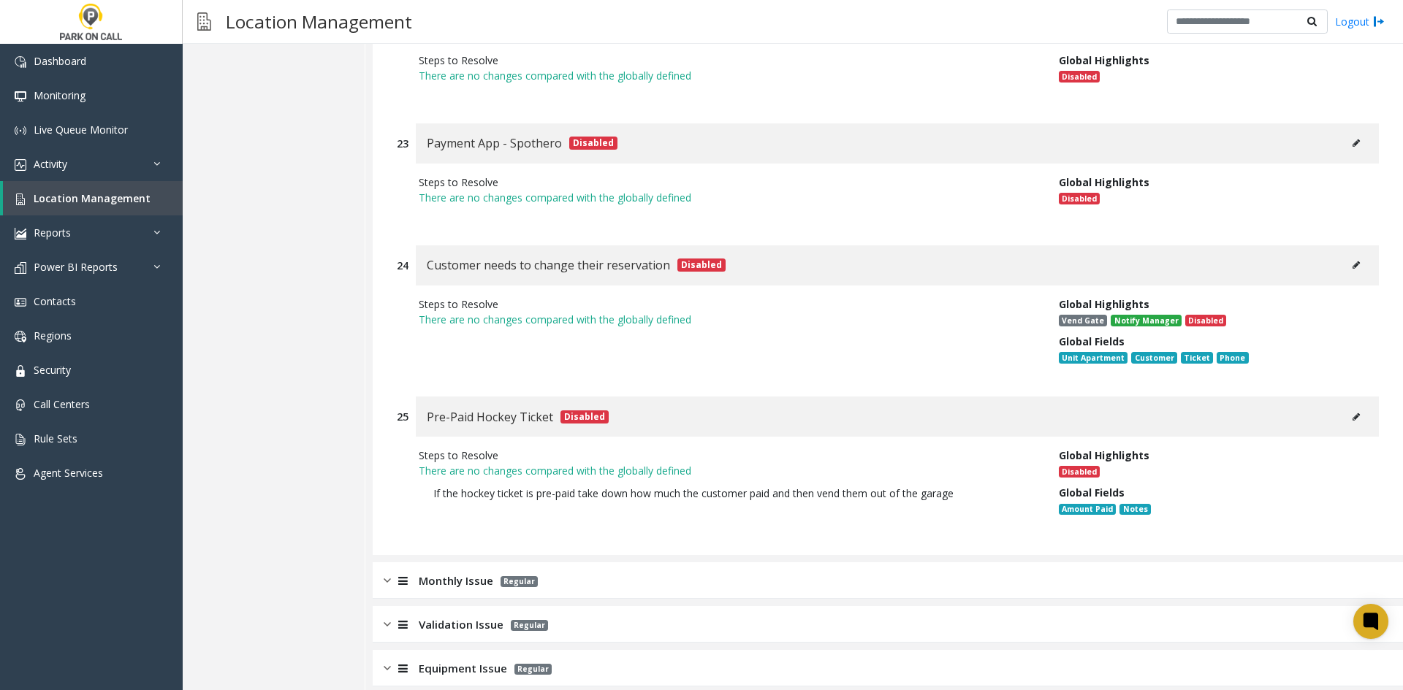
scroll to position [6467, 0]
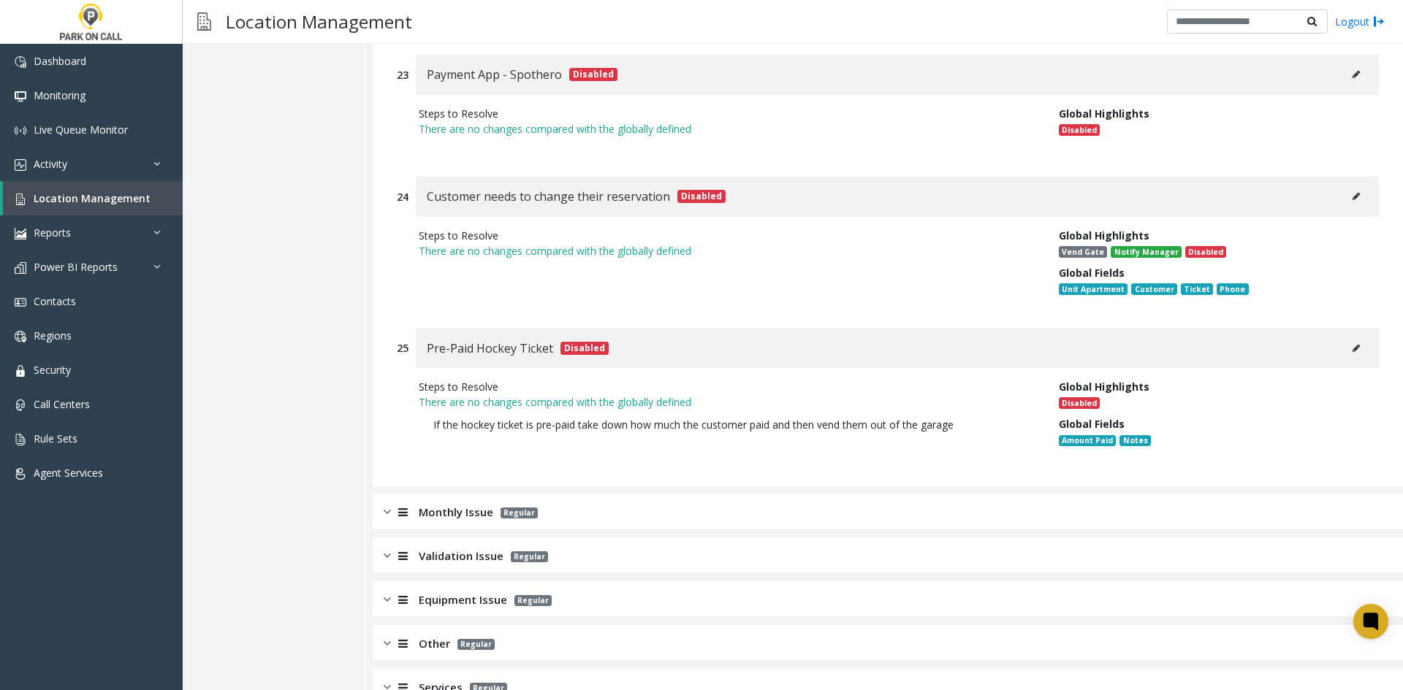
click at [616, 538] on div "Validation Issue Regular" at bounding box center [888, 556] width 1030 height 37
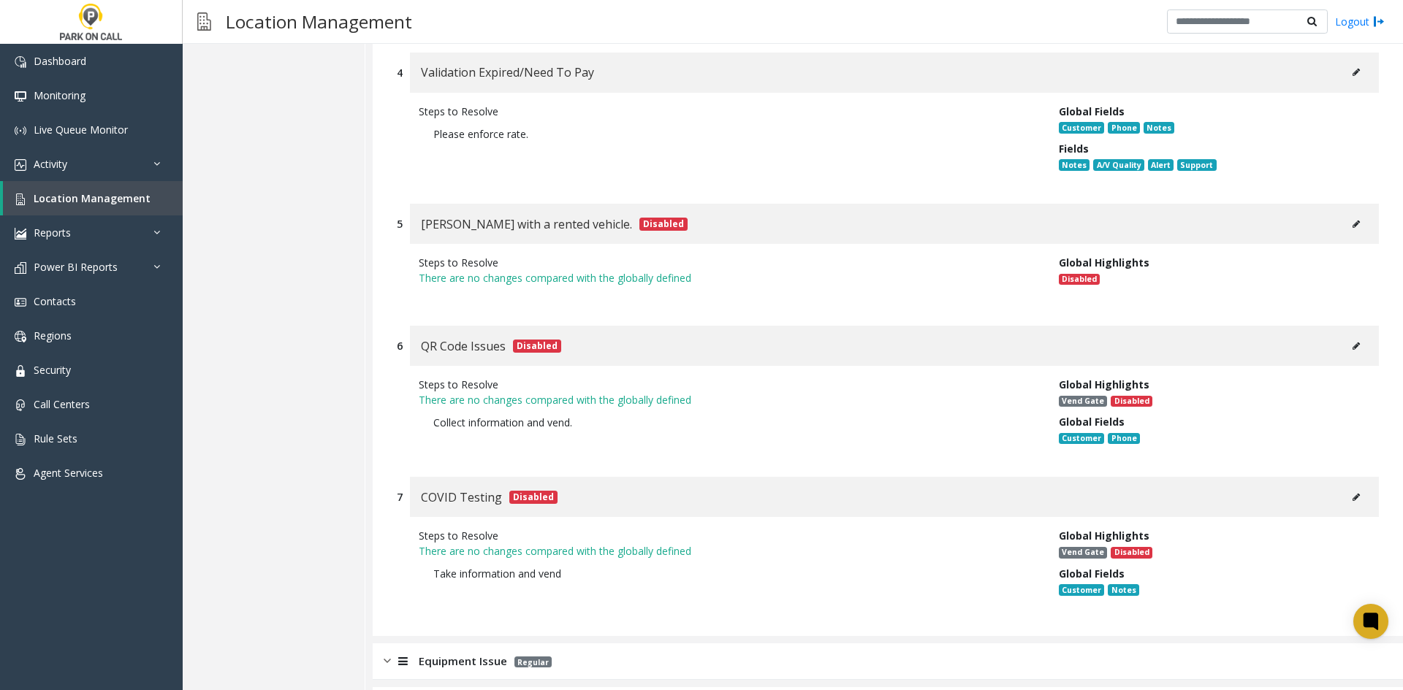
scroll to position [7627, 0]
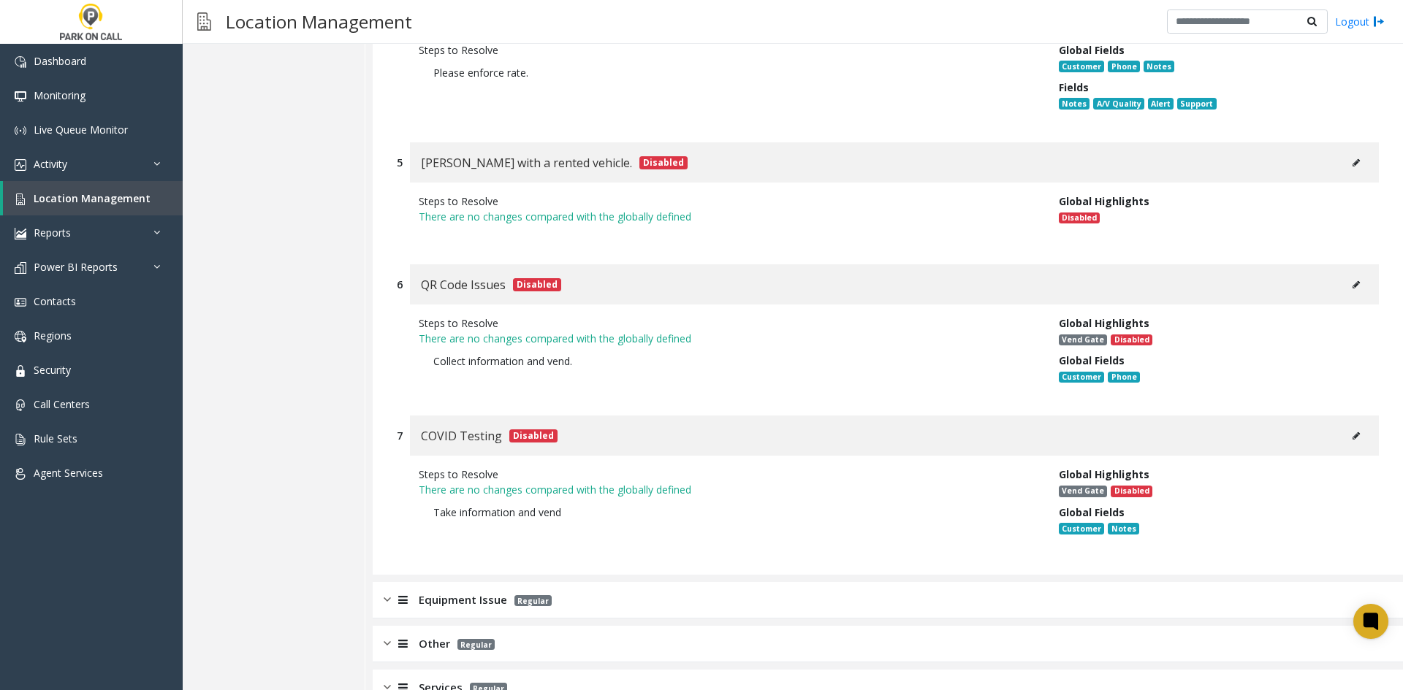
click at [584, 582] on div "Equipment Issue Regular" at bounding box center [888, 600] width 1030 height 37
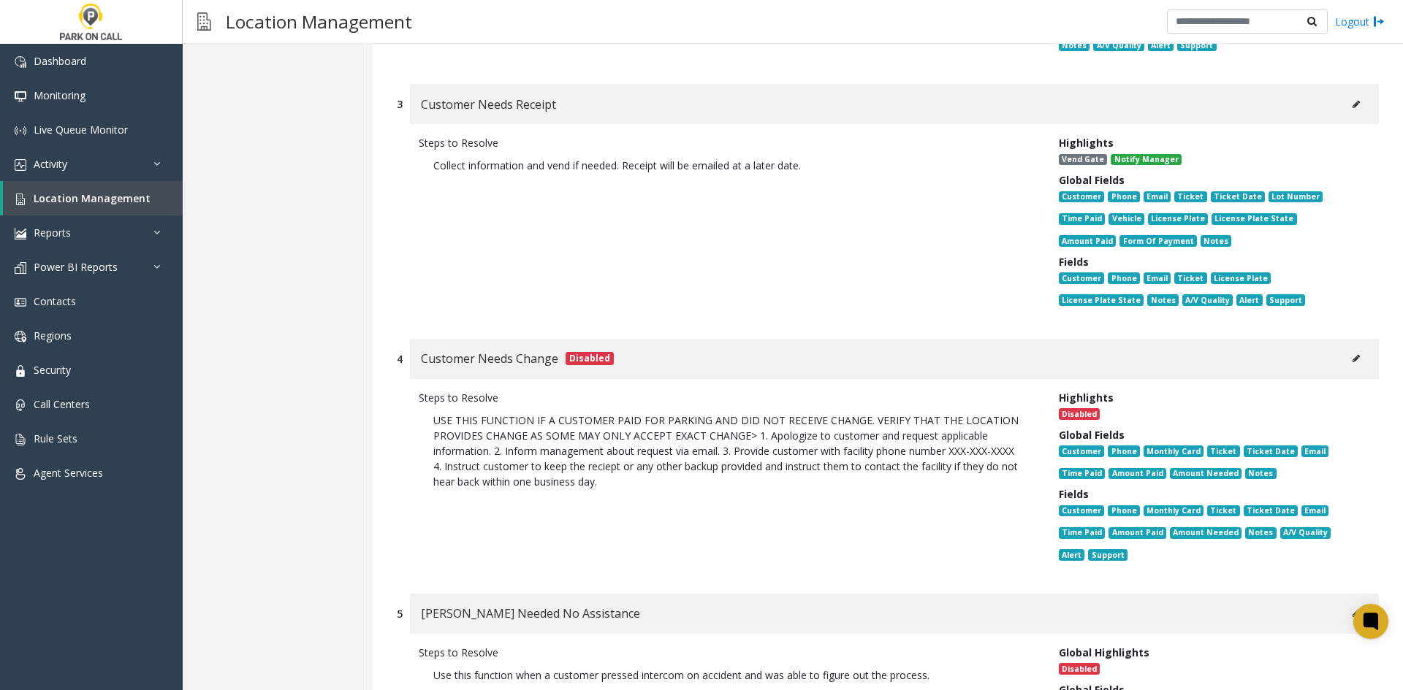
scroll to position [0, 0]
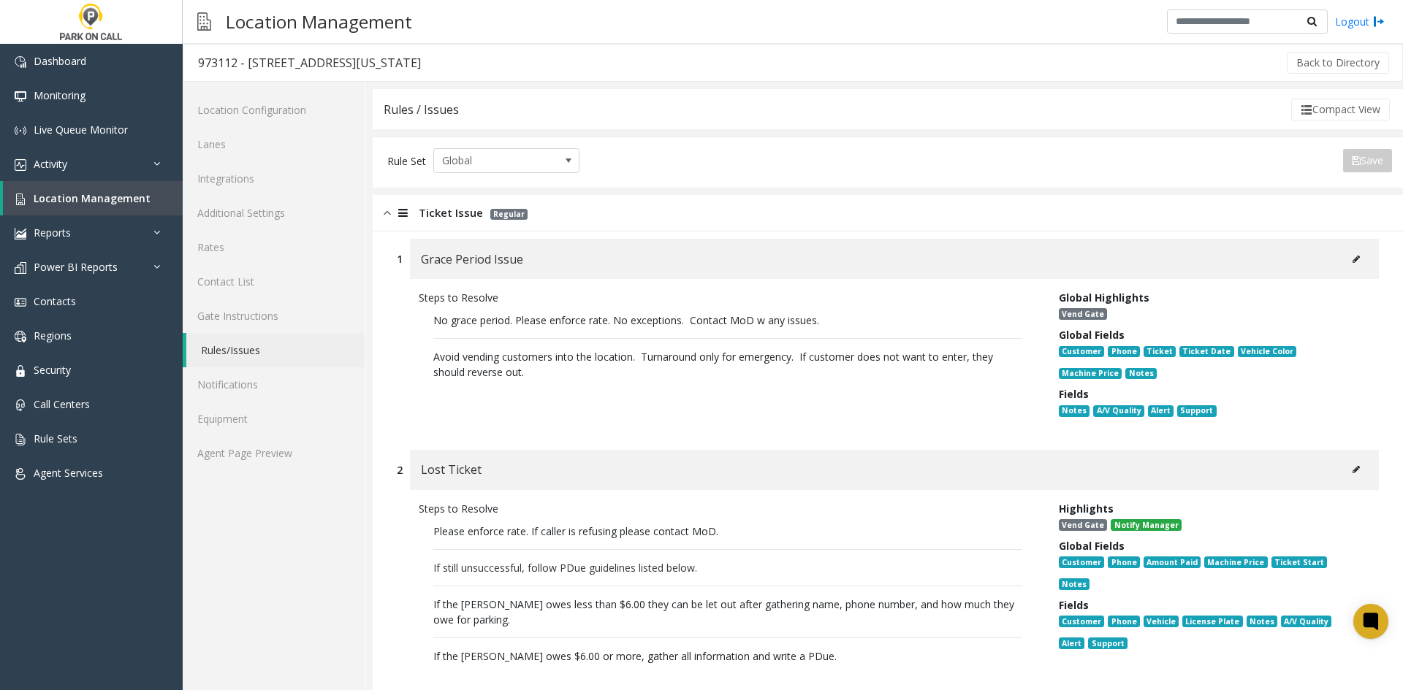
drag, startPoint x: 575, startPoint y: 546, endPoint x: 587, endPoint y: 264, distance: 283.0
click at [562, 294] on div "Steps to Resolve" at bounding box center [728, 297] width 618 height 15
click at [435, 207] on span "Ticket Issue" at bounding box center [451, 213] width 64 height 17
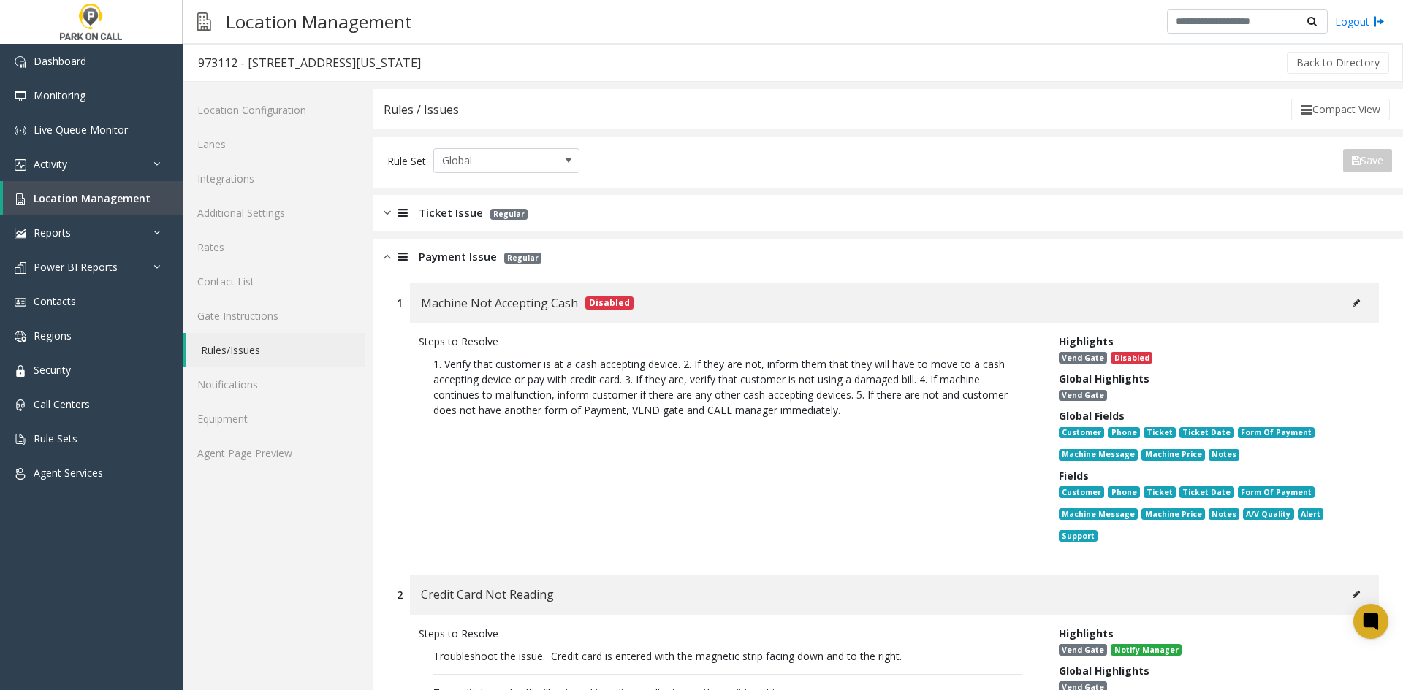
click at [425, 259] on span "Payment Issue" at bounding box center [458, 256] width 78 height 17
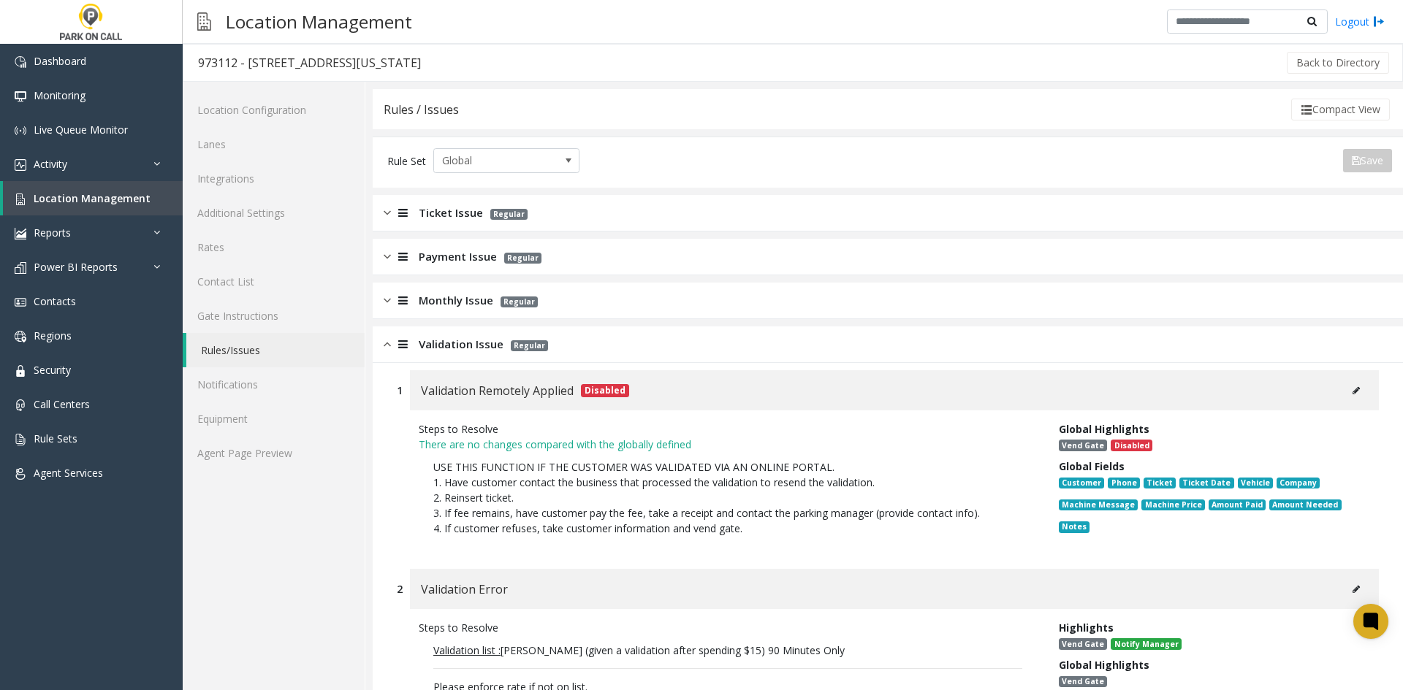
click at [400, 330] on div "Validation Issue Regular" at bounding box center [888, 345] width 1030 height 37
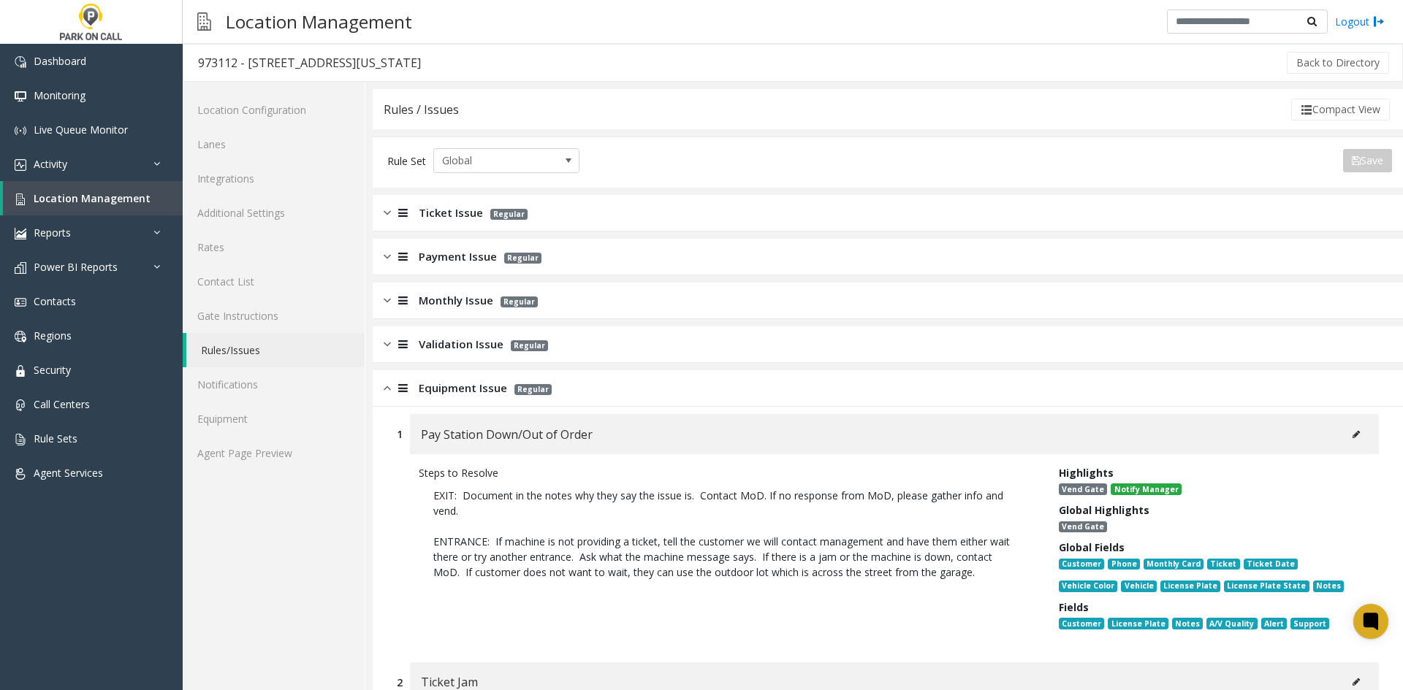
click at [382, 392] on div "Equipment Issue Regular" at bounding box center [888, 388] width 1030 height 37
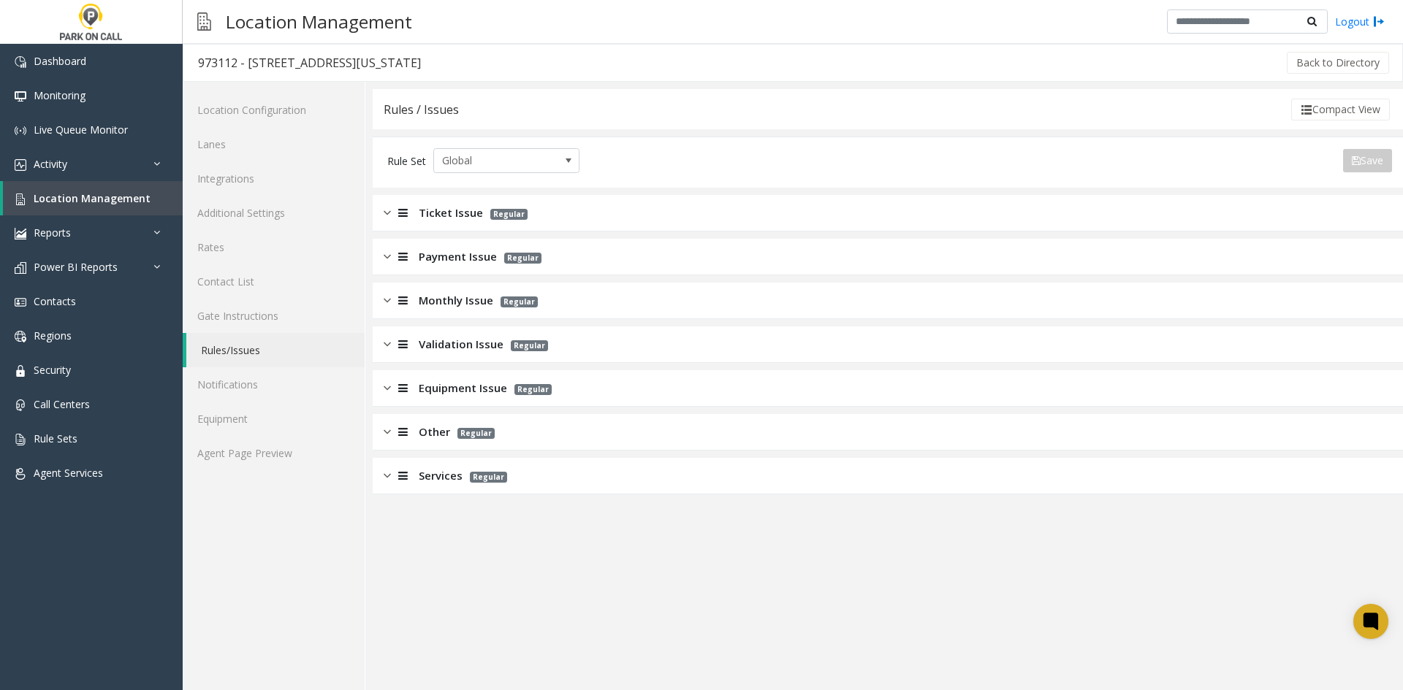
drag, startPoint x: 755, startPoint y: 530, endPoint x: 477, endPoint y: 595, distance: 285.8
click at [477, 595] on app-rules "Rules / Issues Compact View Rule Set Global Save Export to PDF Export to Excel …" at bounding box center [888, 389] width 1030 height 601
